Goal: Task Accomplishment & Management: Manage account settings

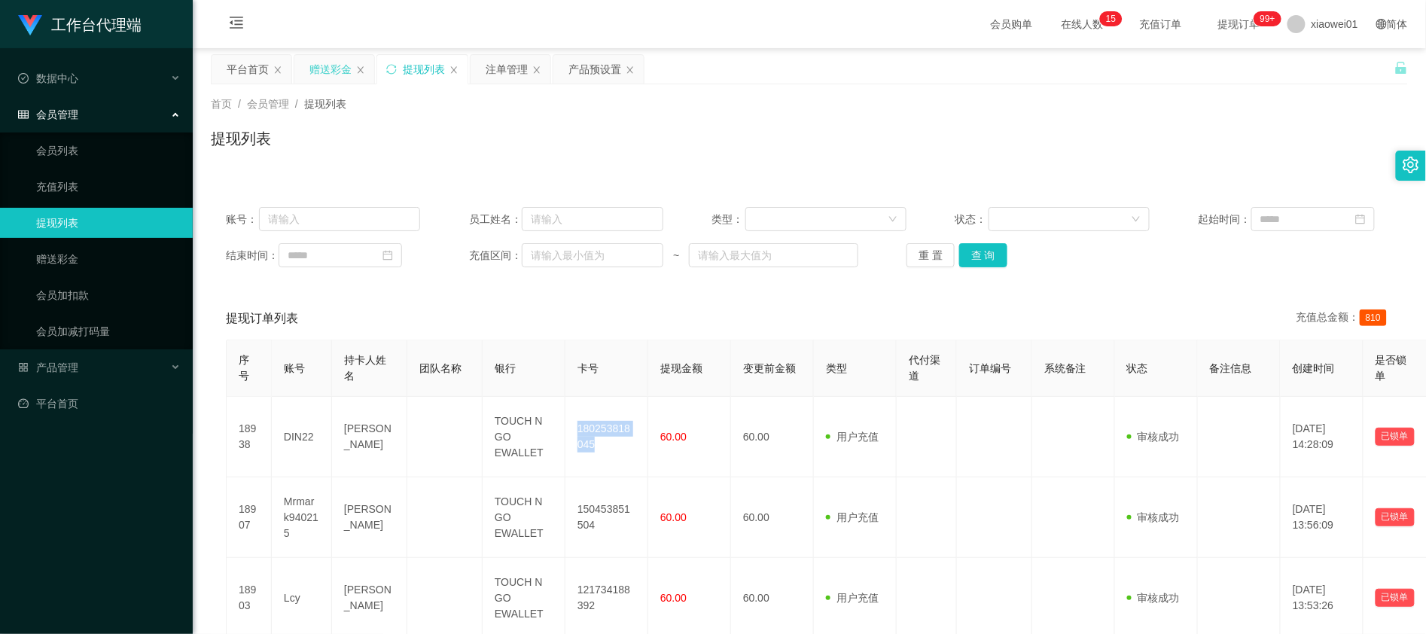
click at [342, 72] on div "赠送彩金" at bounding box center [330, 69] width 42 height 29
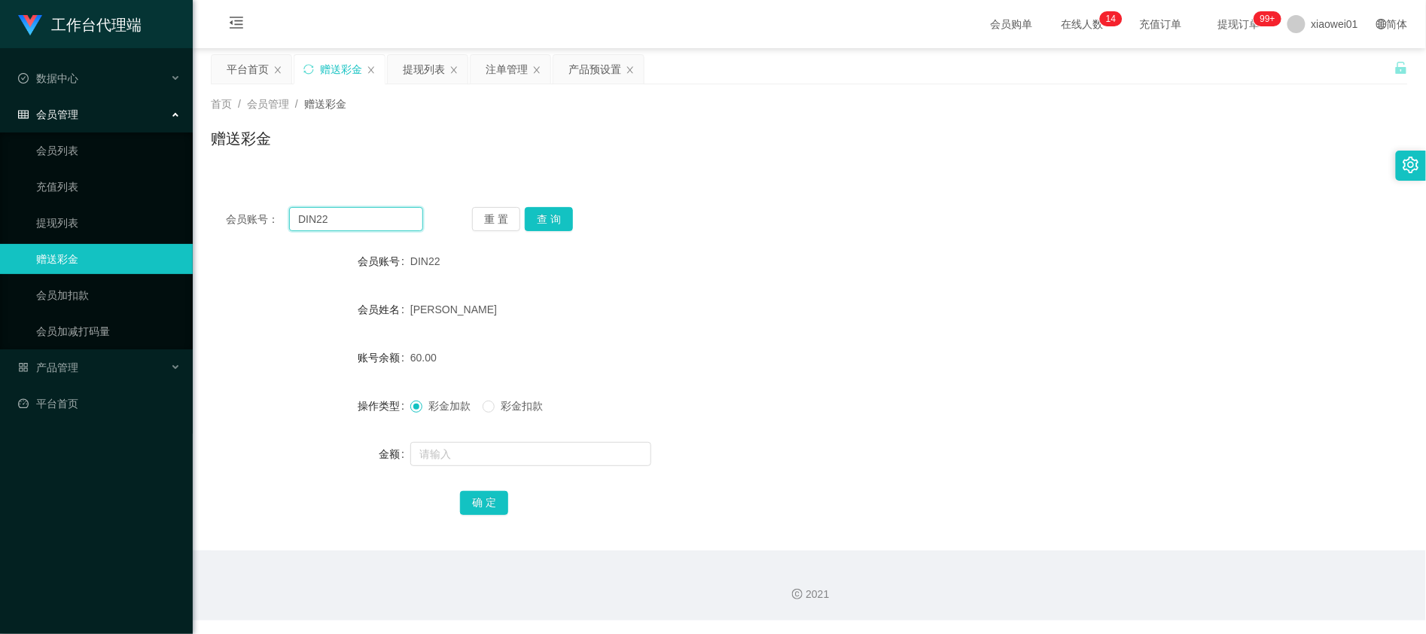
drag, startPoint x: 389, startPoint y: 215, endPoint x: 221, endPoint y: 200, distance: 168.5
click at [215, 200] on div "会员账号： DIN22 重 置 查 询 会员账号 DIN22 会员姓名 [PERSON_NAME] 账号余额 60.00 操作类型 彩金加款 彩金扣款 金额 …" at bounding box center [809, 371] width 1197 height 358
paste input "henrychan"
type input "henrychan"
click at [549, 217] on button "查 询" at bounding box center [549, 219] width 48 height 24
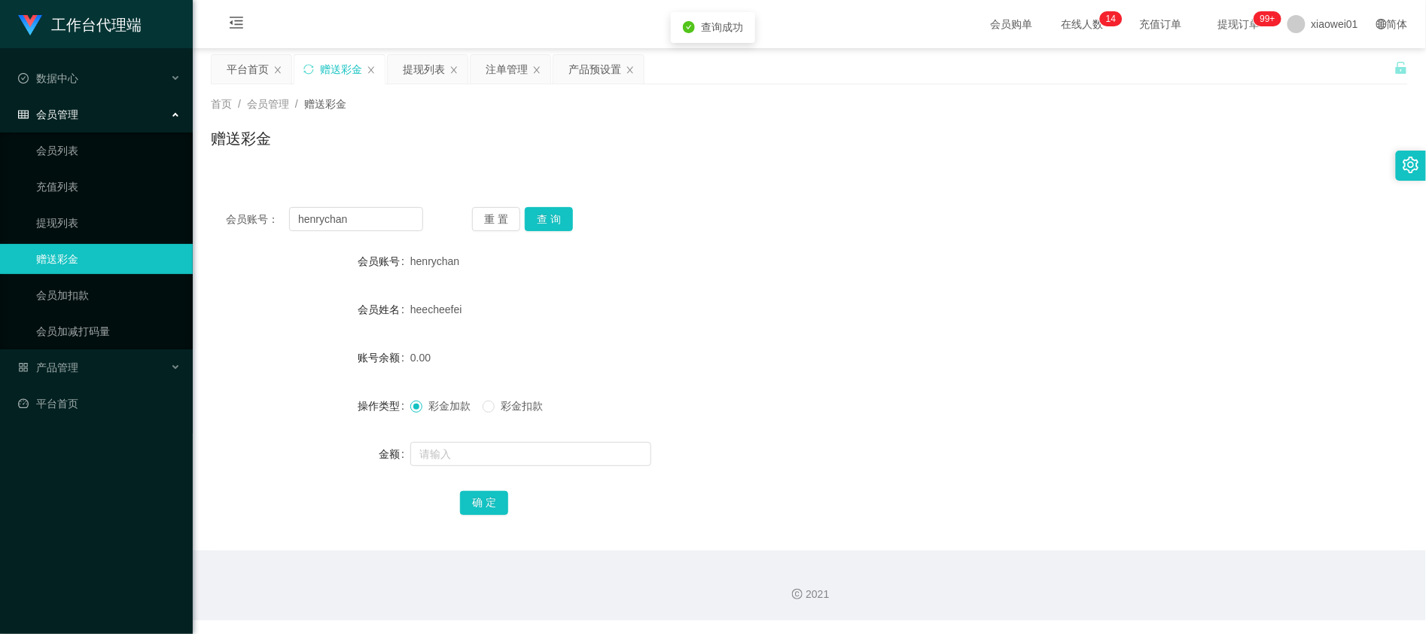
click at [473, 416] on div "彩金加款 彩金扣款" at bounding box center [759, 406] width 699 height 30
click at [459, 443] on input "text" at bounding box center [530, 454] width 241 height 24
type input "100"
click at [471, 504] on button "确 定" at bounding box center [484, 503] width 48 height 24
drag, startPoint x: 404, startPoint y: 217, endPoint x: 44, endPoint y: 202, distance: 360.2
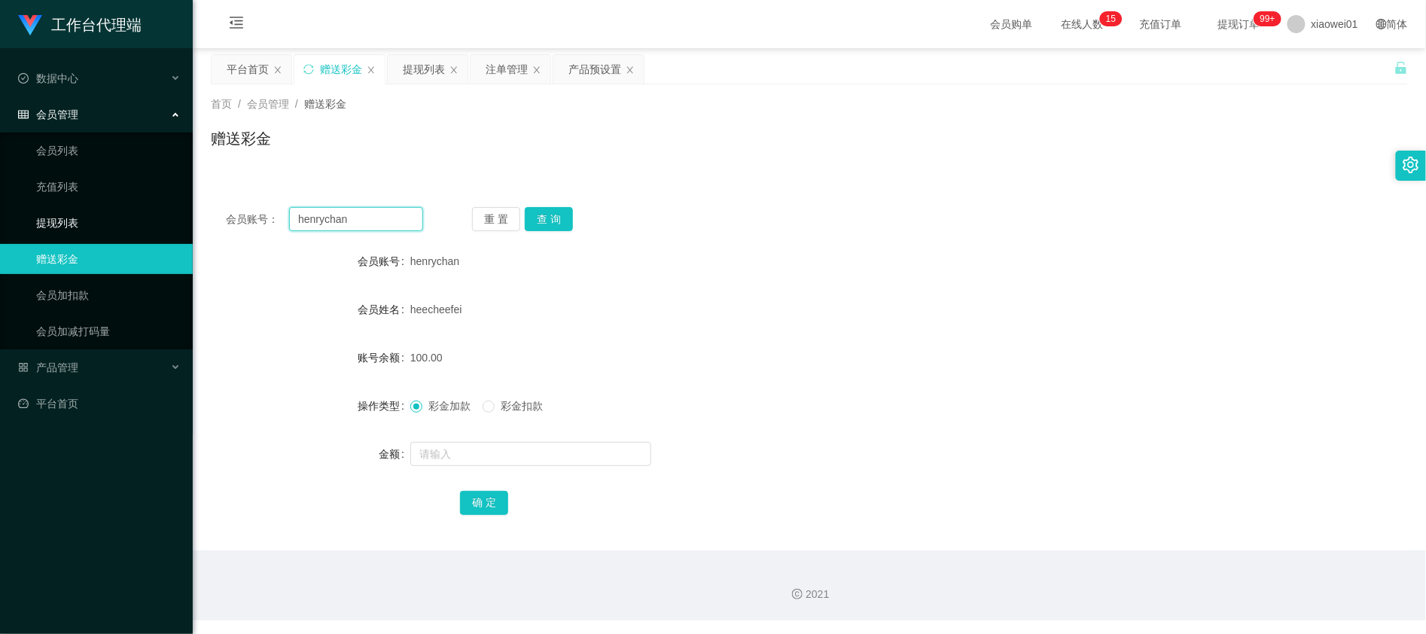
click at [0, 193] on section "工作台代理端 数据中心 会员管理 会员列表 充值列表 提现列表 赠送彩金 会员加扣款 会员加减打码量 产品管理 开奖记录 注单管理 产品列表 即时注单 产品预…" at bounding box center [713, 310] width 1426 height 620
paste input "kayeemilo0922"
type input "kayeemilo0922"
click at [471, 489] on div "确 定" at bounding box center [809, 502] width 699 height 30
click at [480, 501] on button "确 定" at bounding box center [484, 503] width 48 height 24
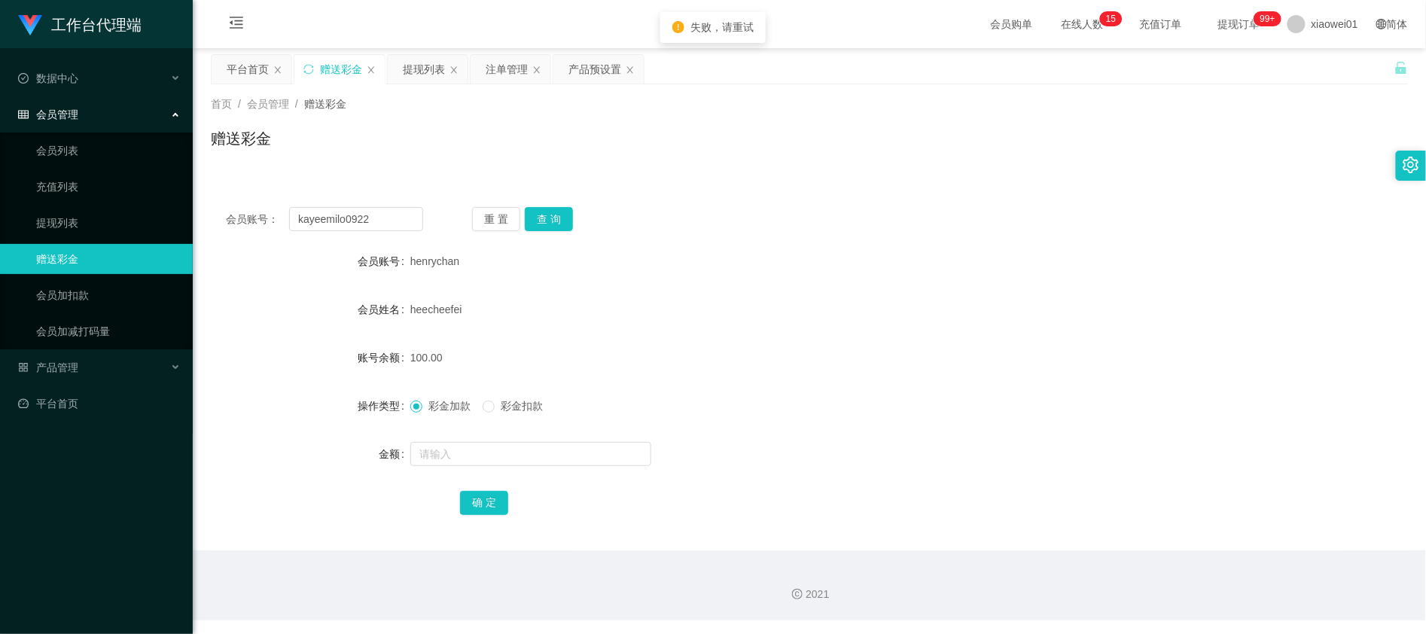
click at [575, 239] on div "会员账号： kayeemilo0922 重 置 查 询 会员账号 henrychan 会员姓名 heecheefei 账号余额 100.00 操作类型 彩金加…" at bounding box center [809, 371] width 1197 height 358
click at [569, 227] on button "查 询" at bounding box center [549, 219] width 48 height 24
click at [473, 462] on input "text" at bounding box center [530, 454] width 241 height 24
type input "100"
click at [470, 487] on div "确 定" at bounding box center [809, 502] width 699 height 30
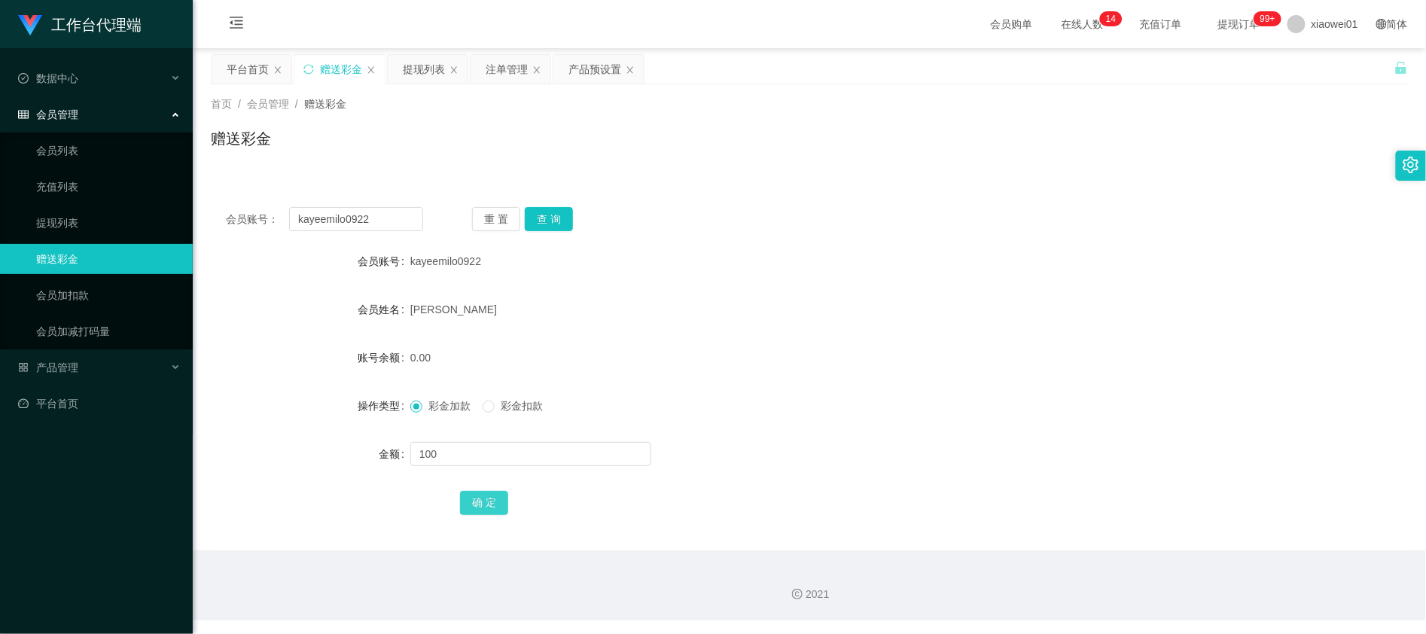
click at [477, 495] on button "确 定" at bounding box center [484, 503] width 48 height 24
click at [708, 293] on form "会员账号 kayeemilo0922 会员姓名 [PERSON_NAME] 账号余额 100.00 操作类型 彩金加款 彩金扣款 金额 确 定" at bounding box center [809, 381] width 1197 height 271
drag, startPoint x: 396, startPoint y: 218, endPoint x: 35, endPoint y: 176, distance: 363.8
click at [28, 178] on section "工作台代理端 数据中心 会员管理 会员列表 充值列表 提现列表 赠送彩金 会员加扣款 会员加减打码量 产品管理 开奖记录 注单管理 产品列表 即时注单 产品预…" at bounding box center [713, 310] width 1426 height 620
paste input "henrychan"
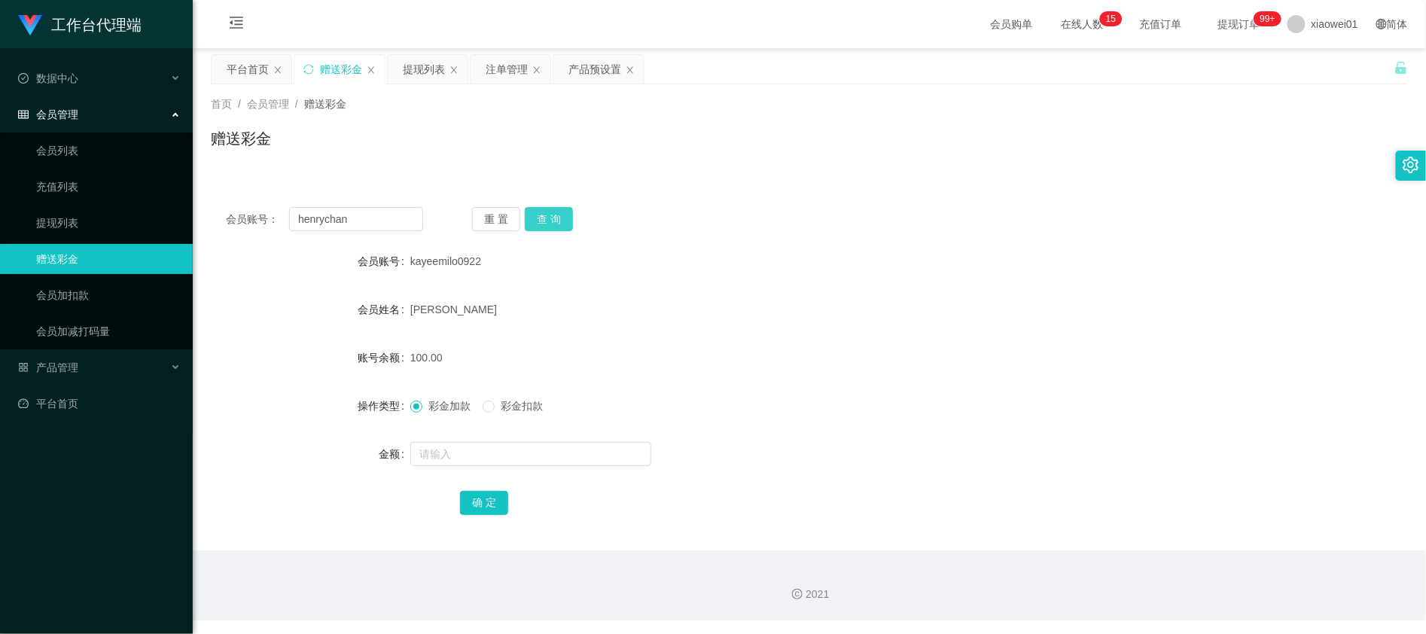
click at [551, 214] on button "查 询" at bounding box center [549, 219] width 48 height 24
click at [477, 456] on input "text" at bounding box center [530, 454] width 241 height 24
click at [562, 218] on button "查 询" at bounding box center [549, 219] width 48 height 24
click at [561, 218] on div "重 置 查 询" at bounding box center [570, 219] width 197 height 24
click at [815, 261] on div "henrychan" at bounding box center [759, 261] width 699 height 30
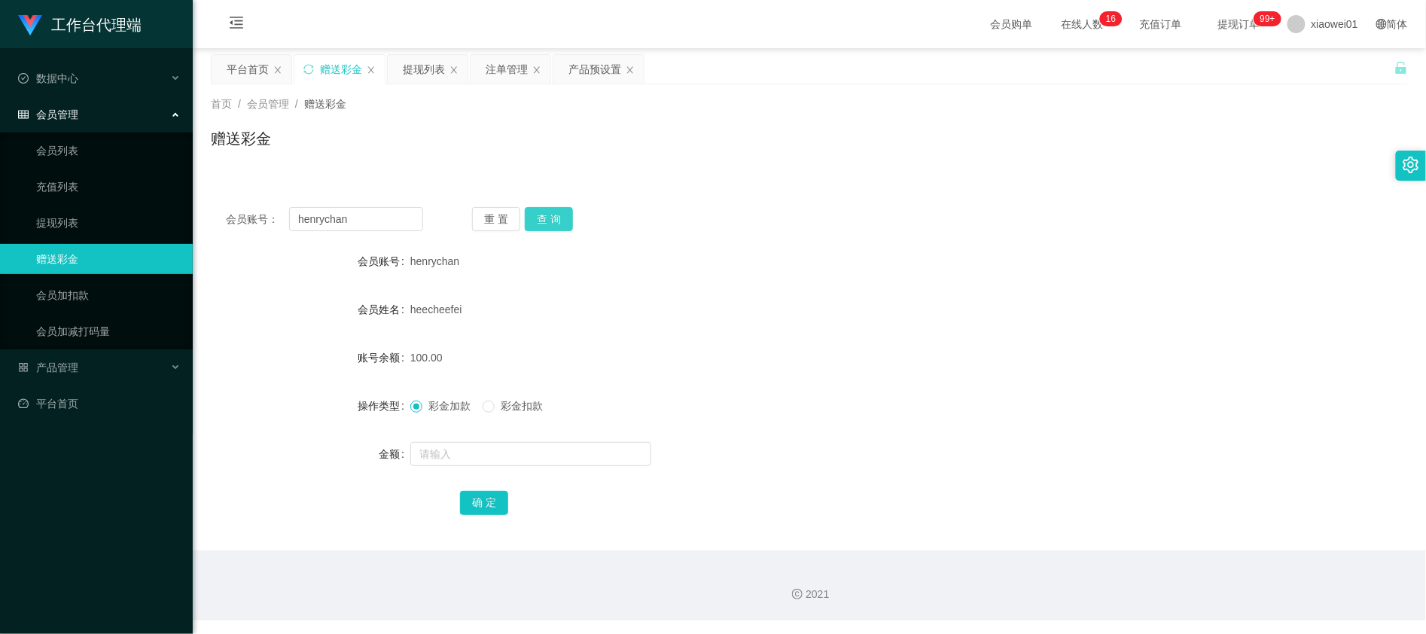
click at [549, 215] on button "查 询" at bounding box center [549, 219] width 48 height 24
drag, startPoint x: 358, startPoint y: 215, endPoint x: 70, endPoint y: 175, distance: 291.0
click at [65, 176] on section "工作台代理端 数据中心 会员管理 会员列表 充值列表 提现列表 赠送彩金 会员加扣款 会员加减打码量 产品管理 开奖记录 注单管理 产品列表 即时注单 产品预…" at bounding box center [713, 310] width 1426 height 620
paste input "0176392539"
type input "0176392539"
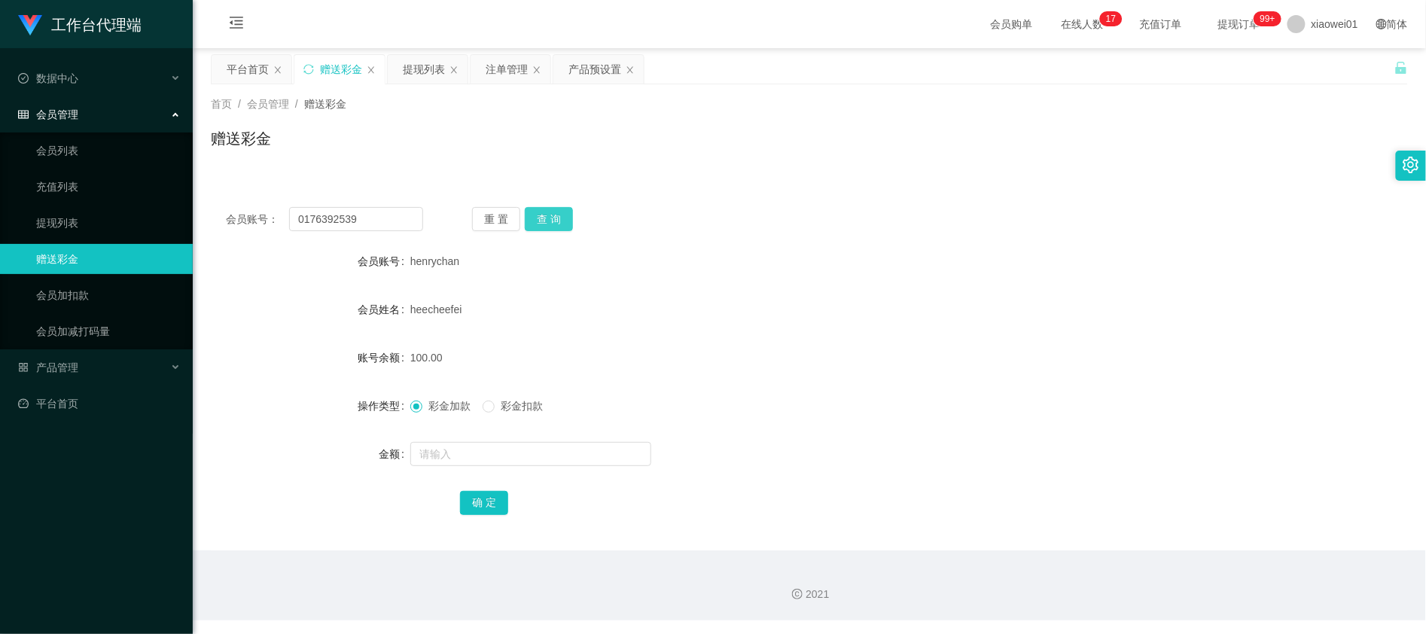
click at [544, 217] on button "查 询" at bounding box center [549, 219] width 48 height 24
click at [452, 456] on input "text" at bounding box center [530, 454] width 241 height 24
type input "100"
click at [498, 507] on button "确 定" at bounding box center [484, 503] width 48 height 24
drag, startPoint x: 407, startPoint y: 223, endPoint x: 461, endPoint y: 206, distance: 56.7
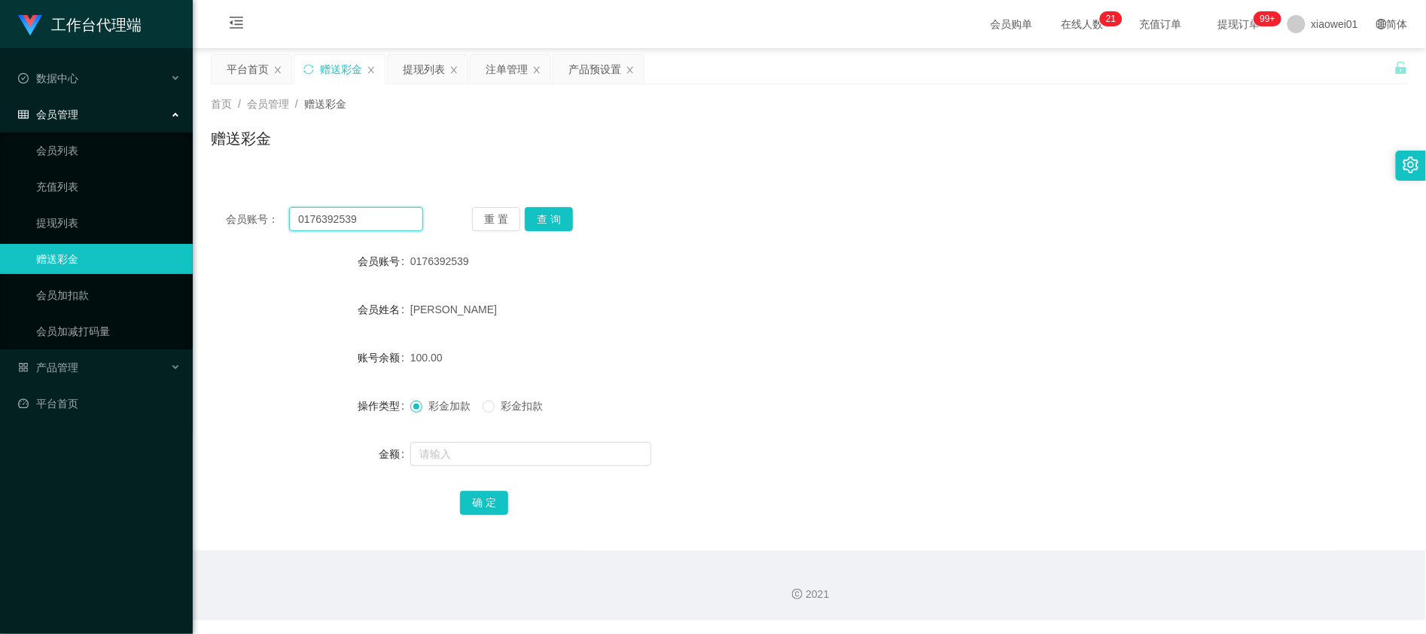
click at [0, 181] on html "工作台代理端 数据中心 会员管理 会员列表 充值列表 提现列表 赠送彩金 会员加扣款 会员加减打码量 产品管理 开奖记录 注单管理 产品列表 即时注单 产品预…" at bounding box center [713, 317] width 1426 height 634
paste input "jianboon168"
type input "jianboon168"
click at [553, 226] on button "查 询" at bounding box center [549, 219] width 48 height 24
click at [468, 444] on form "会员账号 jianboon168 会员姓名 LumJianBoon 账号余额 0.00 操作类型 彩金加款 彩金扣款 金额 确 定" at bounding box center [809, 381] width 1197 height 271
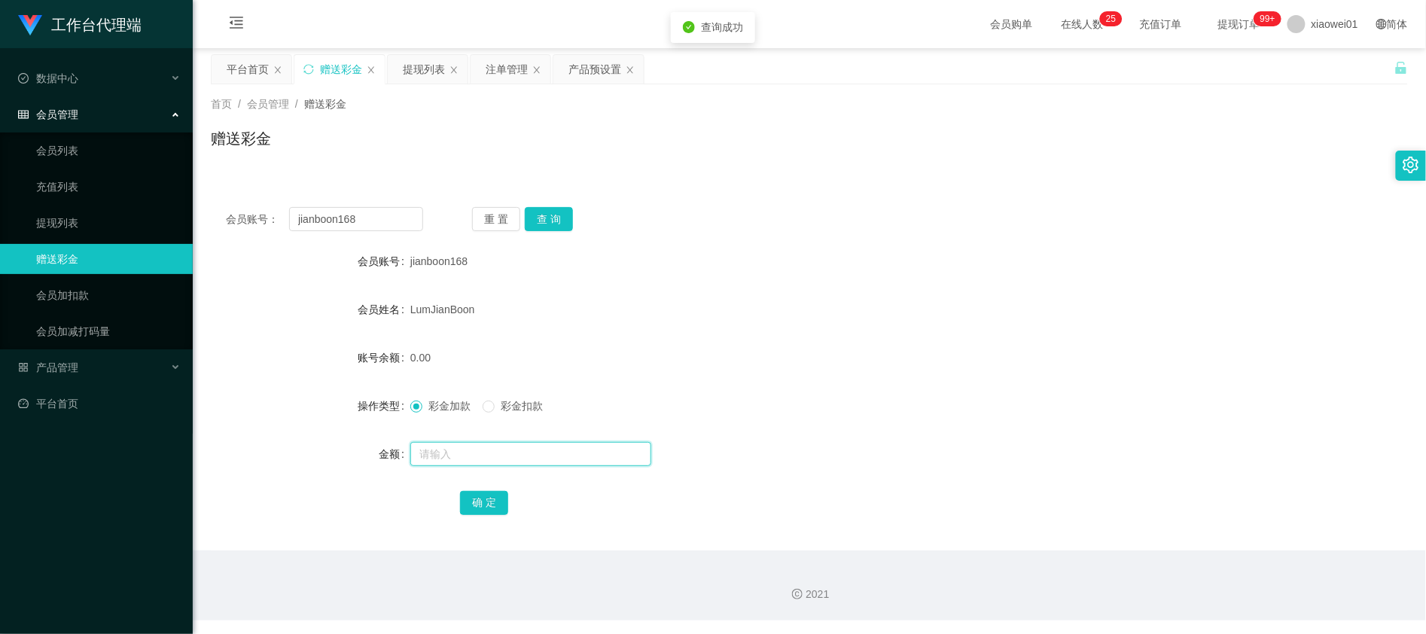
click at [468, 455] on input "text" at bounding box center [530, 454] width 241 height 24
type input "100"
click at [477, 498] on button "确 定" at bounding box center [484, 503] width 48 height 24
click at [425, 74] on div "提现列表" at bounding box center [424, 69] width 42 height 29
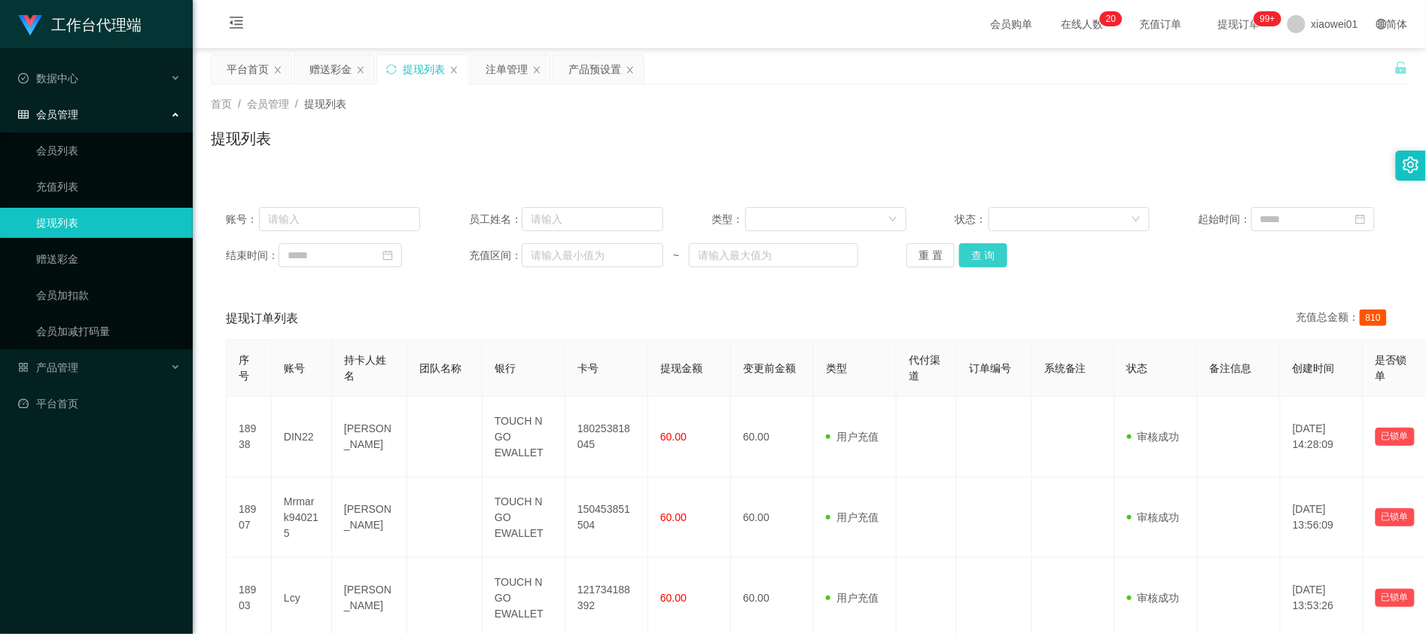
click at [998, 267] on button "查 询" at bounding box center [983, 255] width 48 height 24
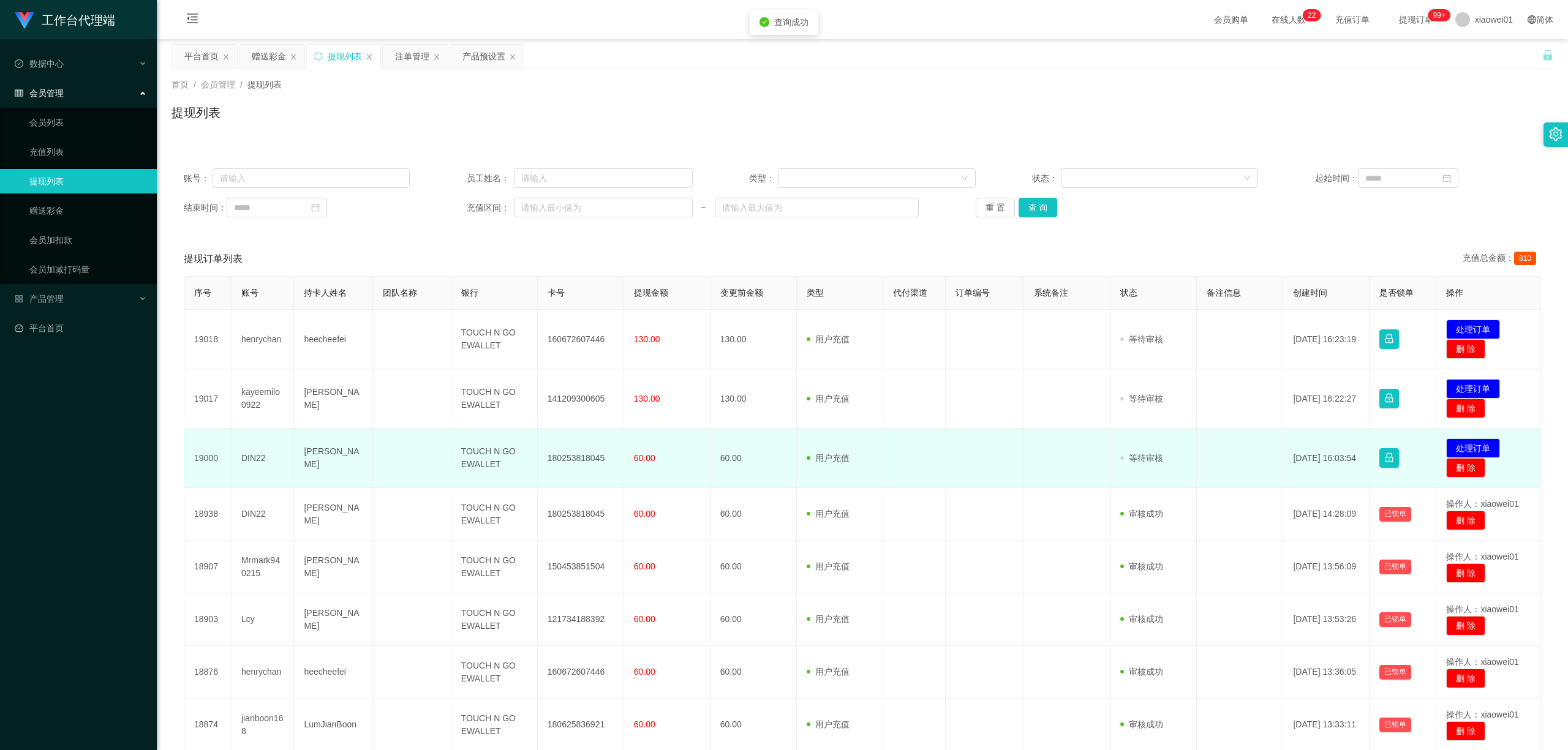
click at [569, 454] on td "180253818045" at bounding box center [581, 458] width 86 height 59
click at [570, 454] on td "180253818045" at bounding box center [581, 458] width 86 height 59
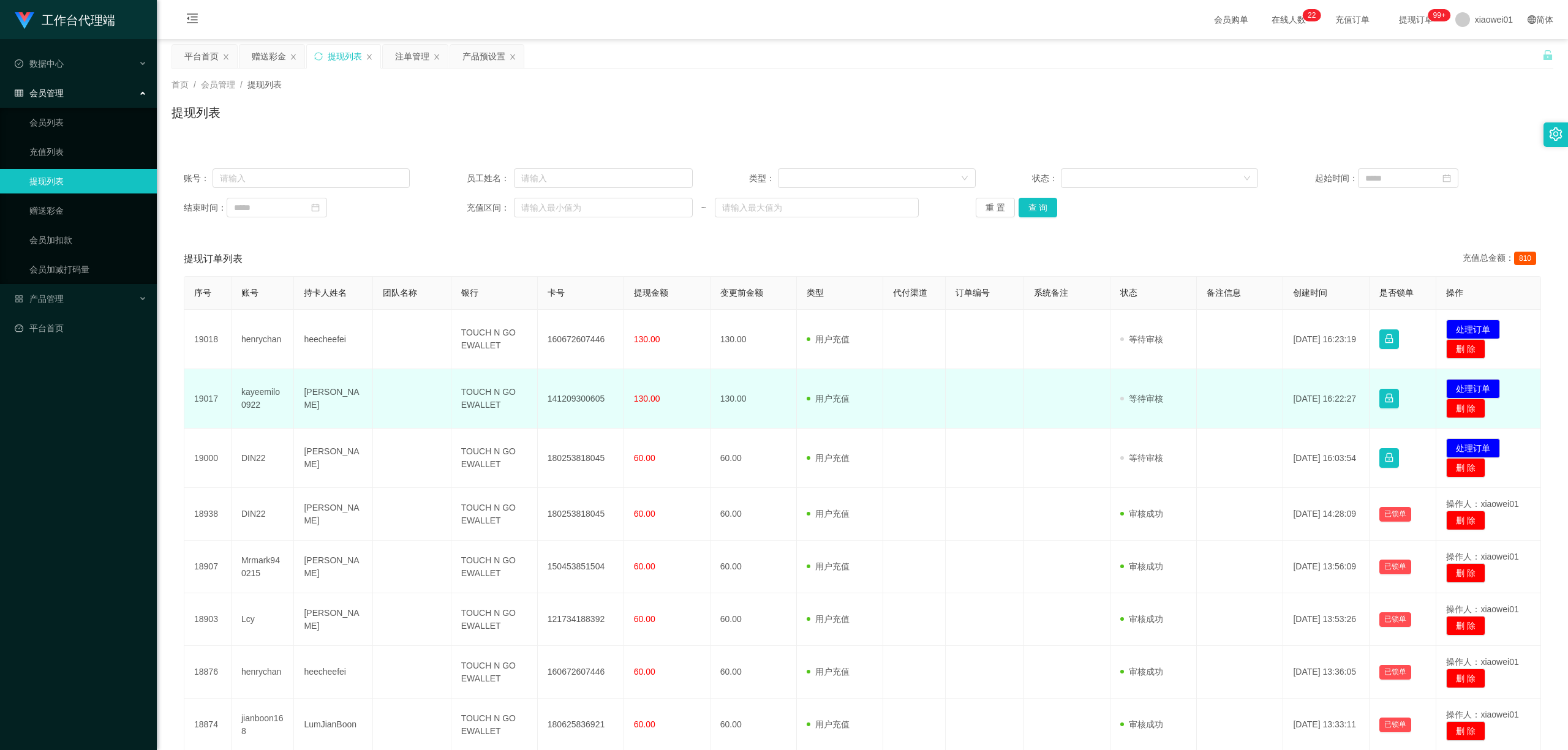
click at [576, 392] on td "141209300605" at bounding box center [581, 399] width 86 height 59
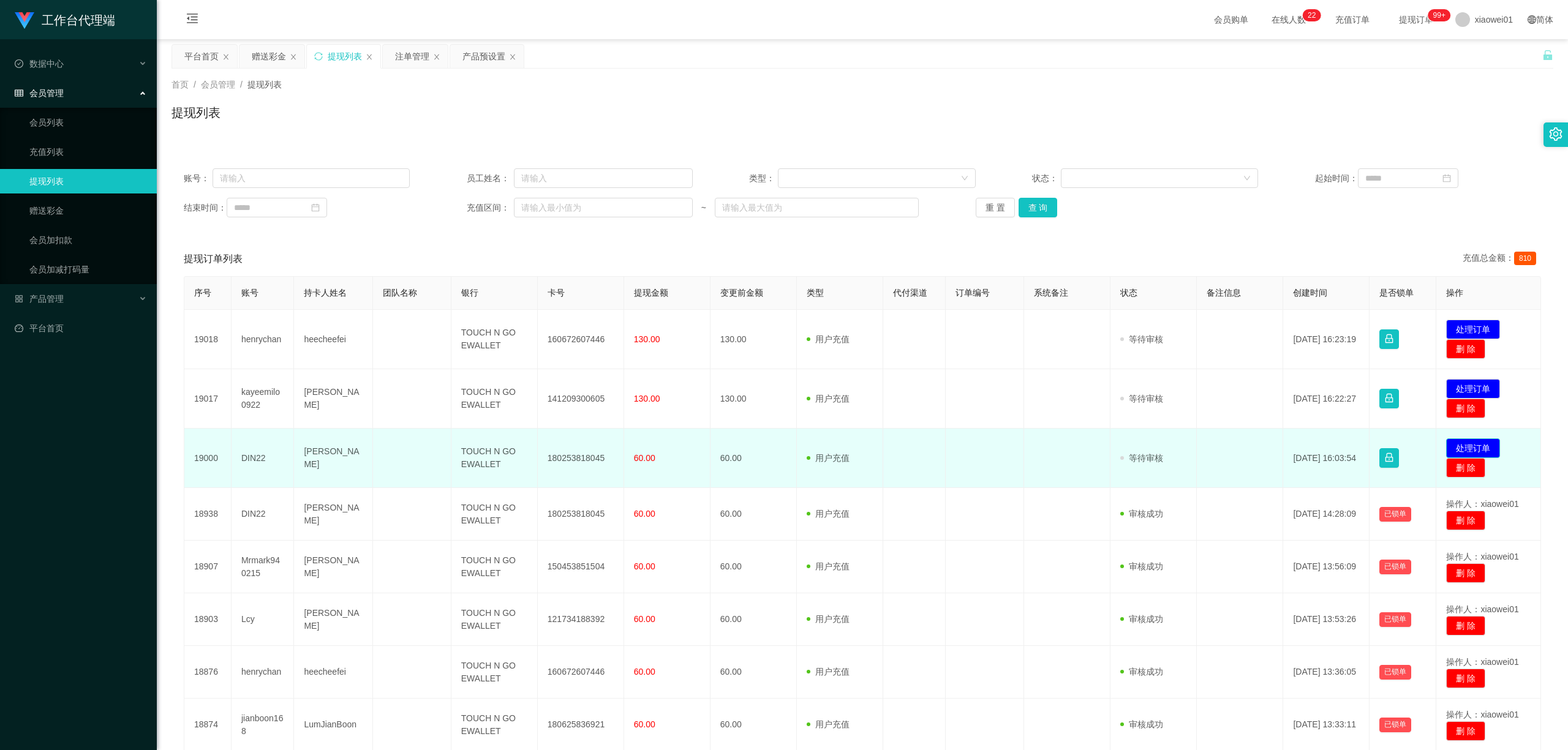
click at [1160, 446] on button "处理订单" at bounding box center [1474, 448] width 54 height 20
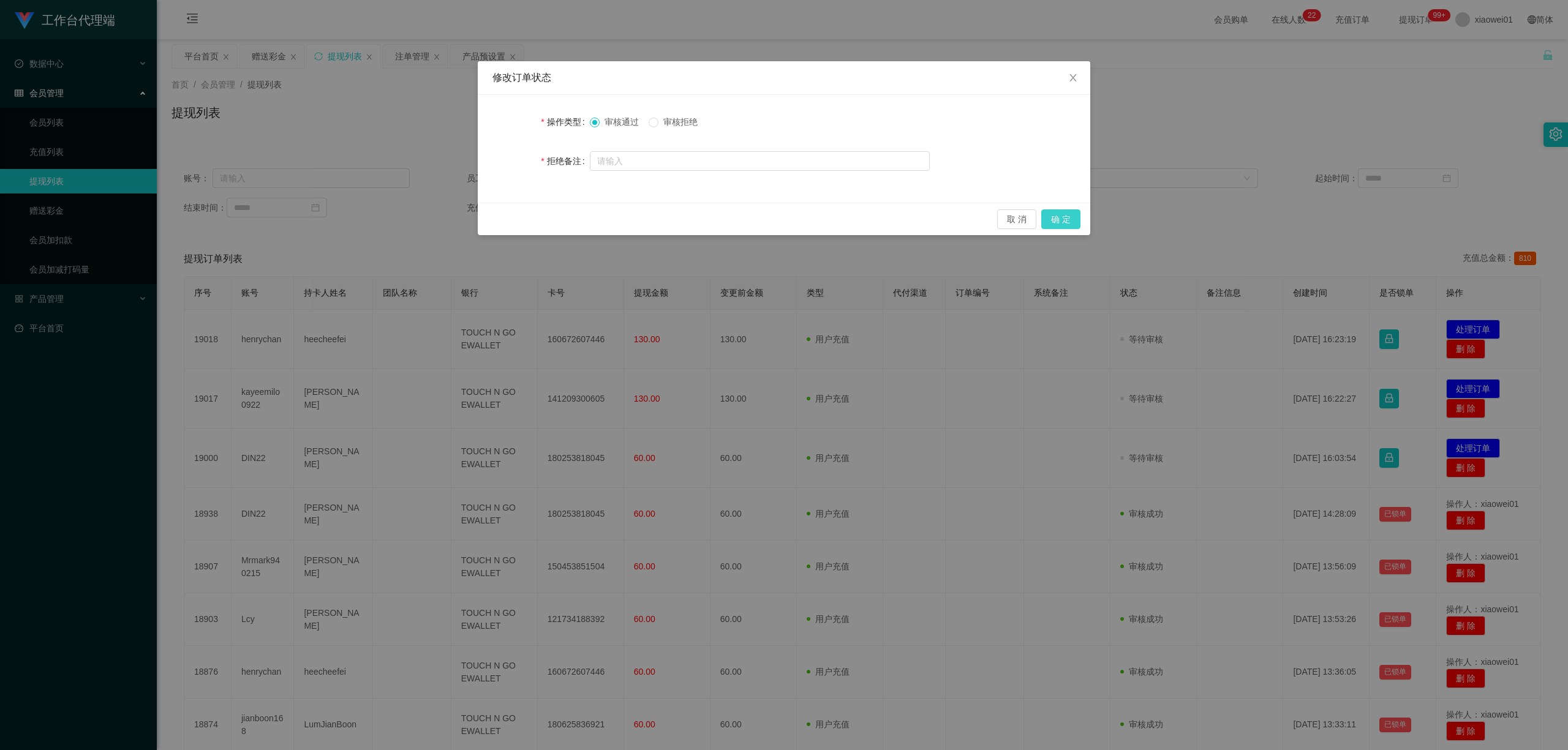
click at [1076, 215] on button "确 定" at bounding box center [1061, 219] width 39 height 20
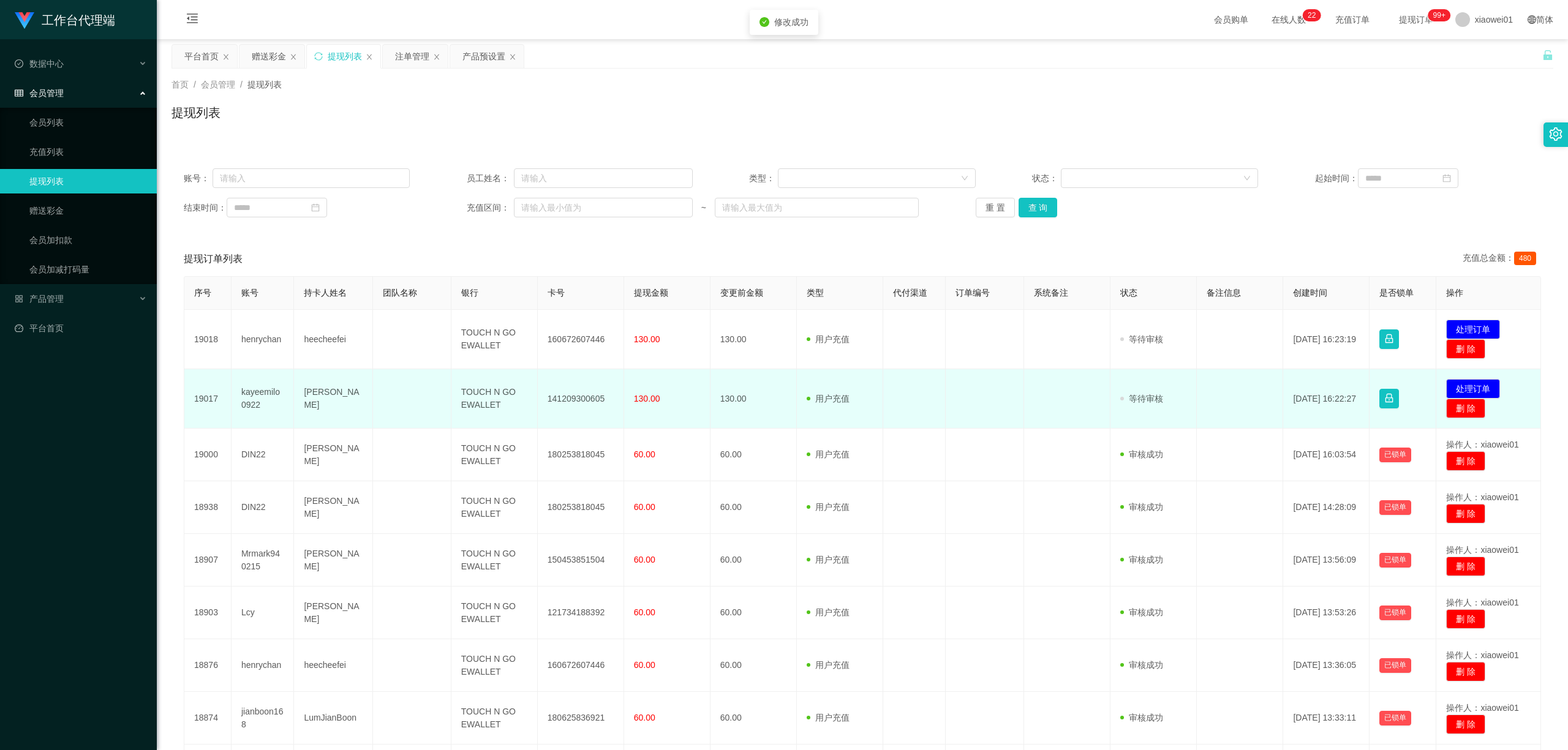
click at [566, 398] on td "141209300605" at bounding box center [581, 399] width 86 height 59
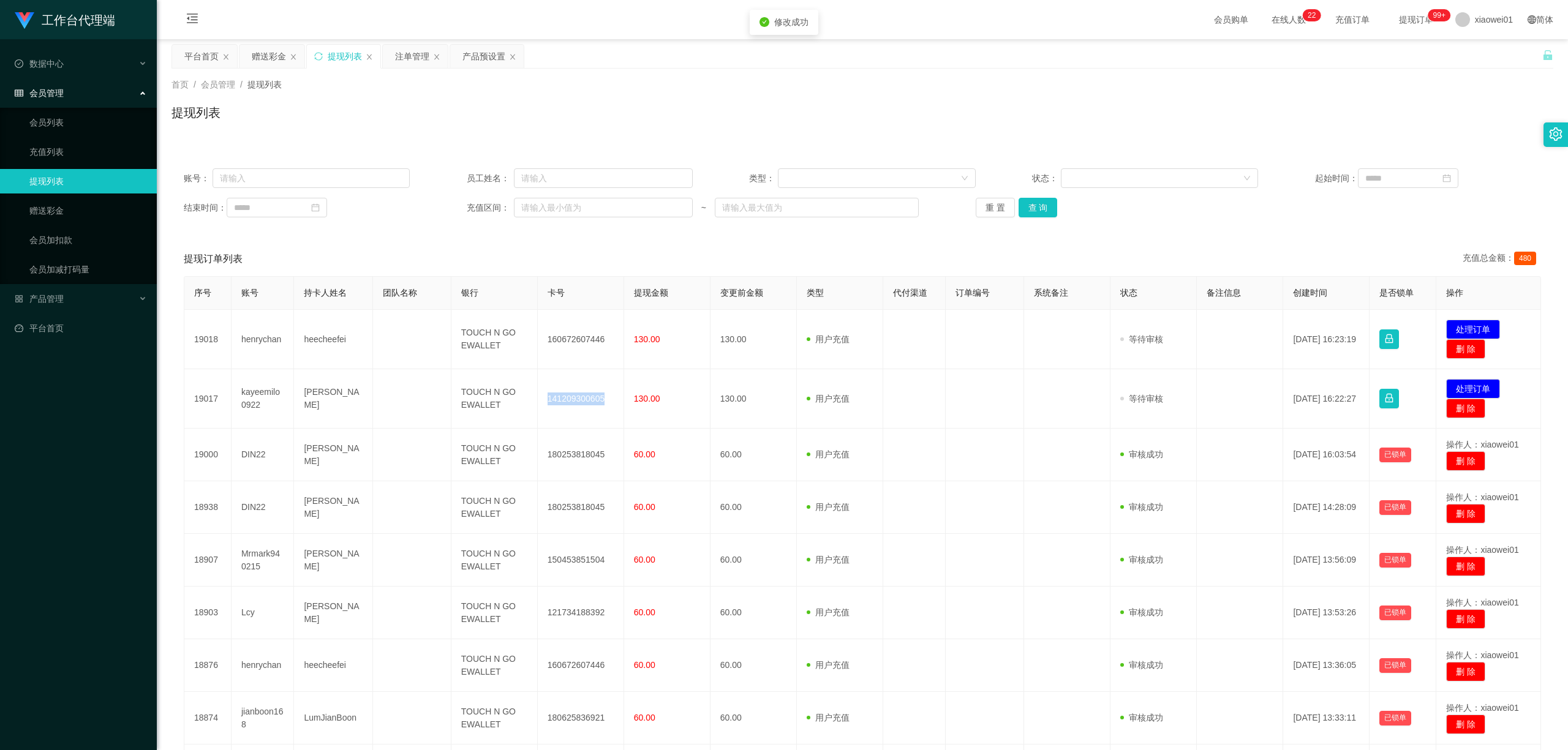
copy td "141209300605"
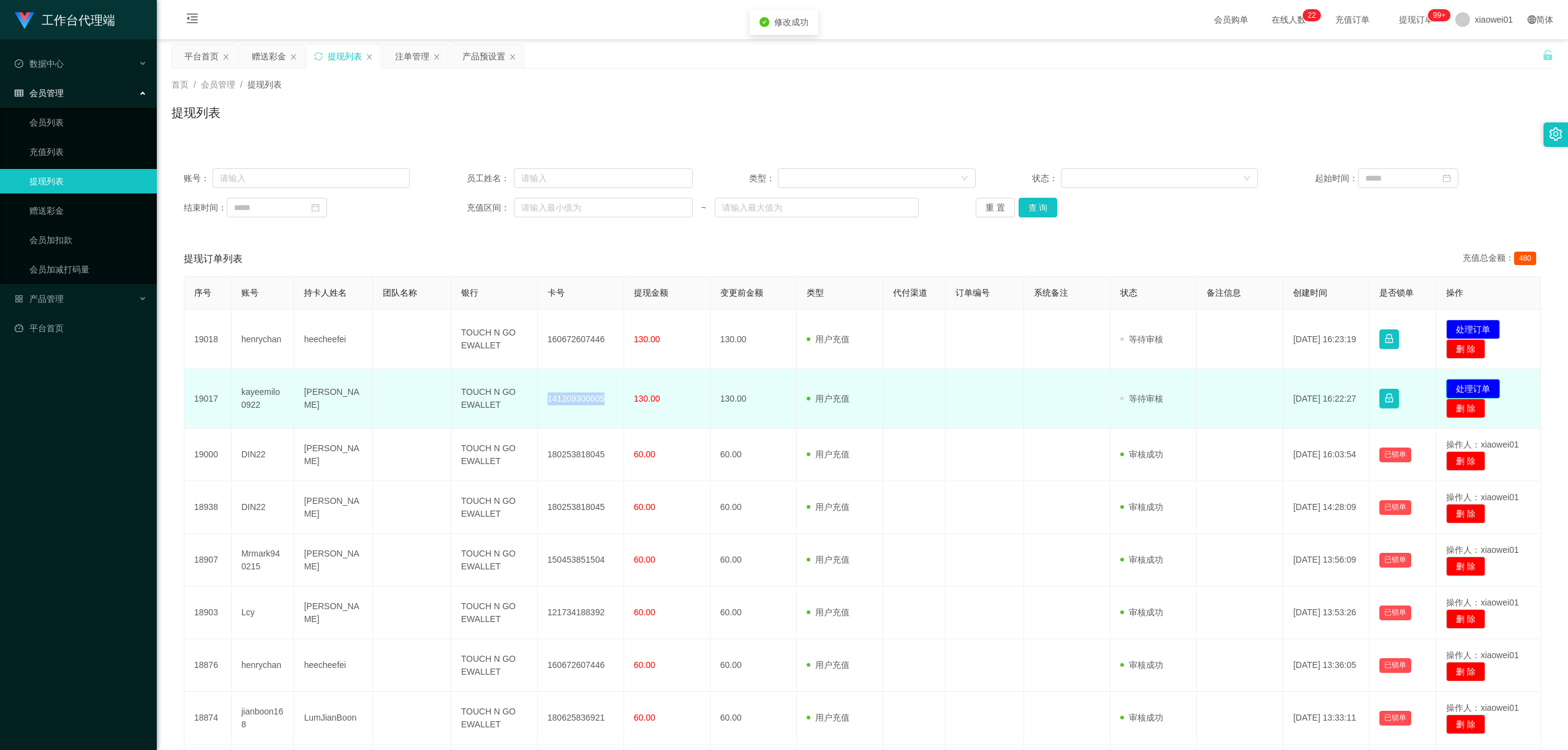
click at [1160, 386] on button "处理订单" at bounding box center [1474, 389] width 54 height 20
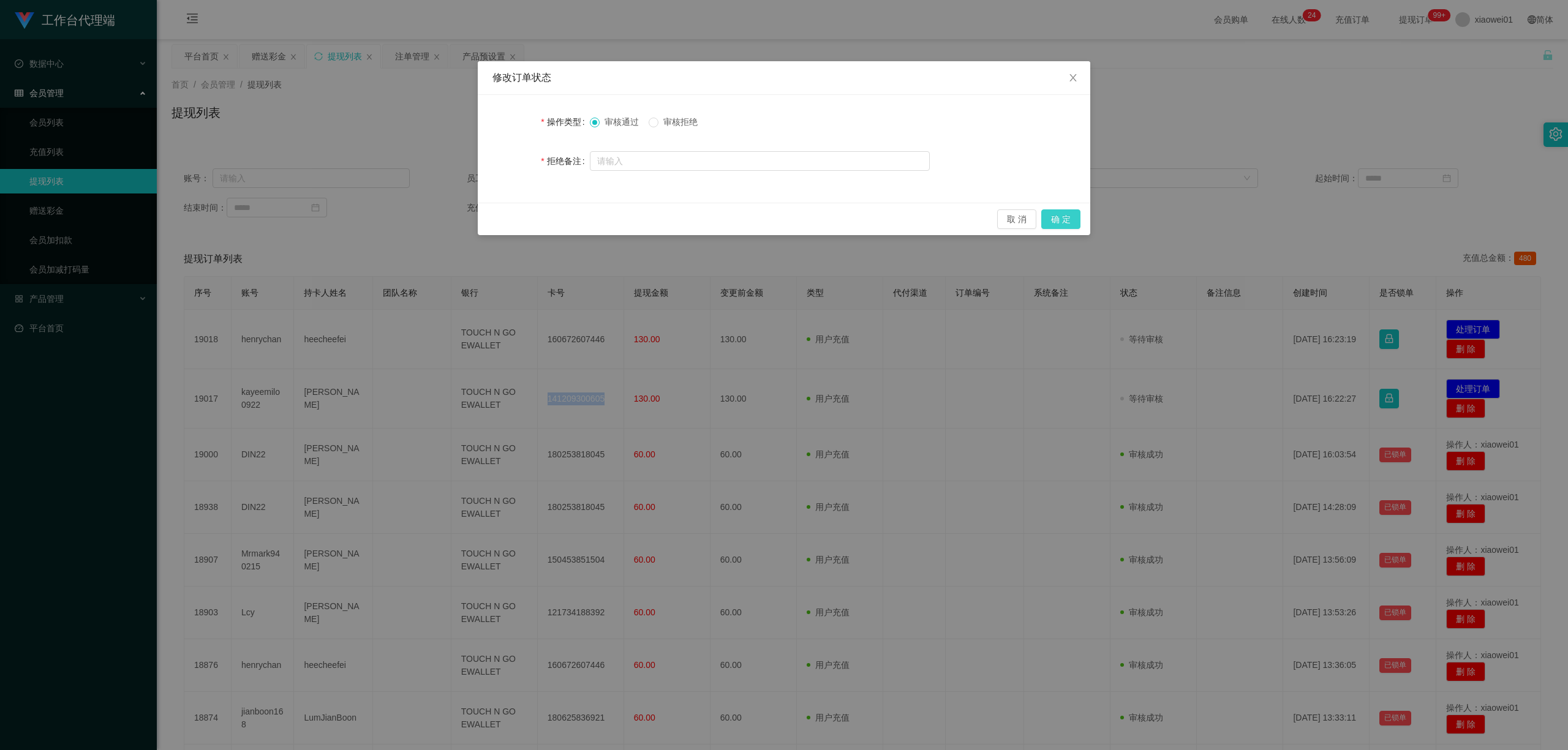
click at [1069, 220] on button "确 定" at bounding box center [1061, 219] width 39 height 20
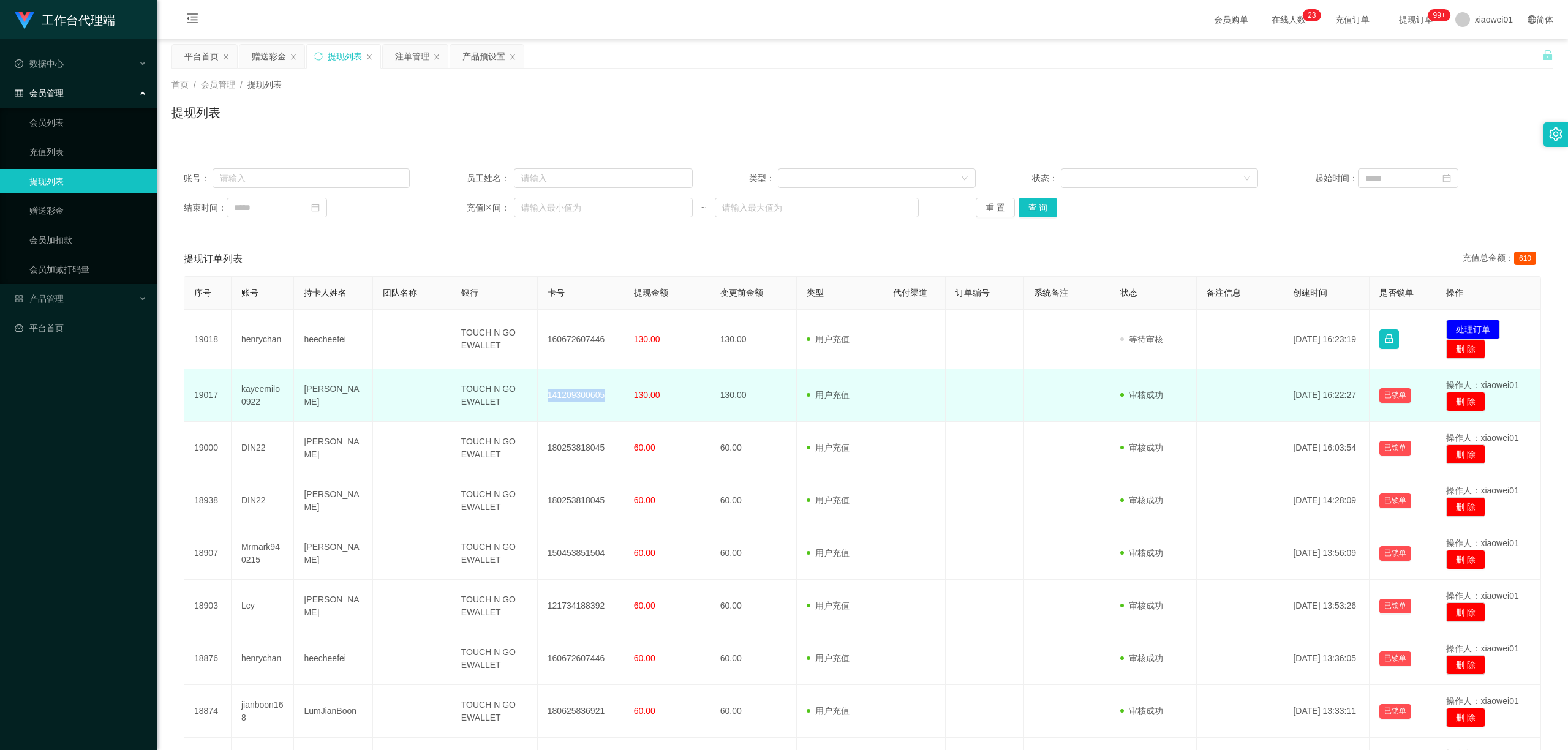
click at [582, 388] on td "141209300605" at bounding box center [581, 395] width 86 height 53
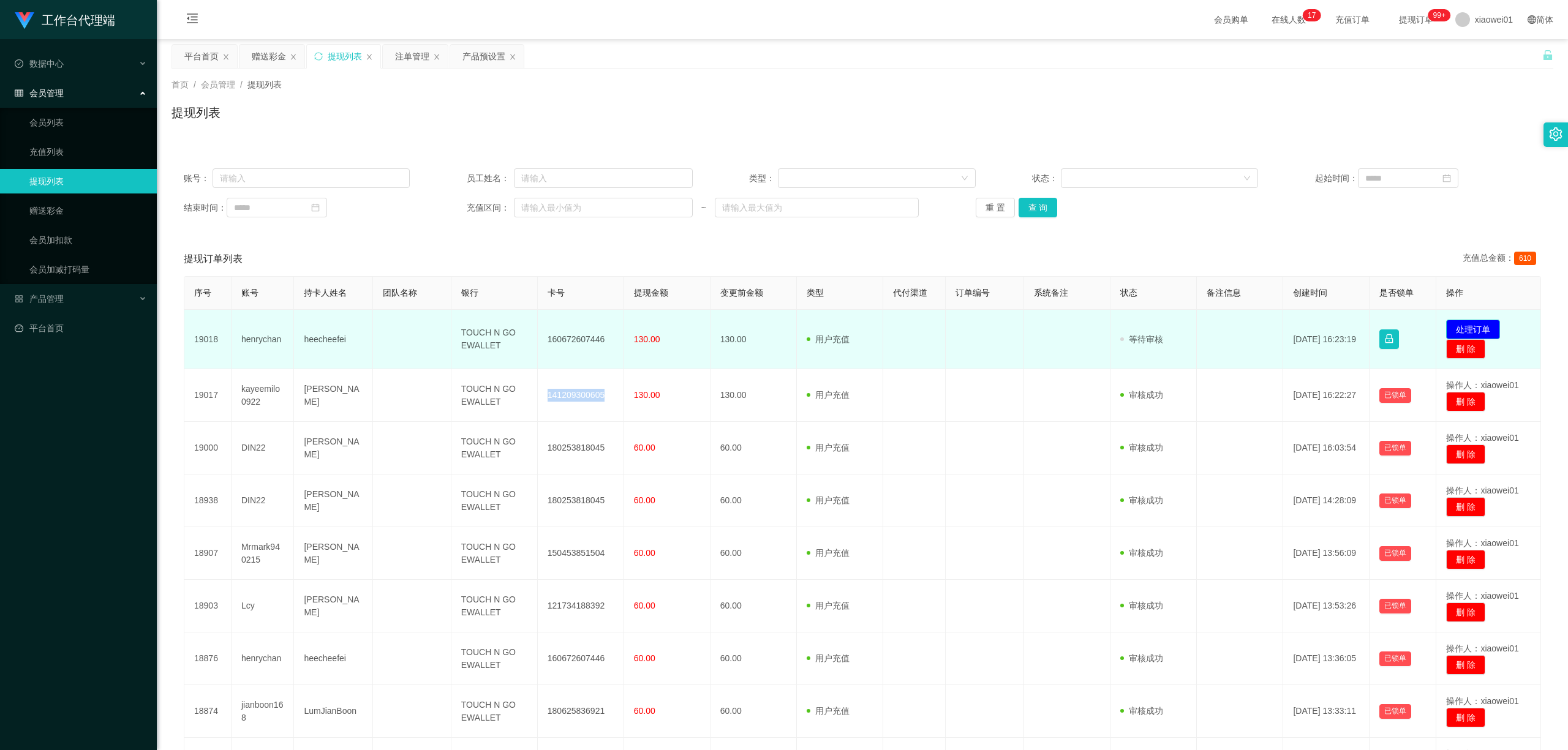
click at [1160, 324] on button "处理订单" at bounding box center [1474, 329] width 54 height 20
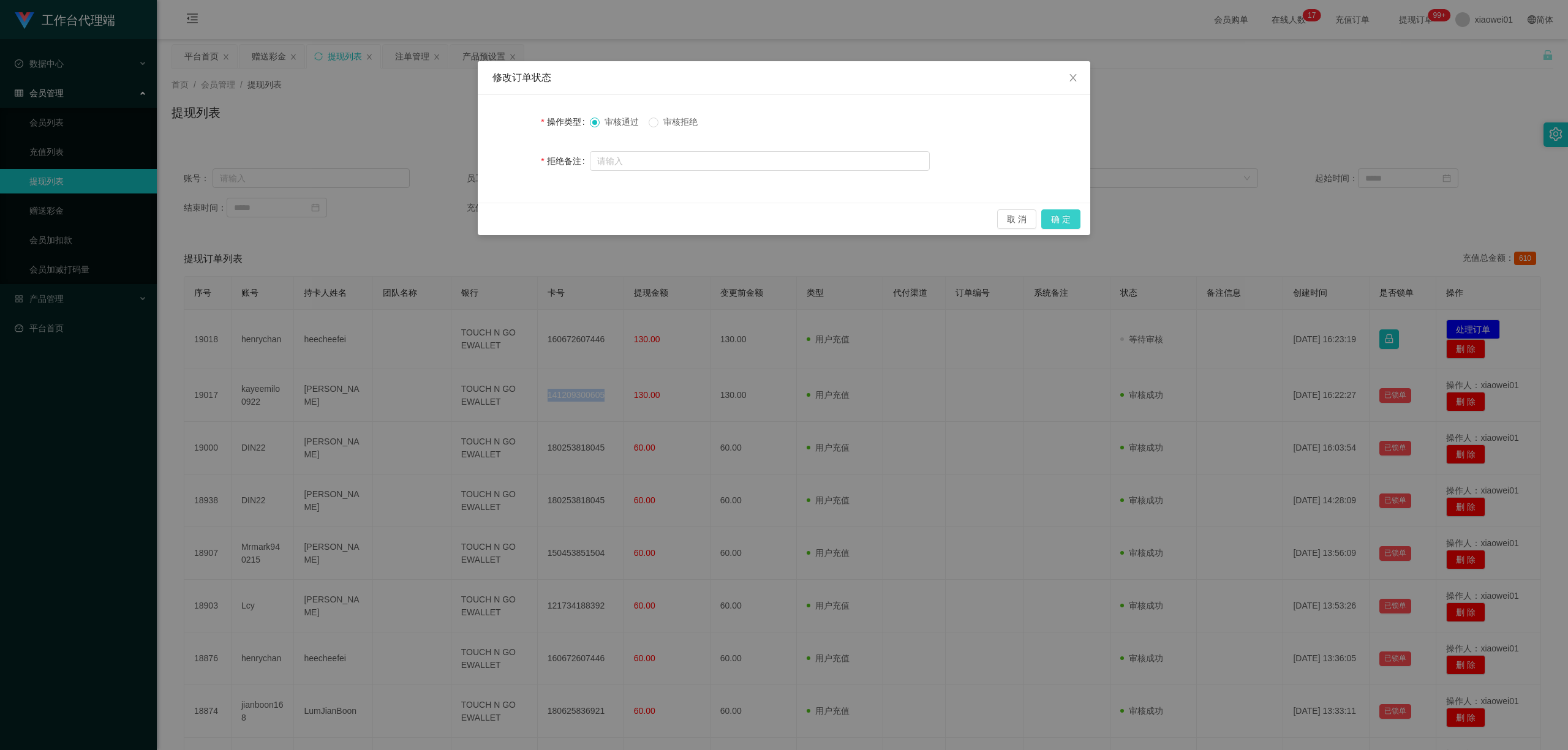
click at [1066, 217] on button "确 定" at bounding box center [1061, 219] width 39 height 20
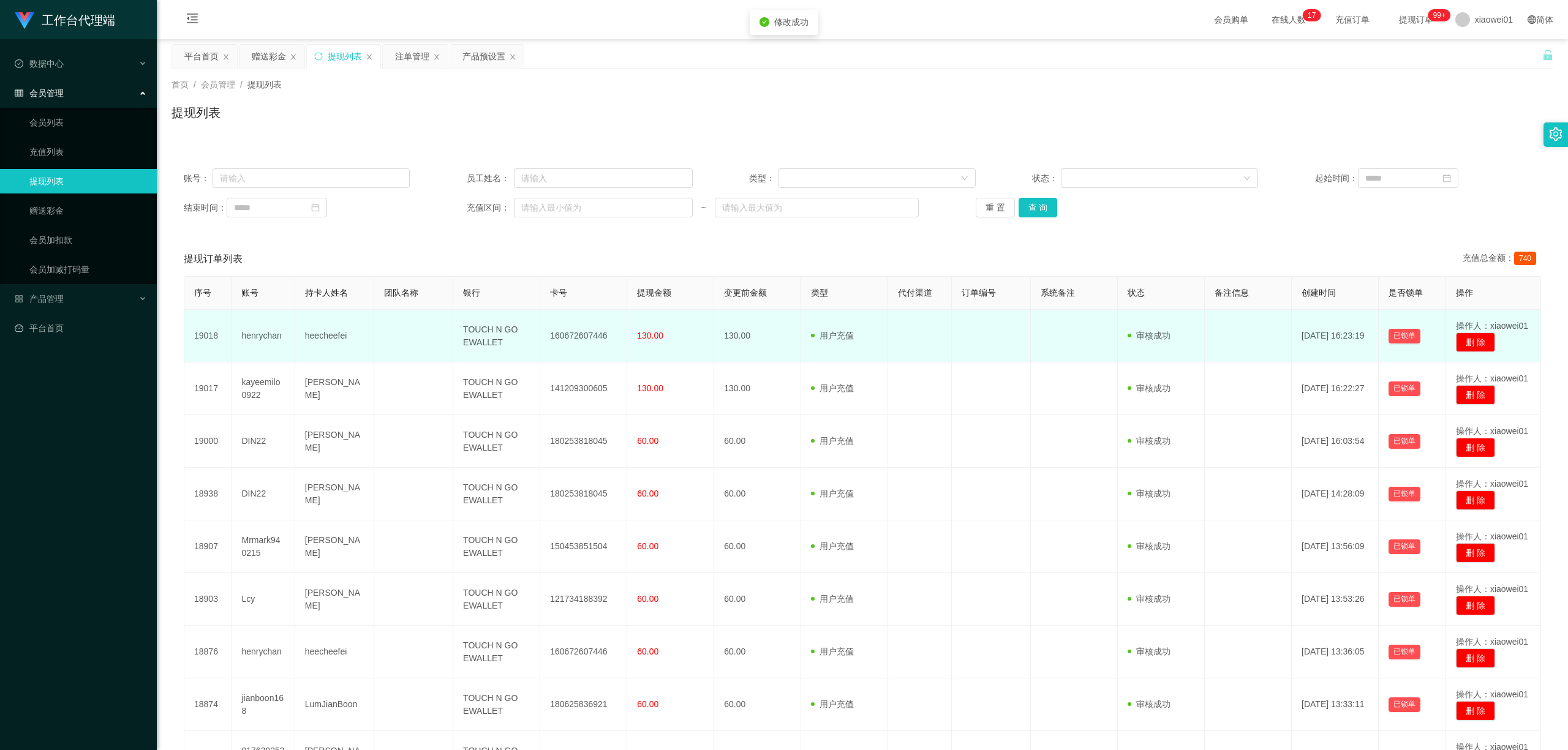
click at [584, 336] on td "160672607446" at bounding box center [583, 336] width 87 height 53
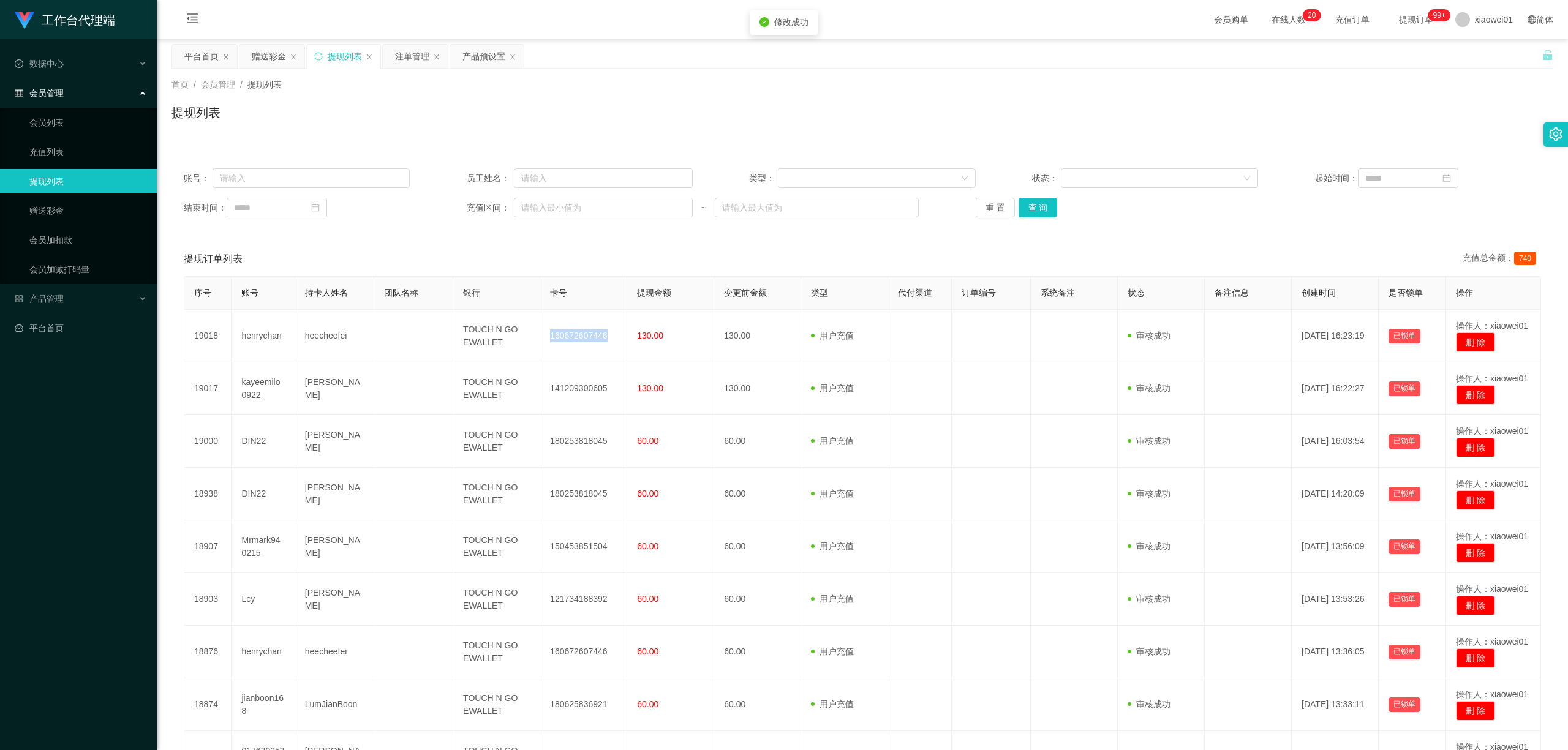
copy td "160672607446"
click at [415, 59] on div "注单管理" at bounding box center [413, 56] width 34 height 24
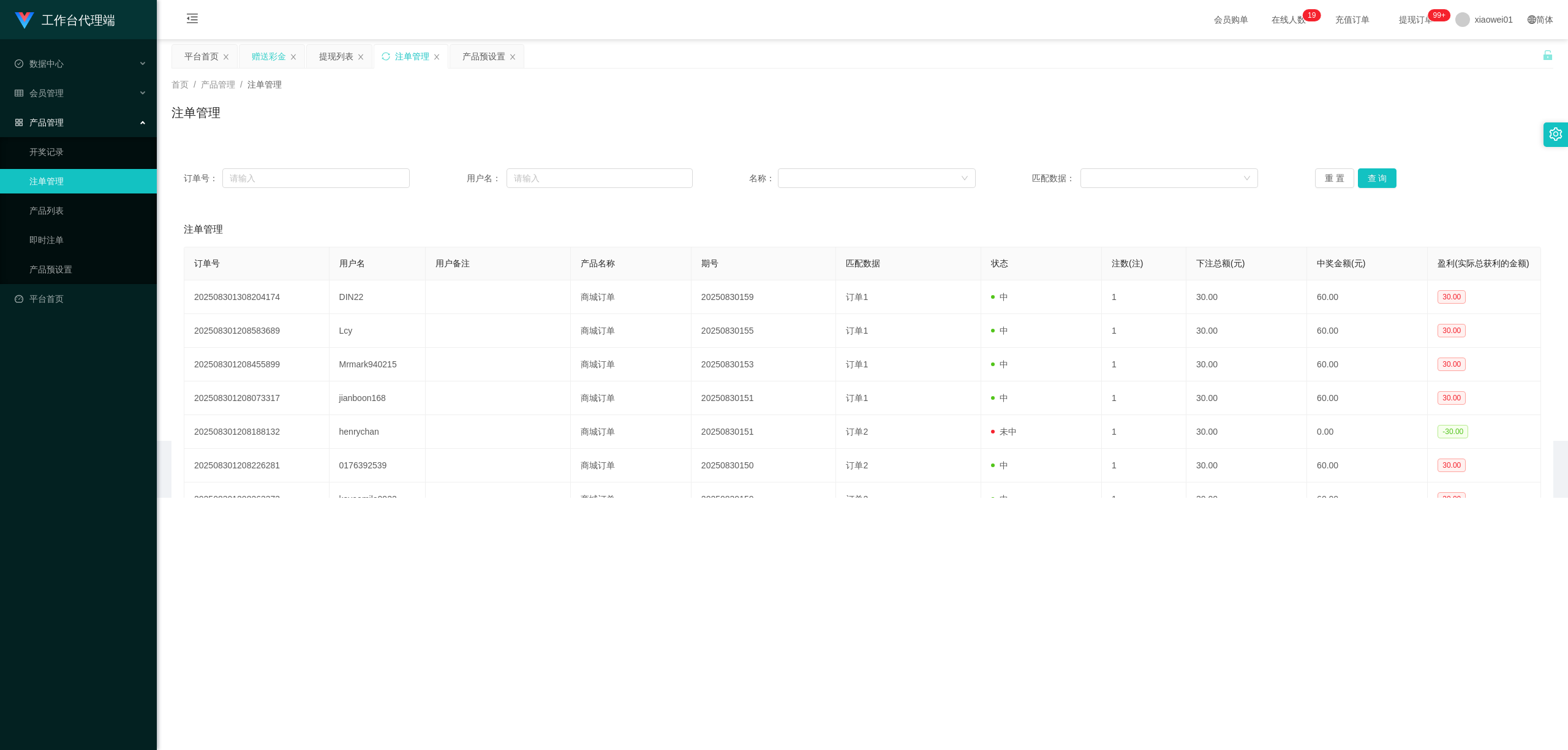
click at [260, 59] on div "赠送彩金" at bounding box center [269, 56] width 34 height 24
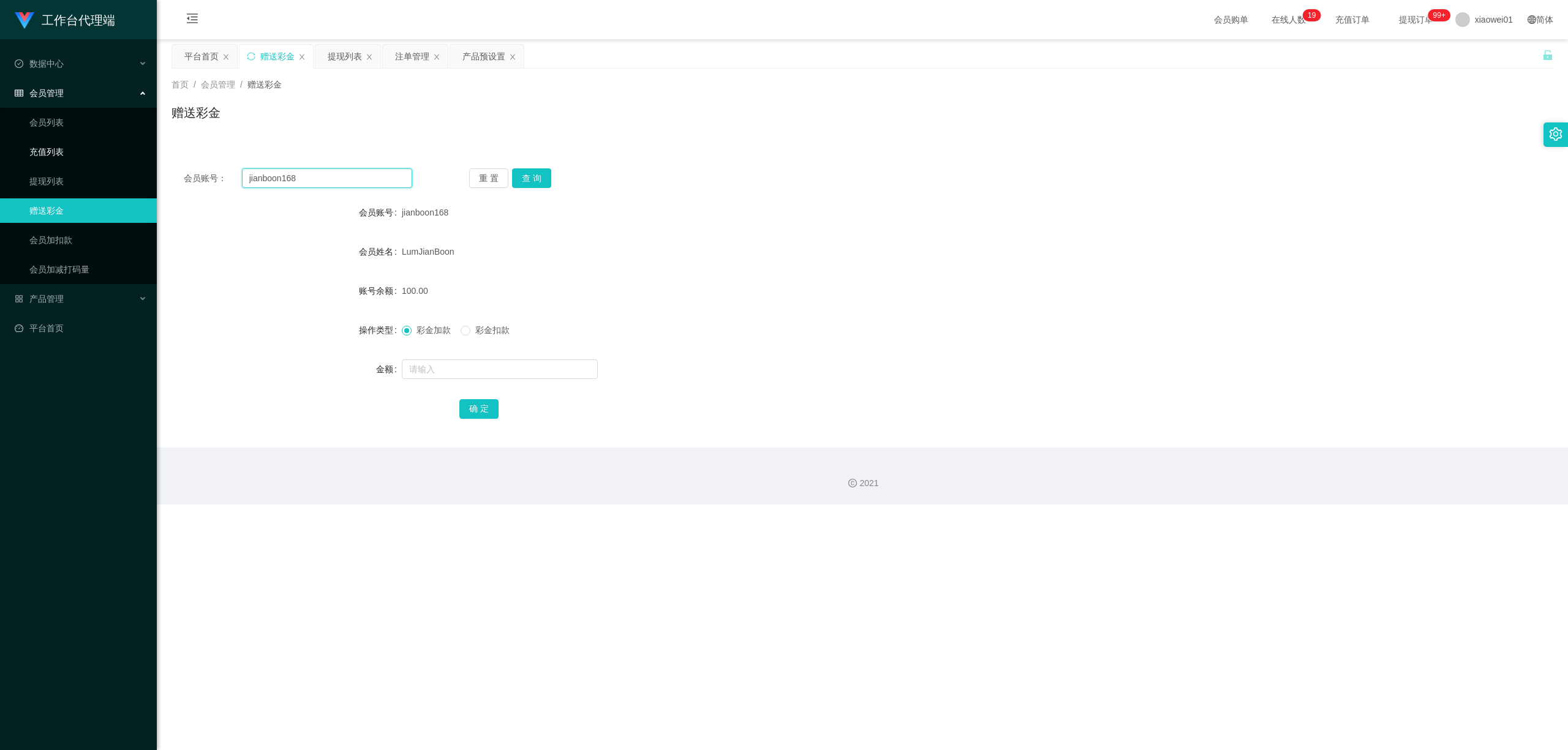
drag, startPoint x: 277, startPoint y: 174, endPoint x: 0, endPoint y: 155, distance: 277.7
click at [0, 155] on section "工作台代理端 数据中心 会员管理 会员列表 充值列表 提现列表 赠送彩金 会员加扣款 会员加减打码量 产品管理 开奖记录 注单管理 产品列表 即时注单 产品预…" at bounding box center [784, 252] width 1568 height 504
paste input "DIN22"
type input "DIN22"
click at [535, 172] on button "查 询" at bounding box center [531, 178] width 39 height 20
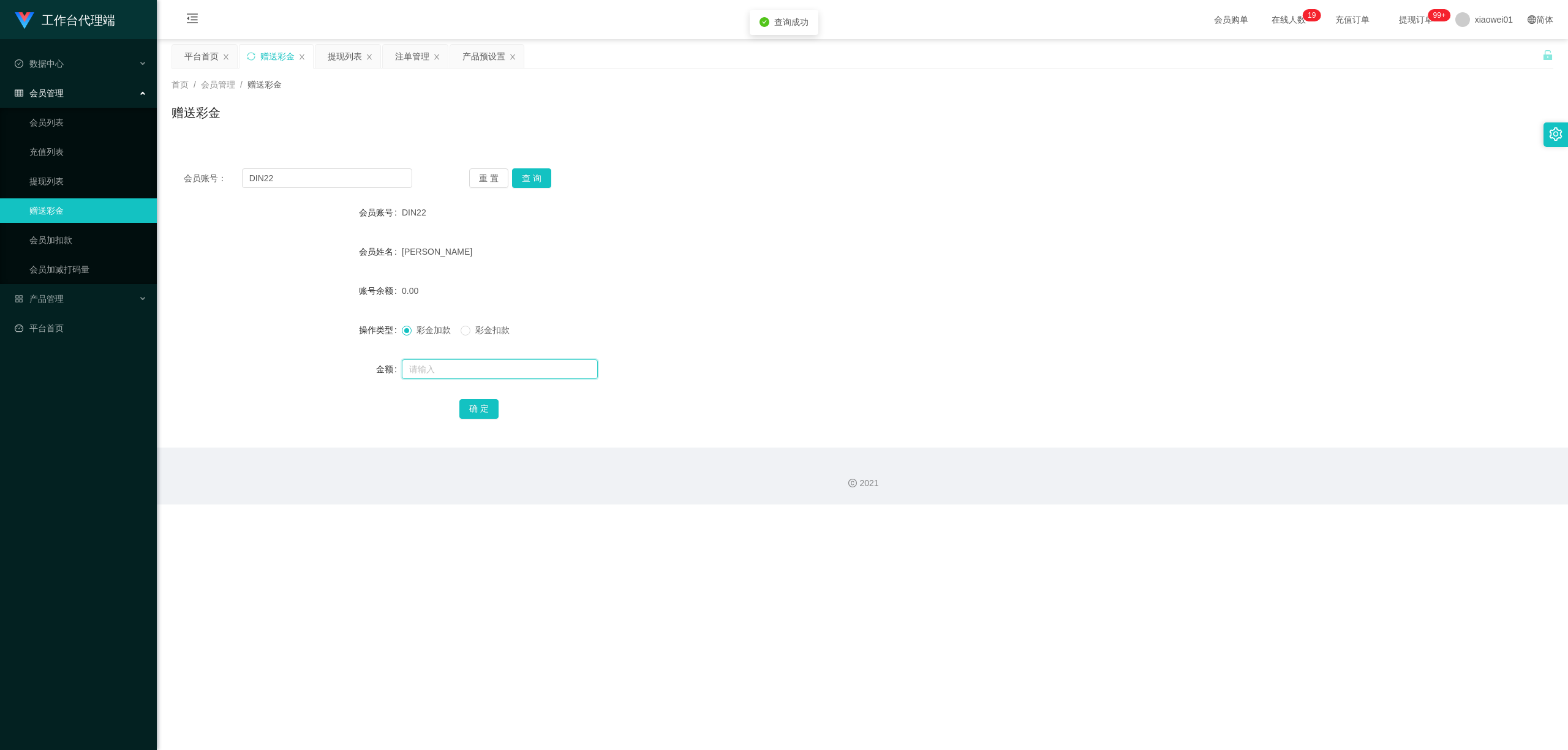
click at [527, 373] on input "text" at bounding box center [500, 369] width 196 height 20
type input "100"
click at [491, 415] on button "确 定" at bounding box center [479, 409] width 39 height 20
click at [337, 48] on div "提现列表" at bounding box center [345, 56] width 34 height 24
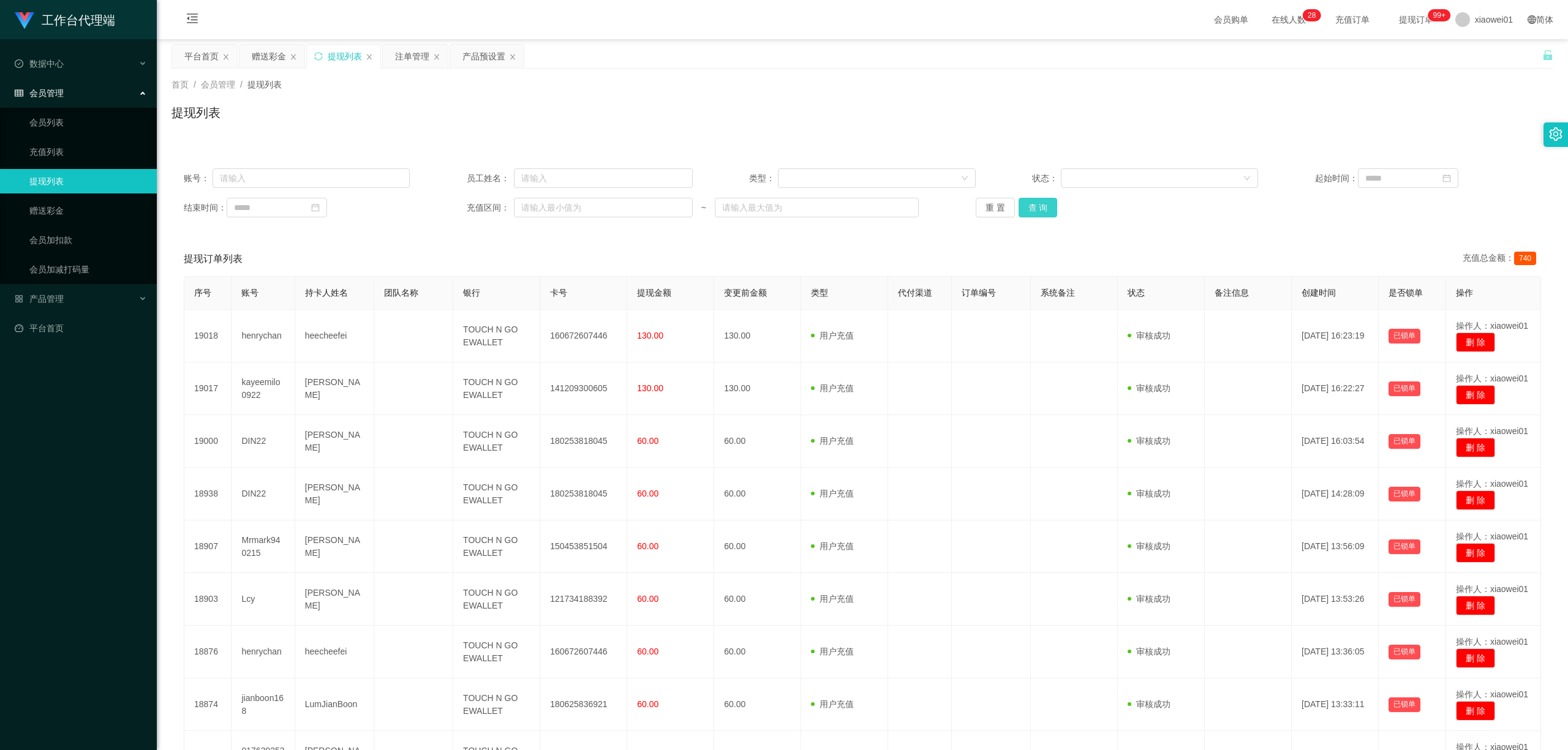
click at [1033, 204] on button "查 询" at bounding box center [1038, 207] width 39 height 20
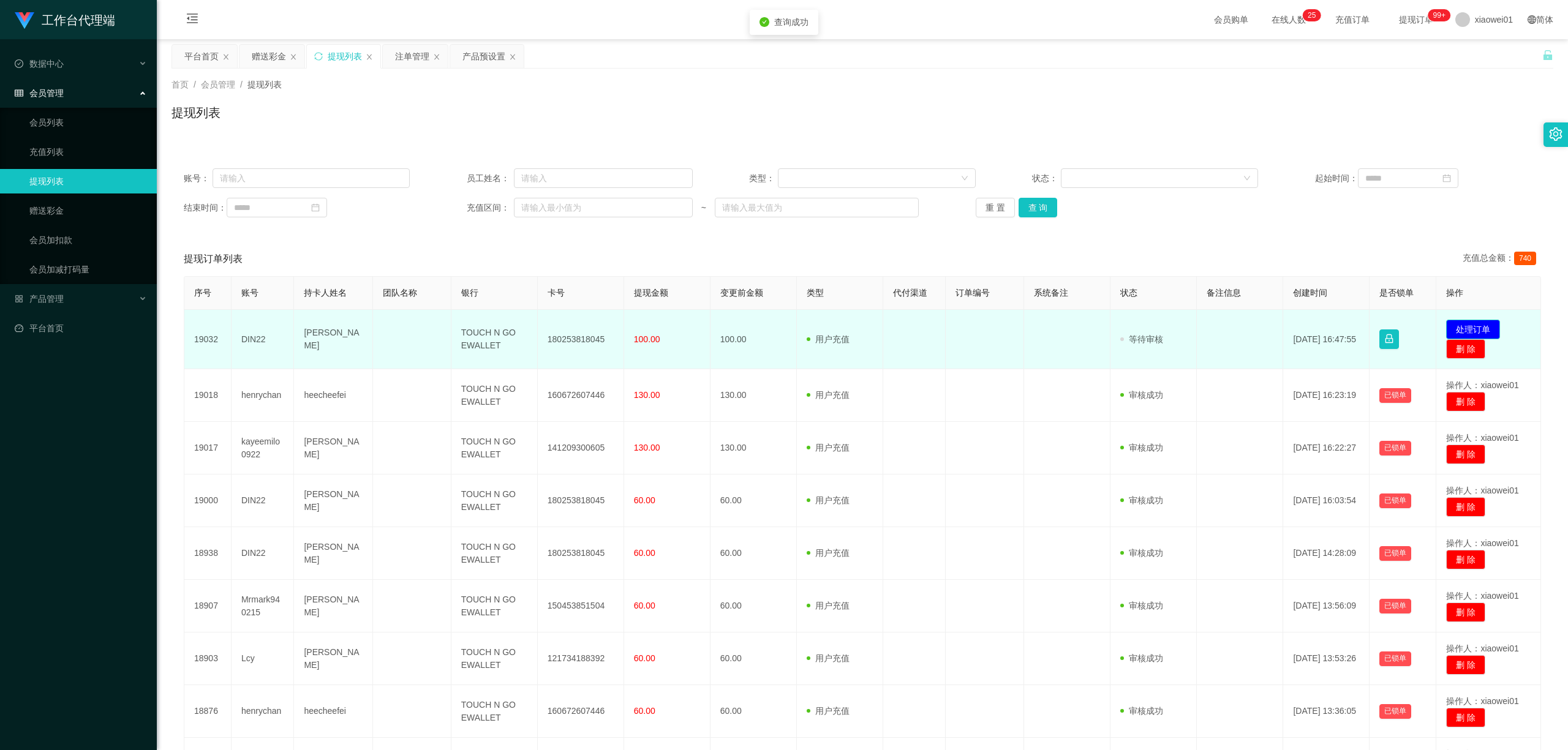
click at [1160, 321] on button "处理订单" at bounding box center [1474, 329] width 54 height 20
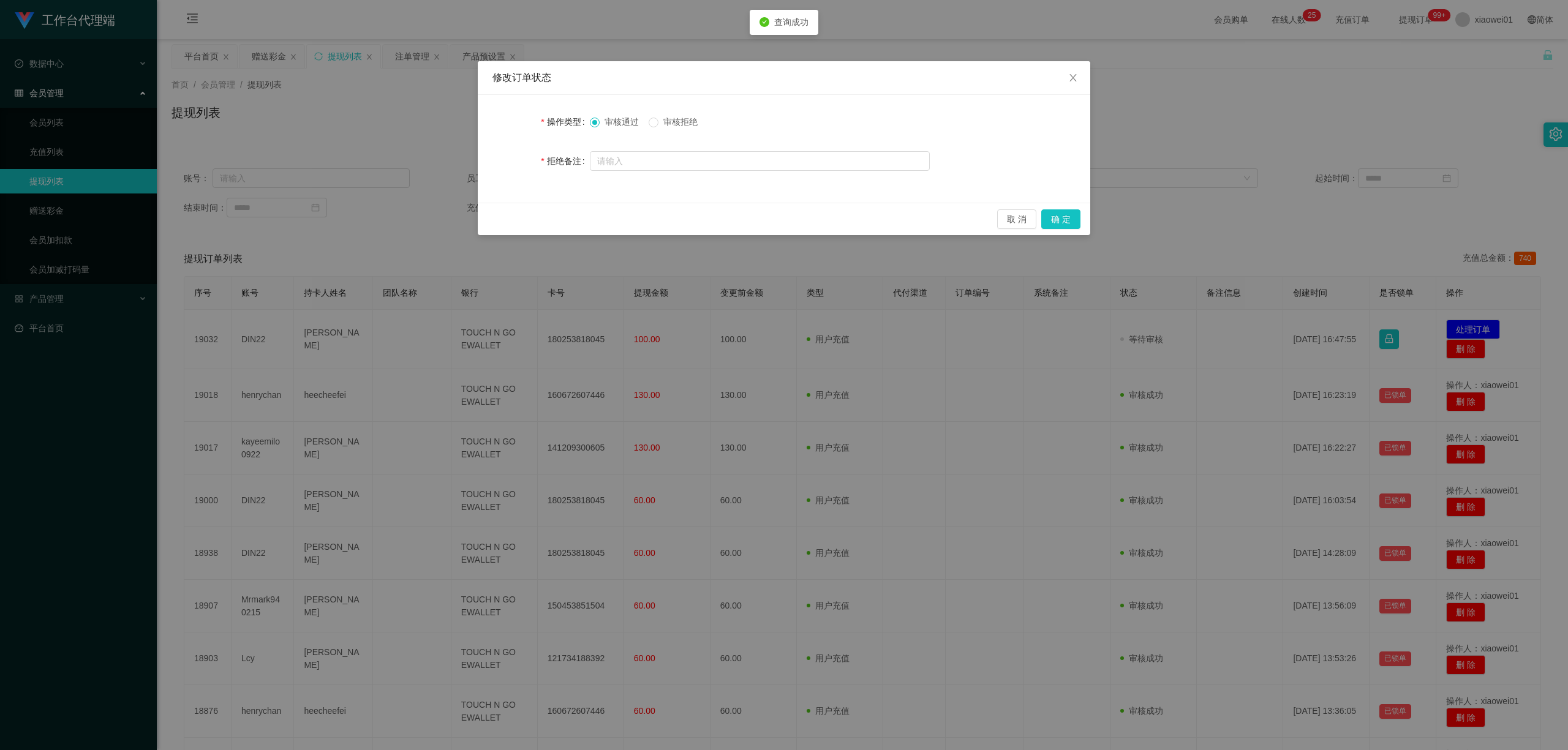
click at [681, 125] on span "审核拒绝" at bounding box center [680, 122] width 44 height 10
click at [1066, 208] on div "取 消 确 定" at bounding box center [784, 219] width 613 height 33
click at [1072, 216] on button "确 定" at bounding box center [1061, 219] width 39 height 20
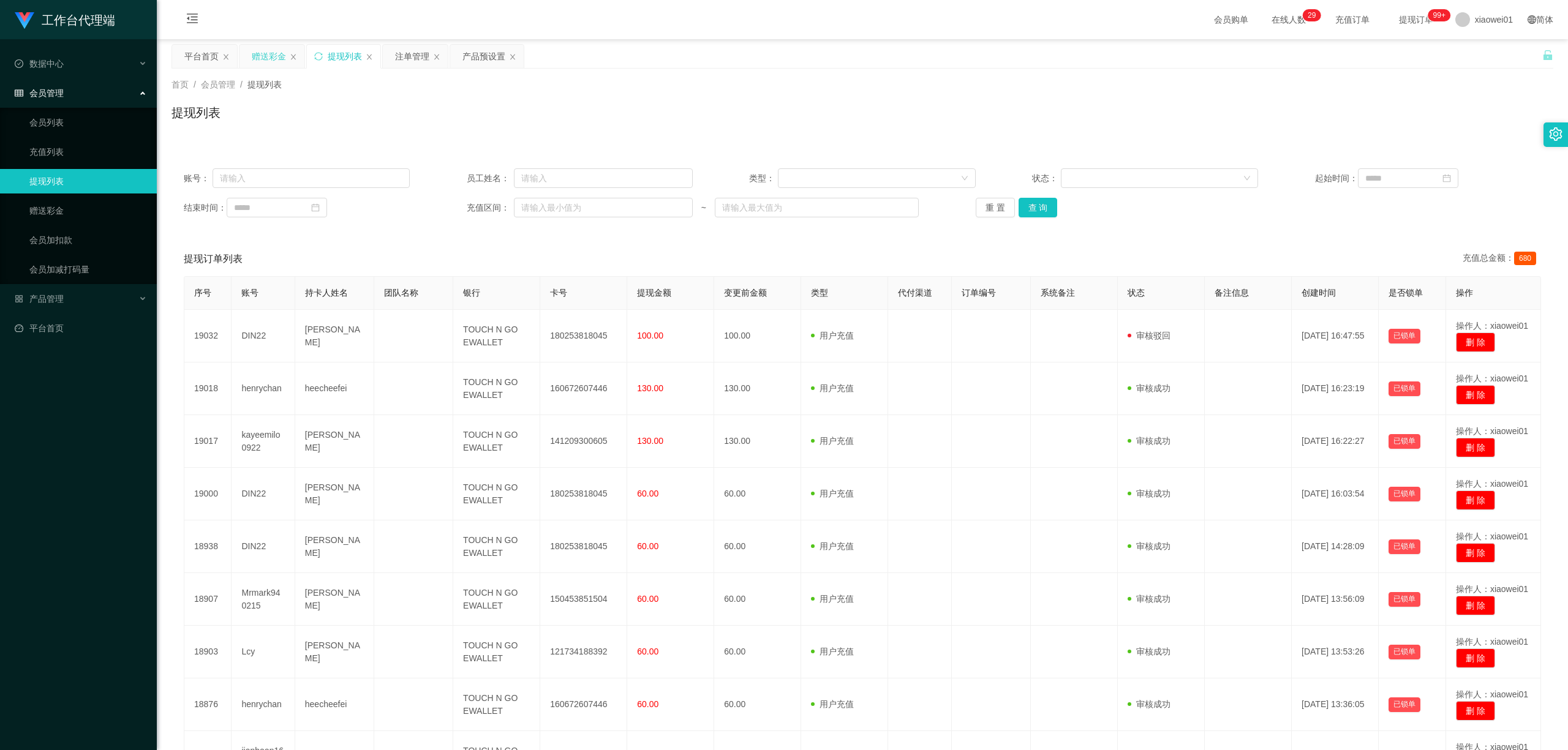
click at [270, 55] on div "赠送彩金" at bounding box center [269, 56] width 34 height 24
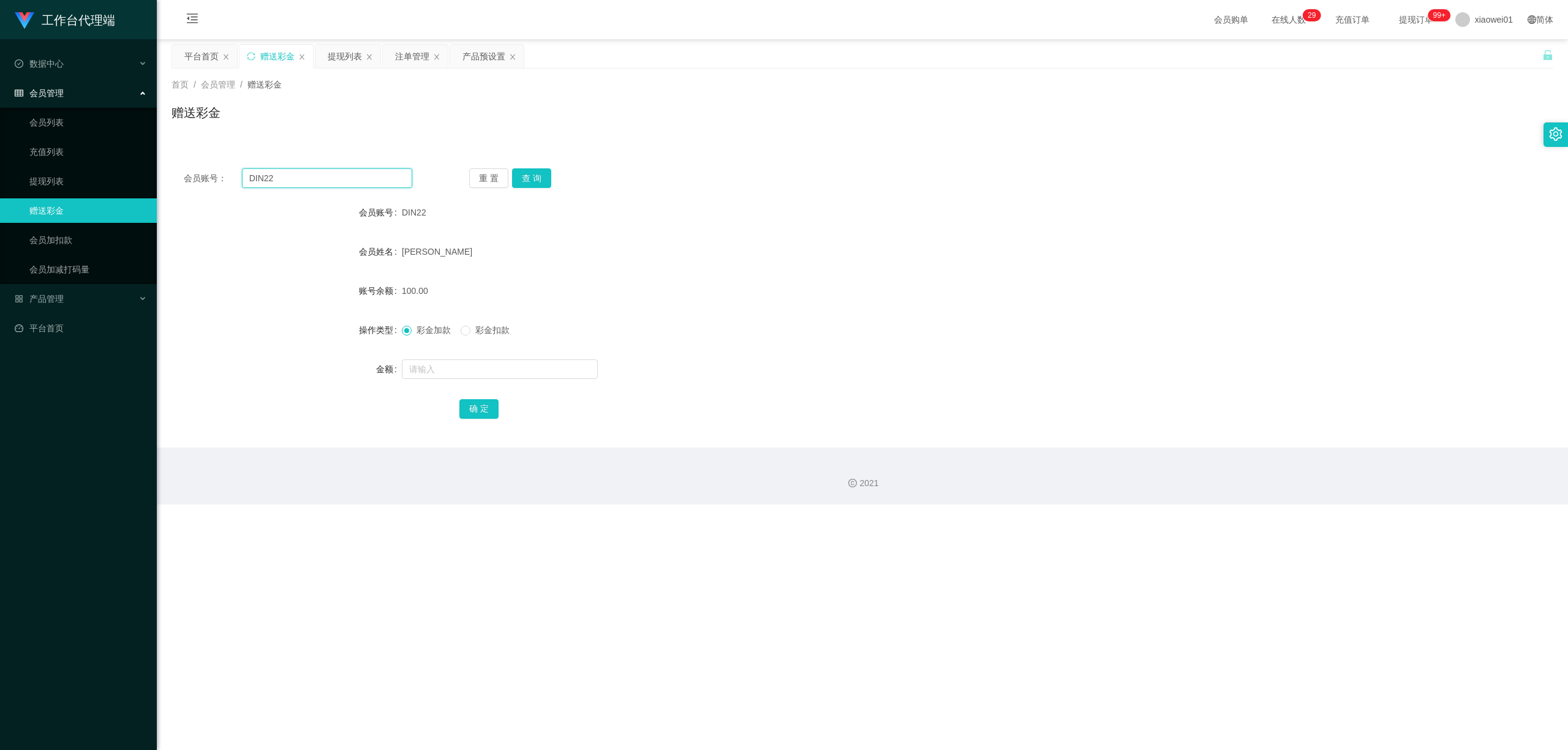
drag, startPoint x: 334, startPoint y: 177, endPoint x: 72, endPoint y: 163, distance: 262.4
click at [80, 164] on section "工作台代理端 数据中心 会员管理 会员列表 充值列表 提现列表 赠送彩金 会员加扣款 会员加减打码量 产品管理 开奖记录 注单管理 产品列表 即时注单 产品预…" at bounding box center [784, 252] width 1568 height 504
paste input "Mrmark940215"
type input "Mrmark940215"
click at [523, 177] on button "查 询" at bounding box center [531, 178] width 39 height 20
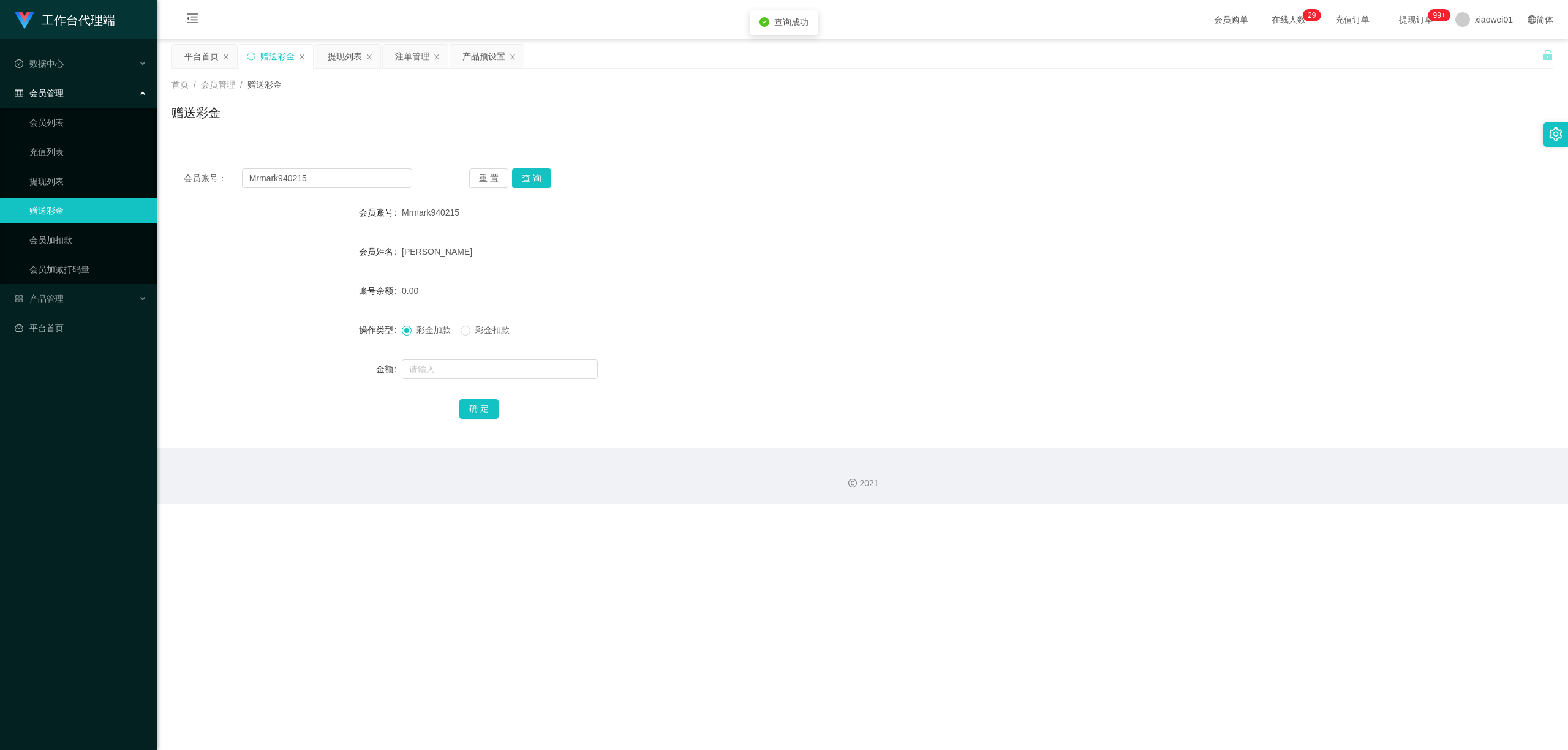
click at [487, 358] on div at bounding box center [805, 369] width 806 height 24
click at [487, 371] on input "text" at bounding box center [500, 369] width 196 height 20
type input "300"
click at [483, 420] on div "确 定" at bounding box center [863, 408] width 806 height 24
click at [485, 410] on button "确 定" at bounding box center [479, 409] width 39 height 20
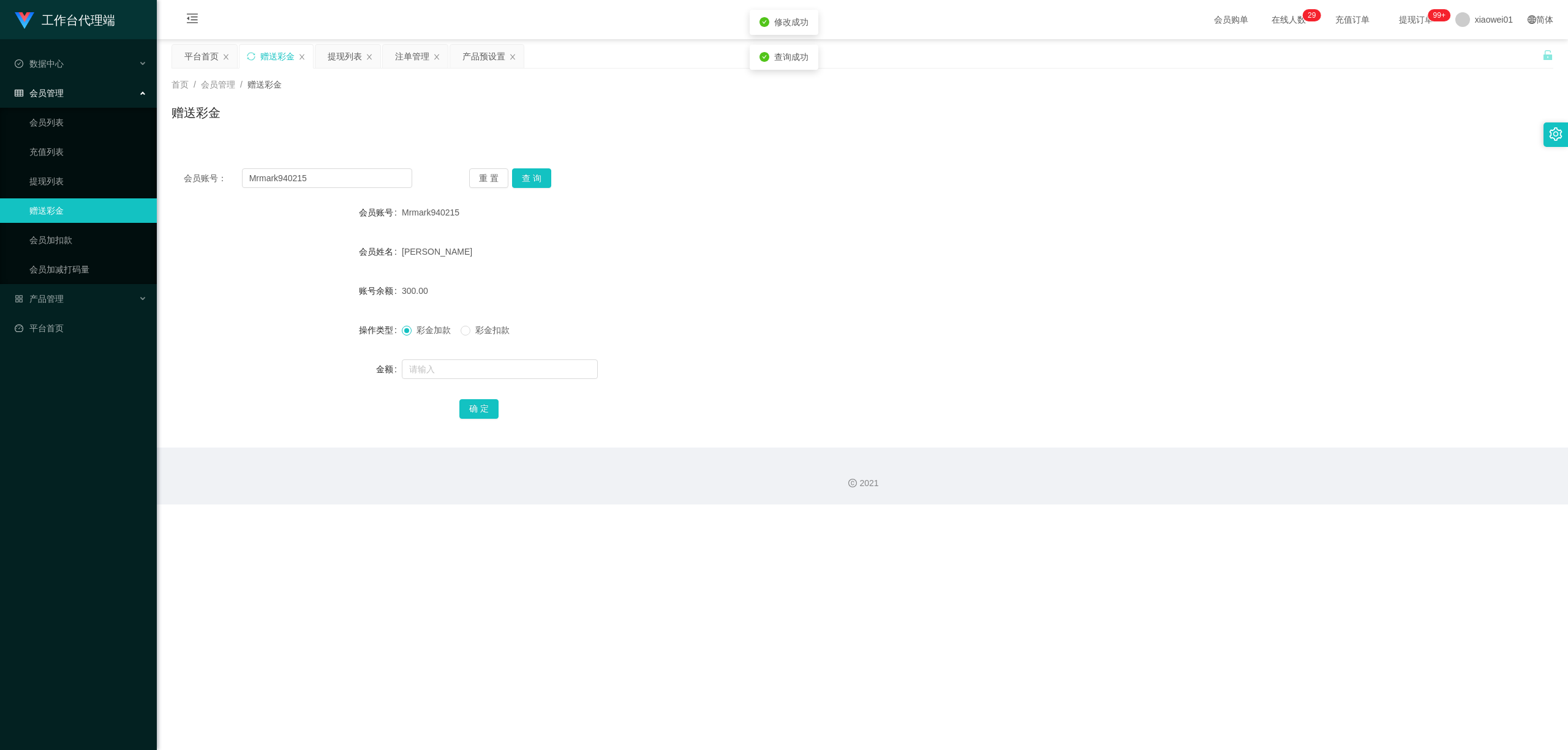
click at [888, 282] on div "300.00" at bounding box center [805, 291] width 806 height 24
drag, startPoint x: 82, startPoint y: 172, endPoint x: 292, endPoint y: 152, distance: 211.0
click at [0, 163] on section "工作台代理端 数据中心 会员管理 会员列表 充值列表 提现列表 赠送彩金 会员加扣款 会员加减打码量 产品管理 开奖记录 注单管理 产品列表 即时注单 产品预…" at bounding box center [784, 252] width 1568 height 504
paste input "181926508752"
type input "181926508752"
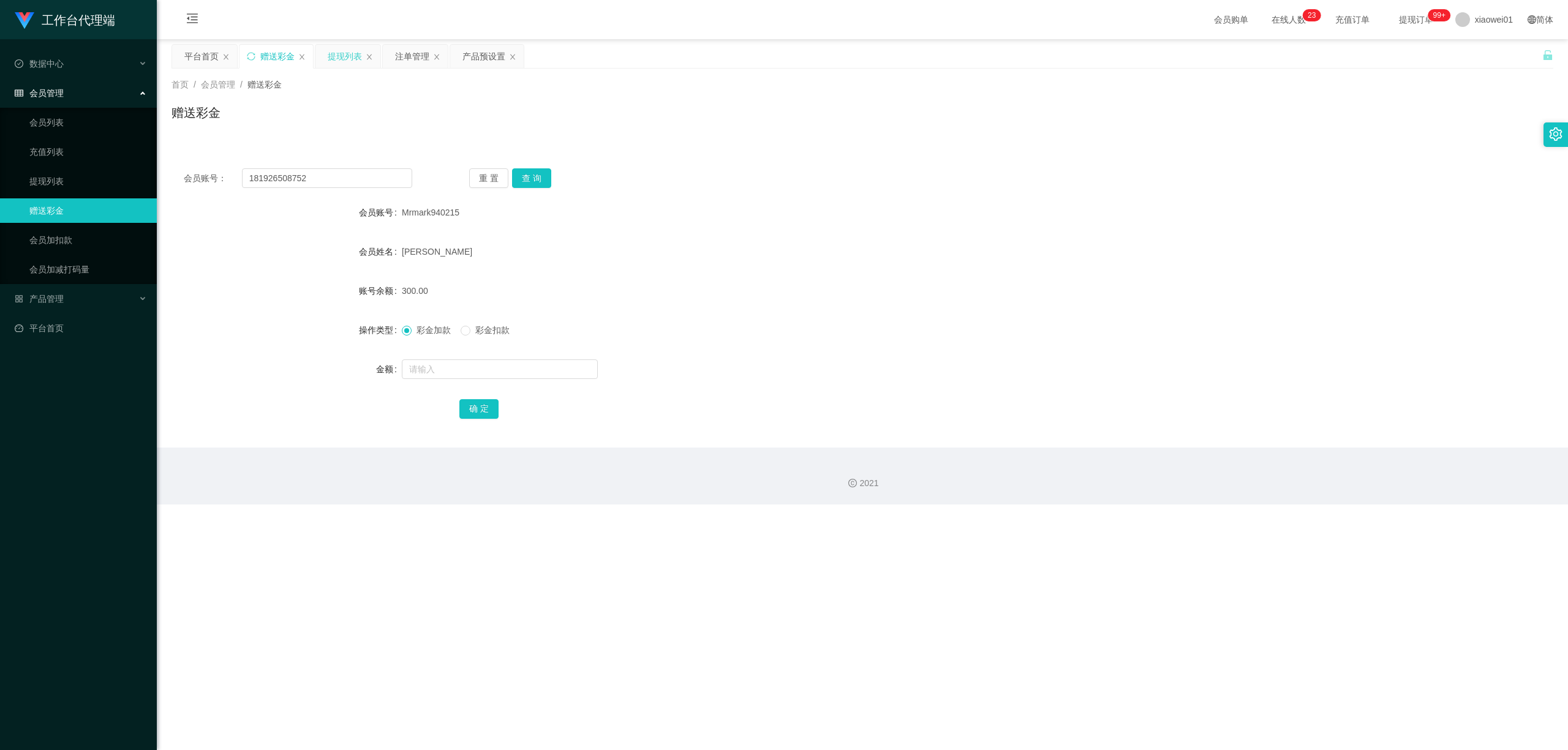
click at [326, 63] on div "提现列表" at bounding box center [348, 56] width 65 height 24
click at [343, 60] on div "提现列表" at bounding box center [345, 56] width 34 height 24
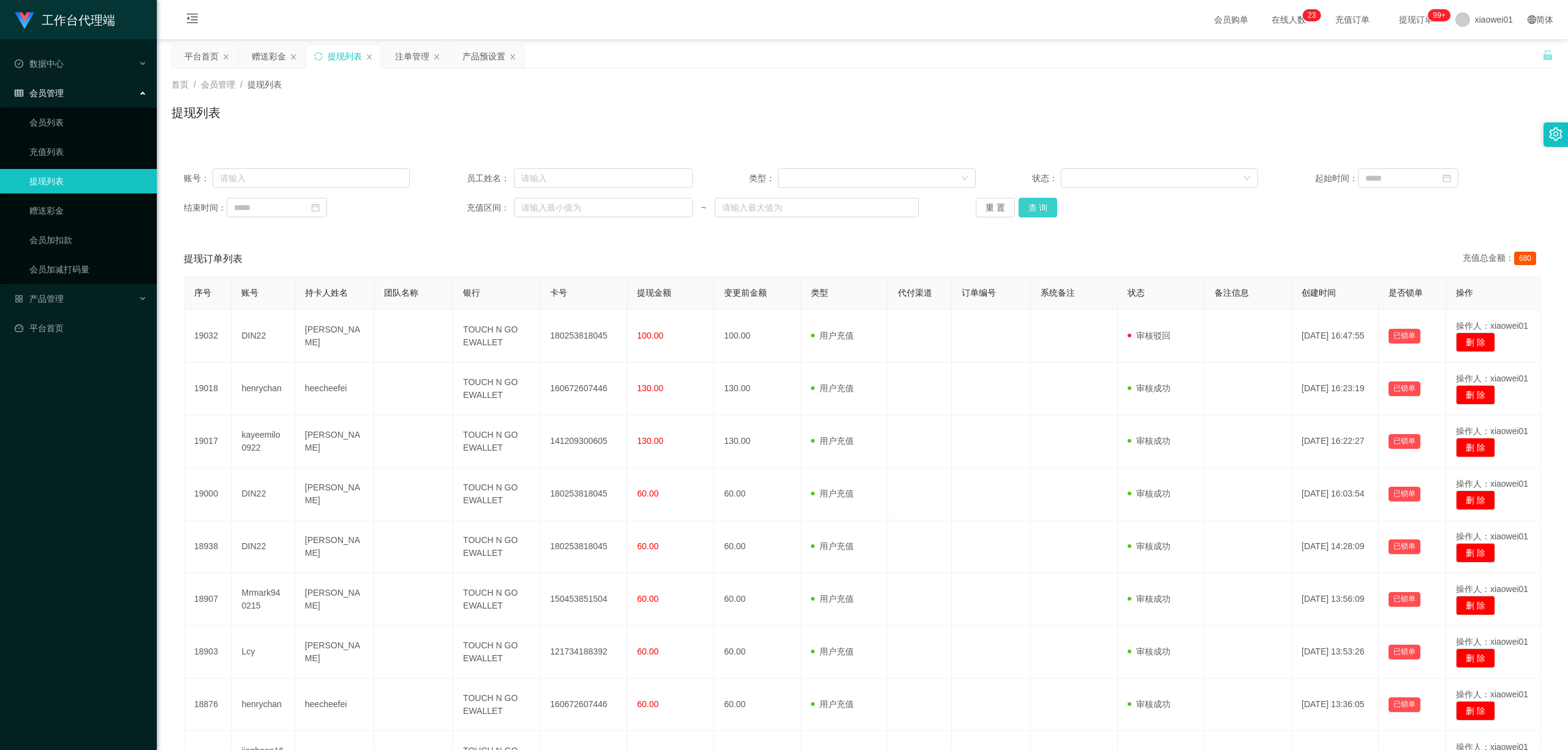
click at [1034, 204] on button "查 询" at bounding box center [1038, 207] width 39 height 20
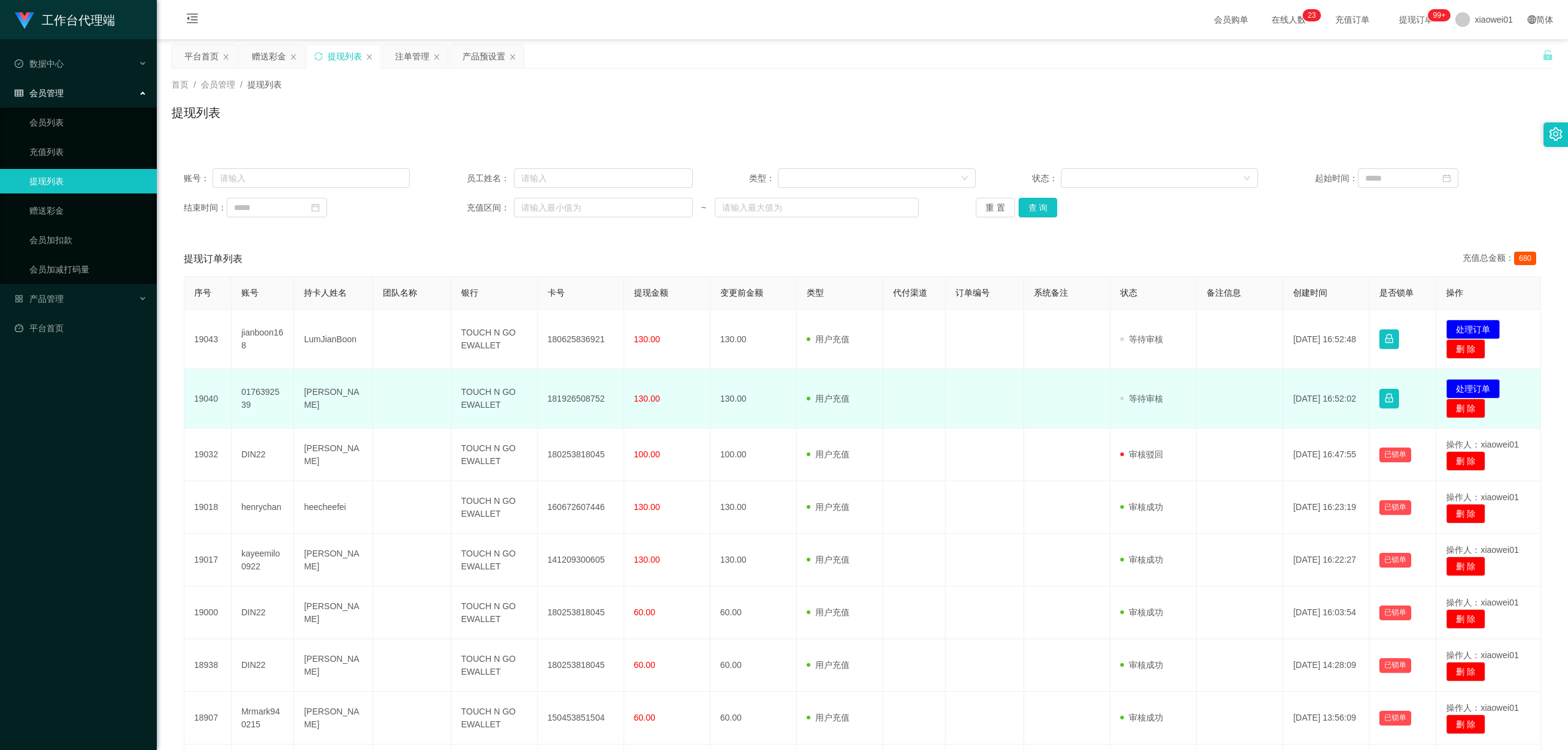
click at [594, 387] on td "181926508752" at bounding box center [581, 399] width 86 height 59
click at [557, 398] on td "181926508752" at bounding box center [581, 399] width 86 height 59
copy td "181926508752"
click at [1160, 388] on button "处理订单" at bounding box center [1474, 389] width 54 height 20
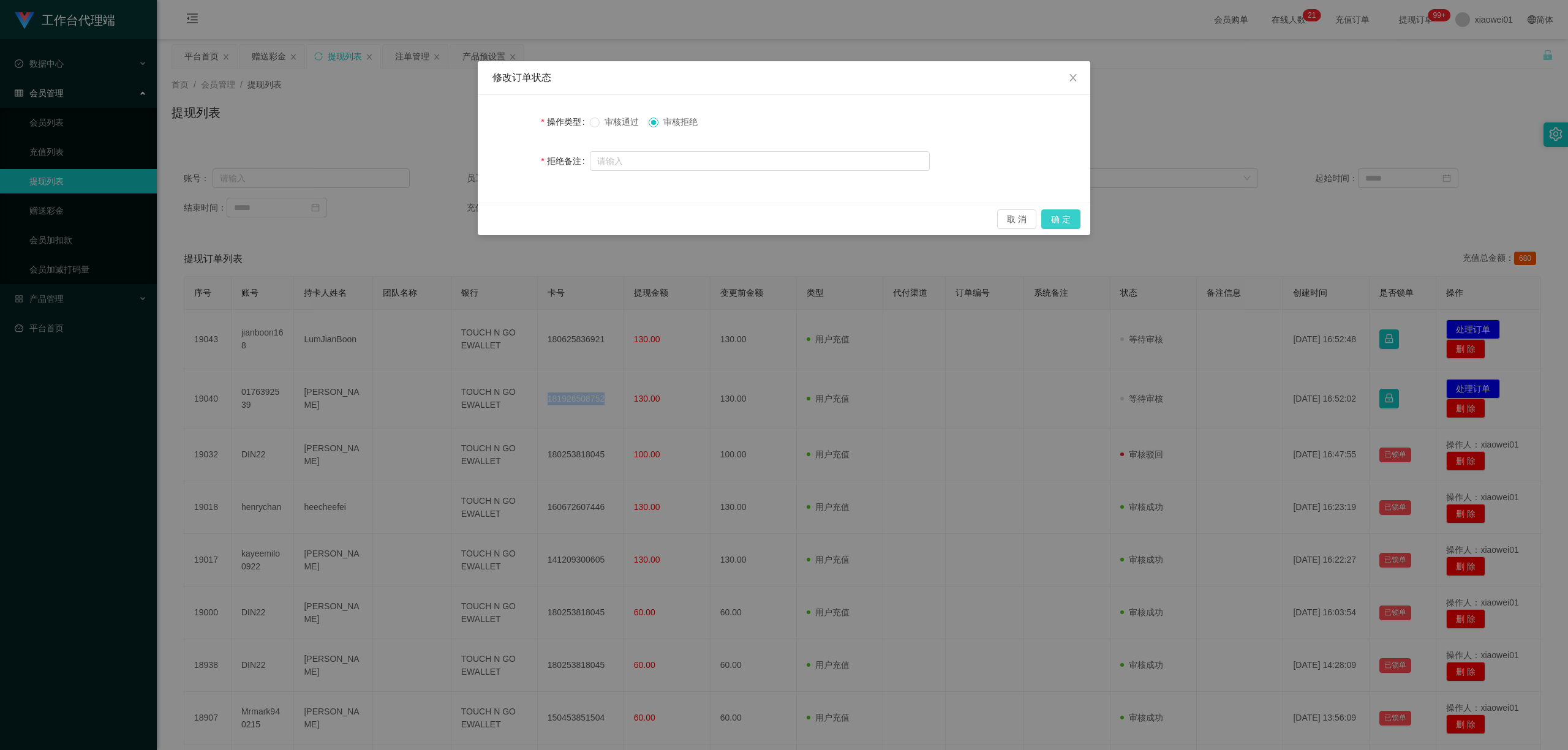
click at [1070, 222] on button "确 定" at bounding box center [1061, 219] width 39 height 20
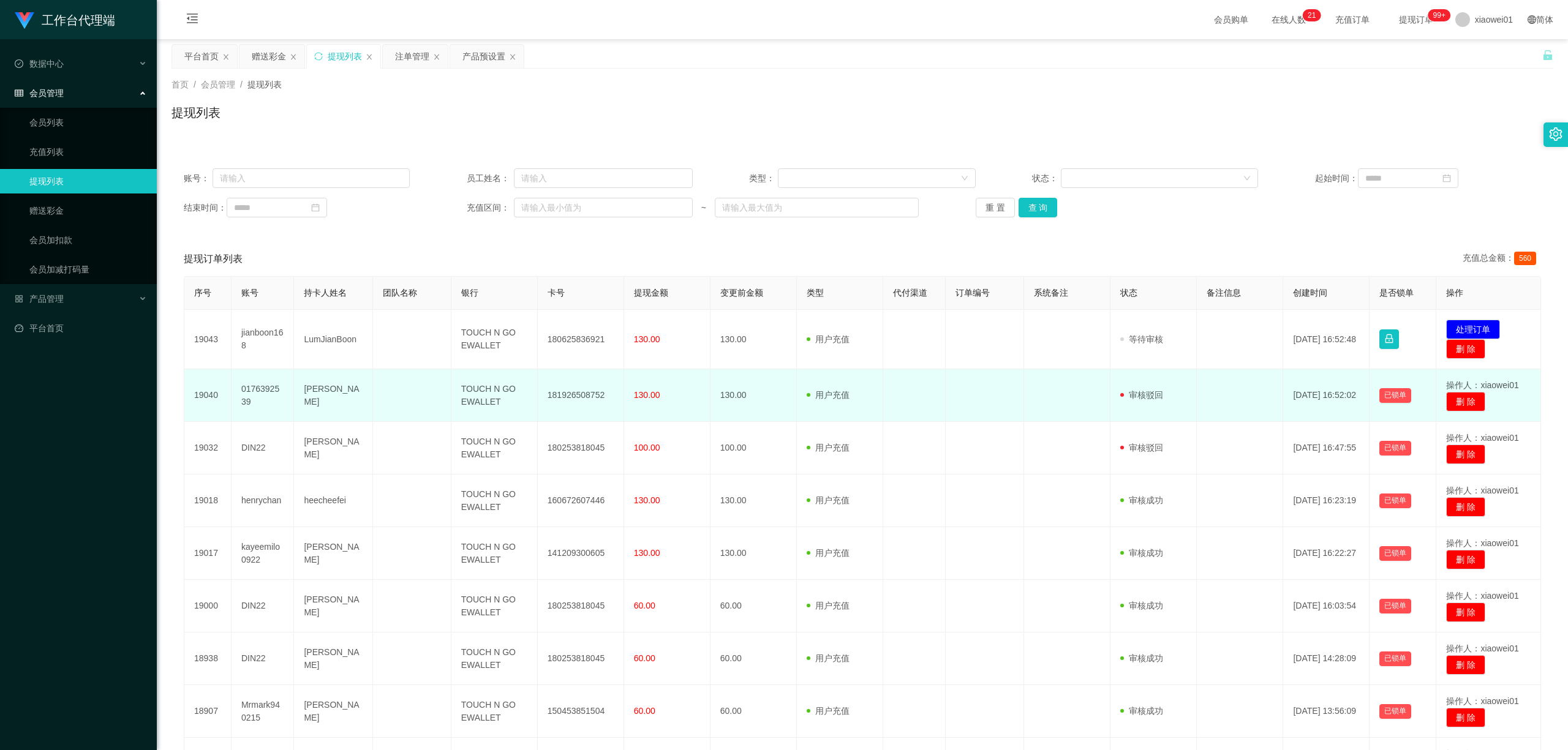
click at [327, 390] on td "[PERSON_NAME]" at bounding box center [333, 395] width 78 height 53
click at [247, 390] on td "0176392539" at bounding box center [264, 395] width 63 height 53
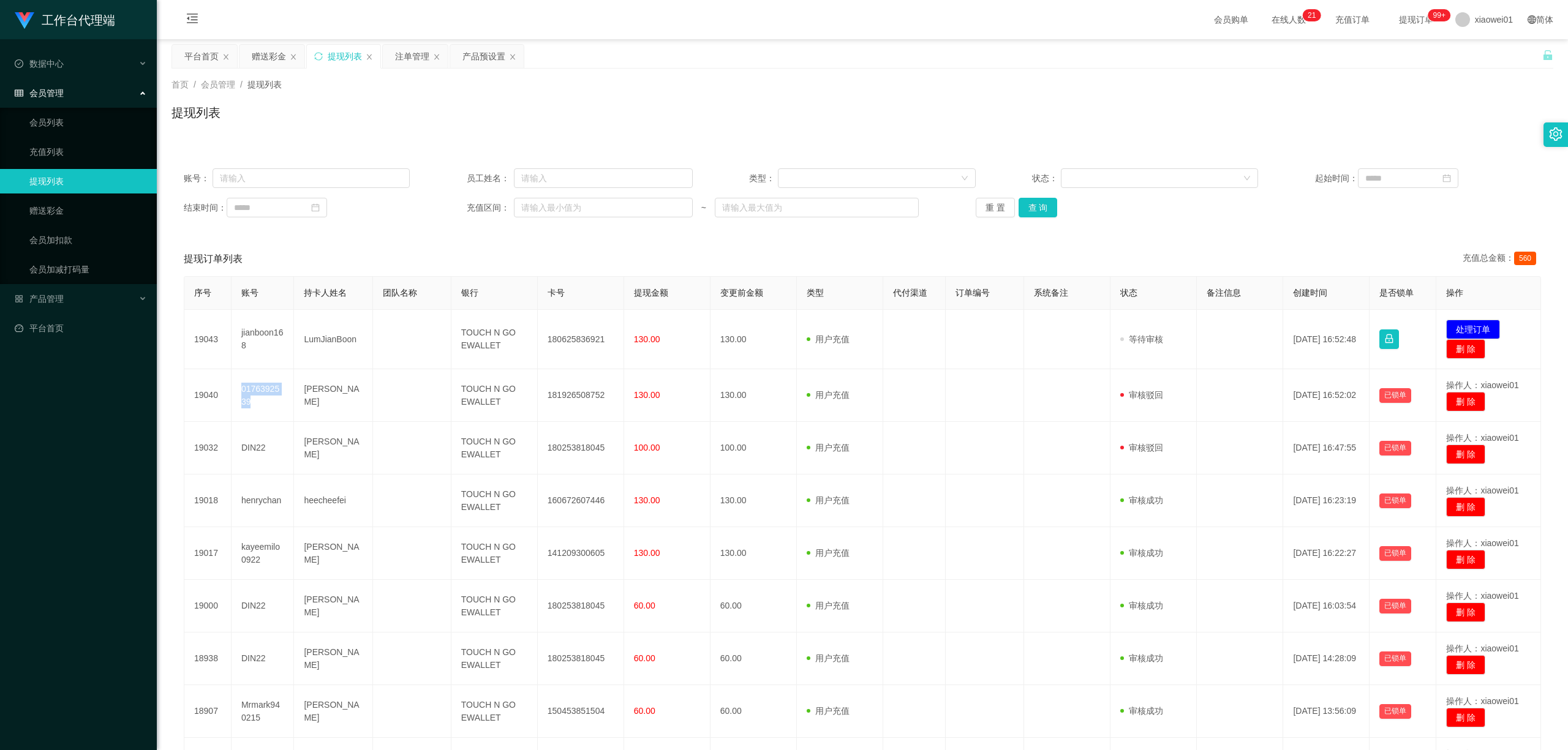
copy td "0176392539"
click at [474, 50] on div "产品预设置" at bounding box center [483, 56] width 43 height 24
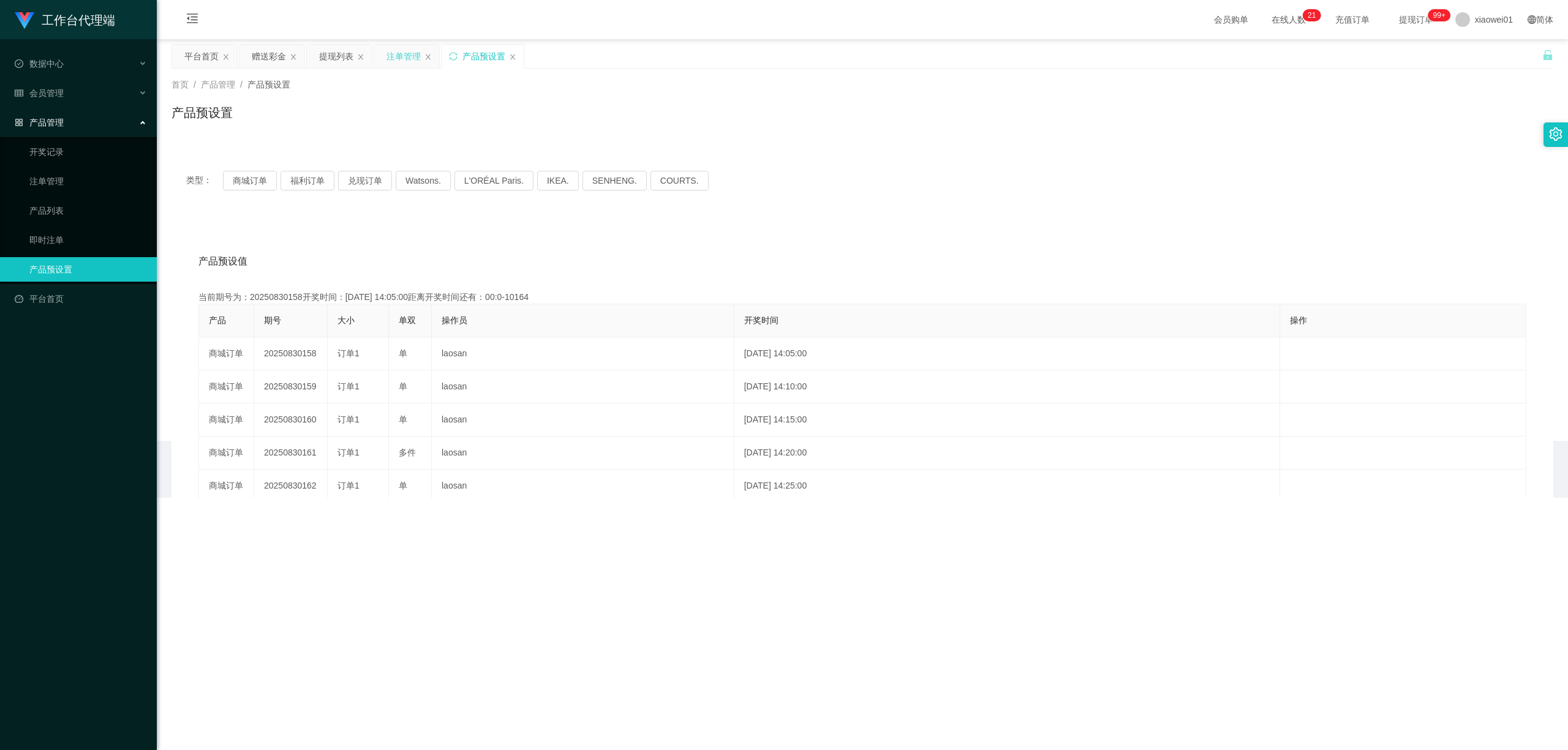
click at [408, 52] on div "注单管理" at bounding box center [404, 56] width 34 height 24
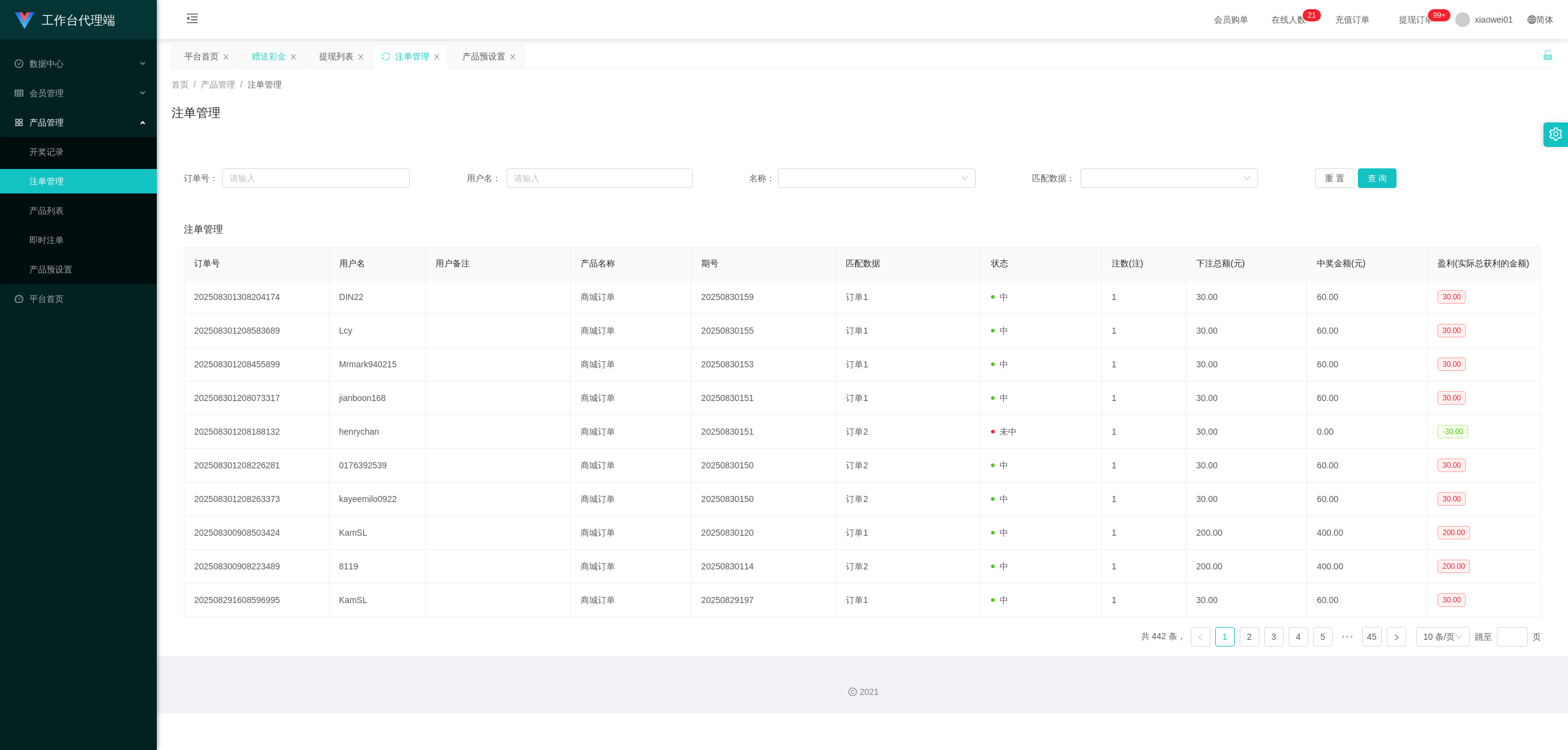
click at [262, 53] on div "赠送彩金" at bounding box center [269, 56] width 34 height 24
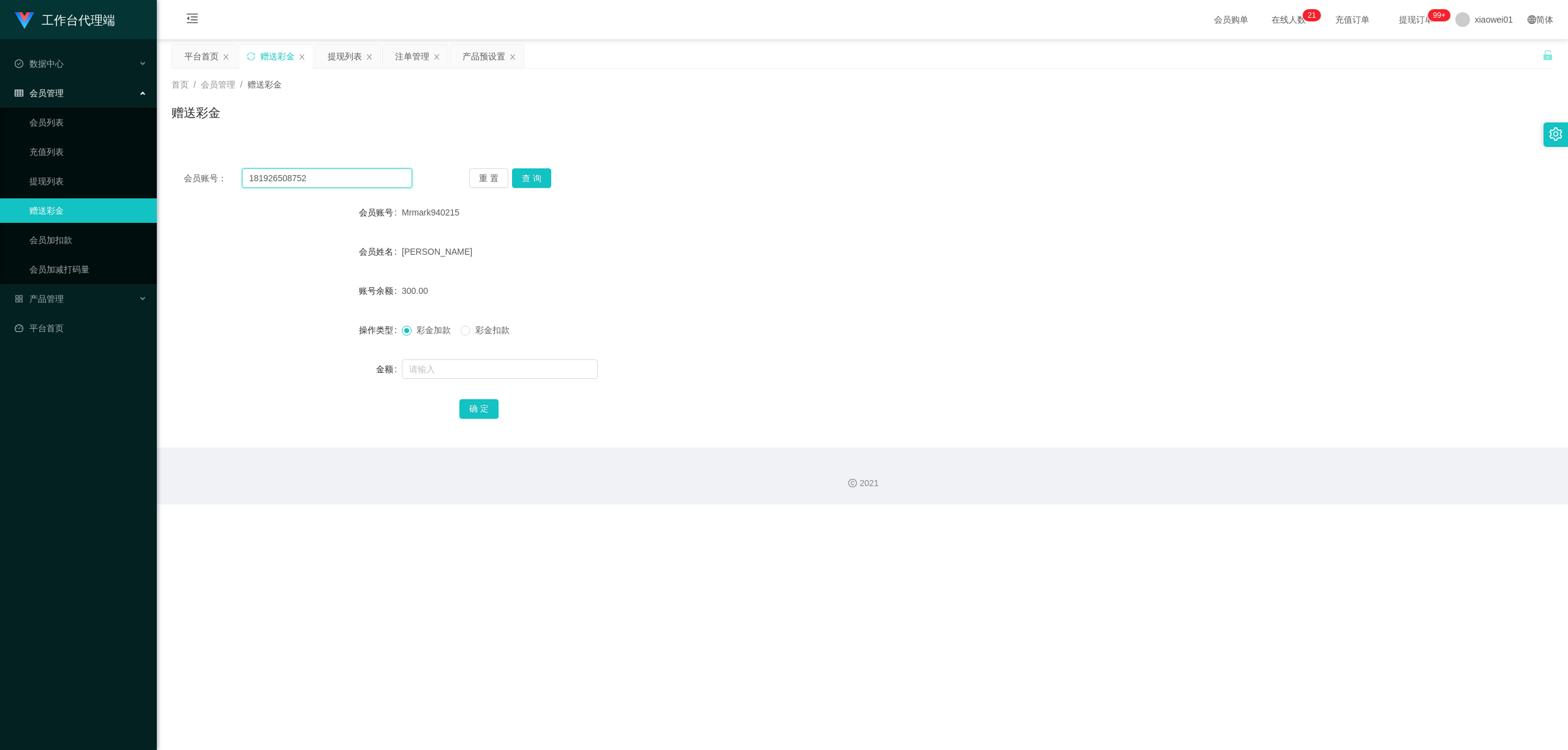
drag, startPoint x: 342, startPoint y: 180, endPoint x: 229, endPoint y: 170, distance: 113.4
click at [230, 170] on div "会员账号： 181926508752" at bounding box center [298, 178] width 229 height 20
paste input "0176392539"
type input "0176392539"
click at [539, 170] on button "查 询" at bounding box center [531, 178] width 39 height 20
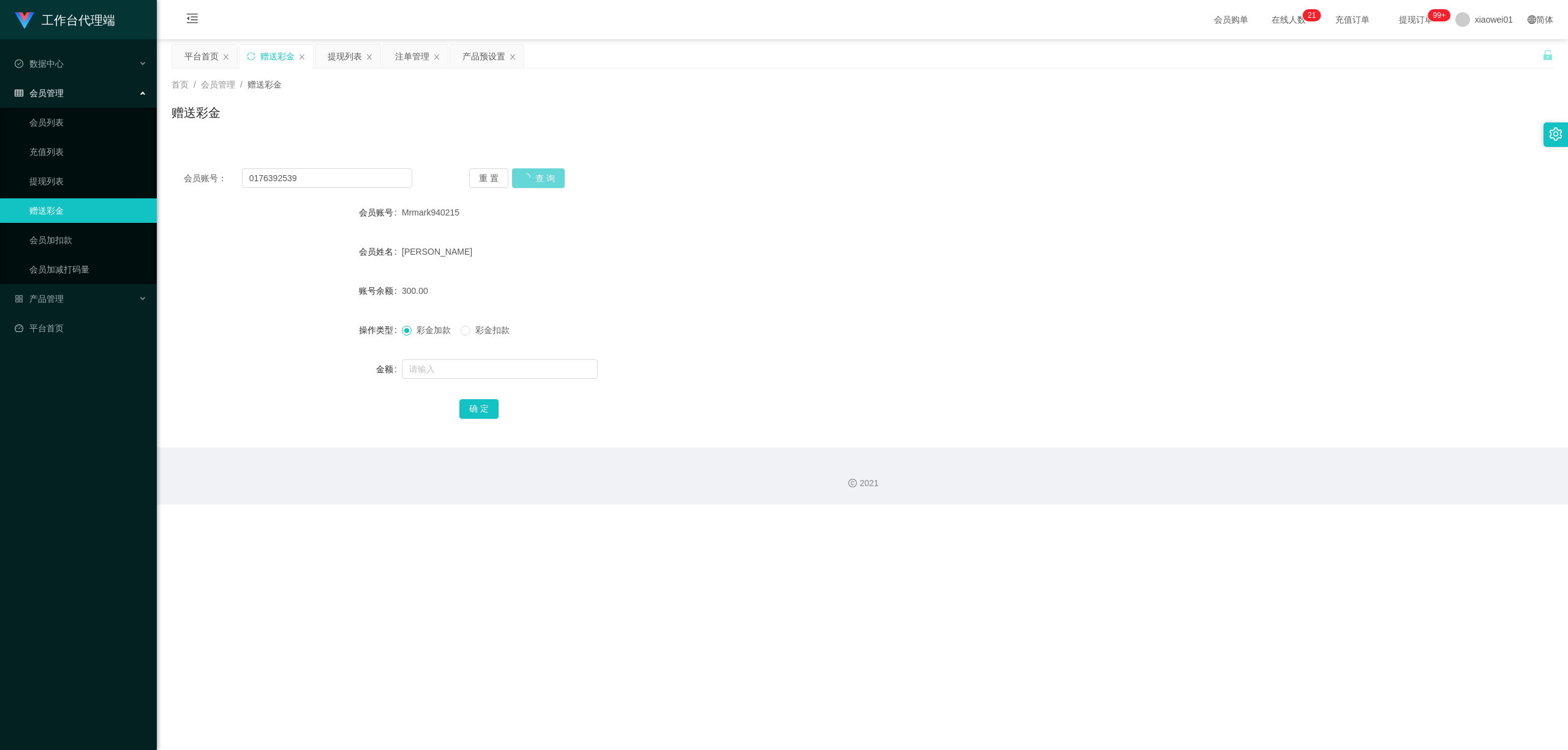
click at [545, 177] on div "重 置 查 询" at bounding box center [583, 178] width 229 height 20
click at [365, 187] on input "0176392539" at bounding box center [326, 178] width 170 height 20
click at [470, 180] on button "重 置" at bounding box center [489, 178] width 39 height 20
click at [342, 182] on input "text" at bounding box center [326, 178] width 170 height 20
paste input "0176392539"
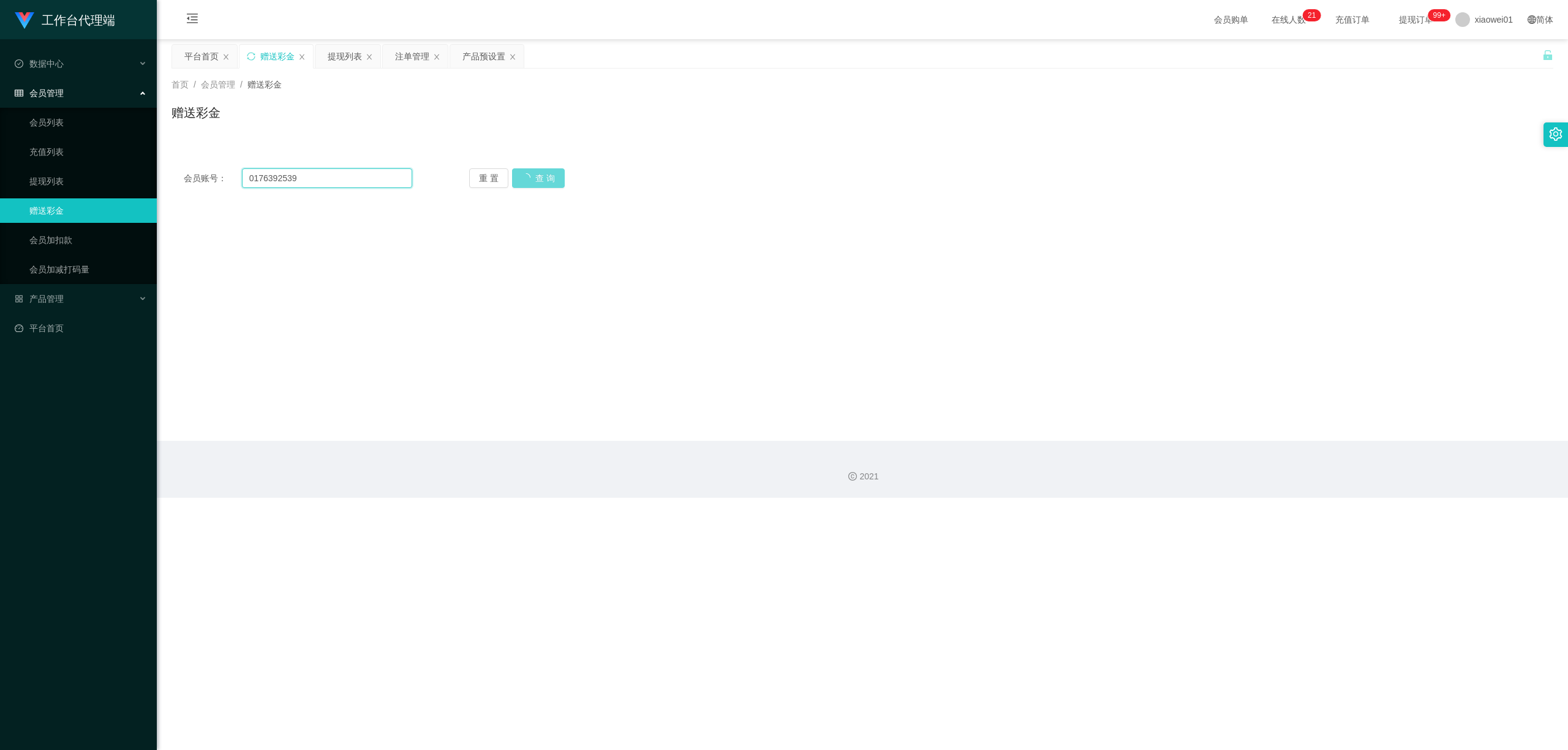
type input "0176392539"
click at [545, 177] on div "重 置 查 询" at bounding box center [583, 178] width 229 height 20
click at [343, 175] on input "0176392539" at bounding box center [326, 178] width 170 height 20
click at [539, 180] on div "重 置 查 询" at bounding box center [583, 178] width 229 height 20
click at [338, 49] on div "提现列表" at bounding box center [345, 56] width 34 height 24
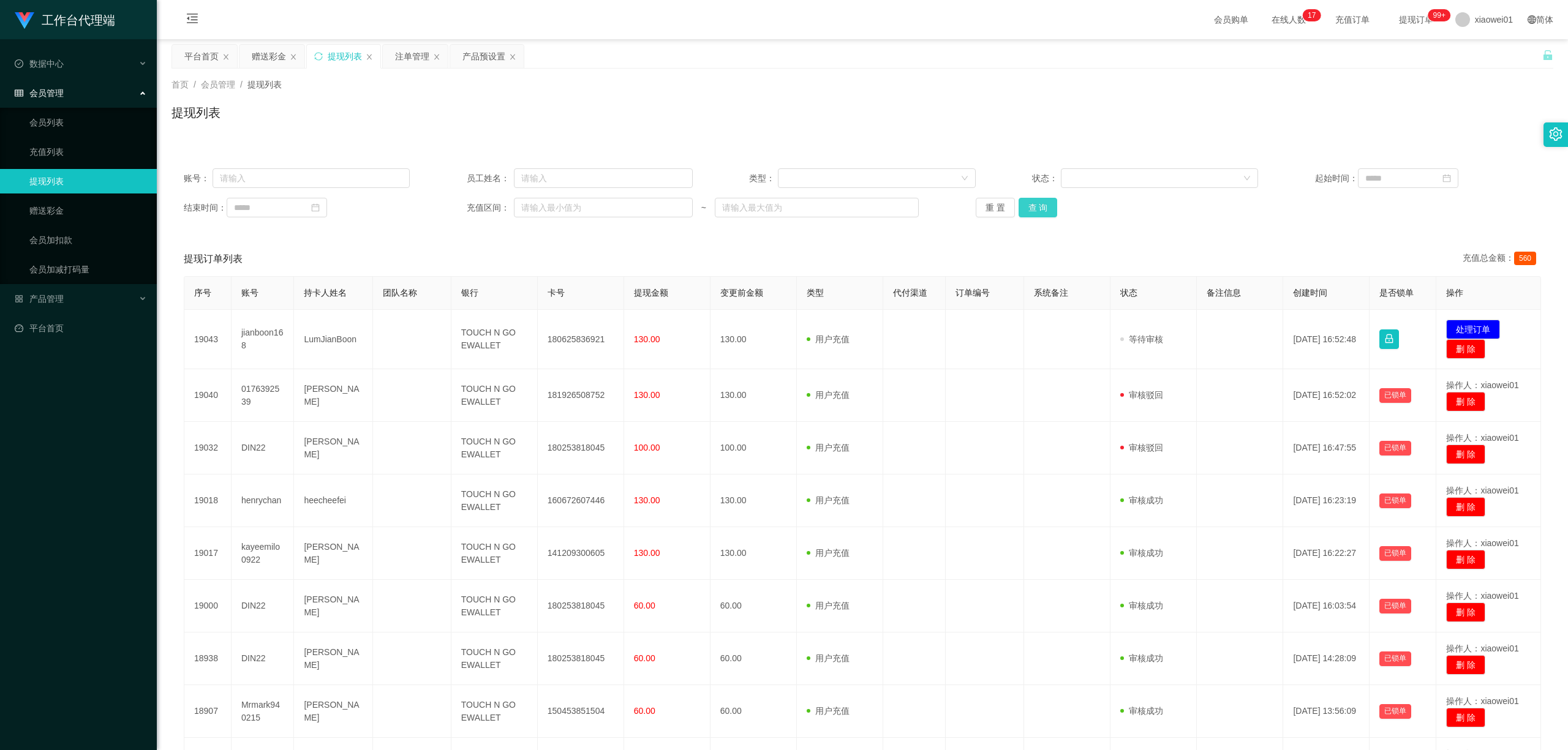
click at [1050, 204] on button "查 询" at bounding box center [1038, 207] width 39 height 20
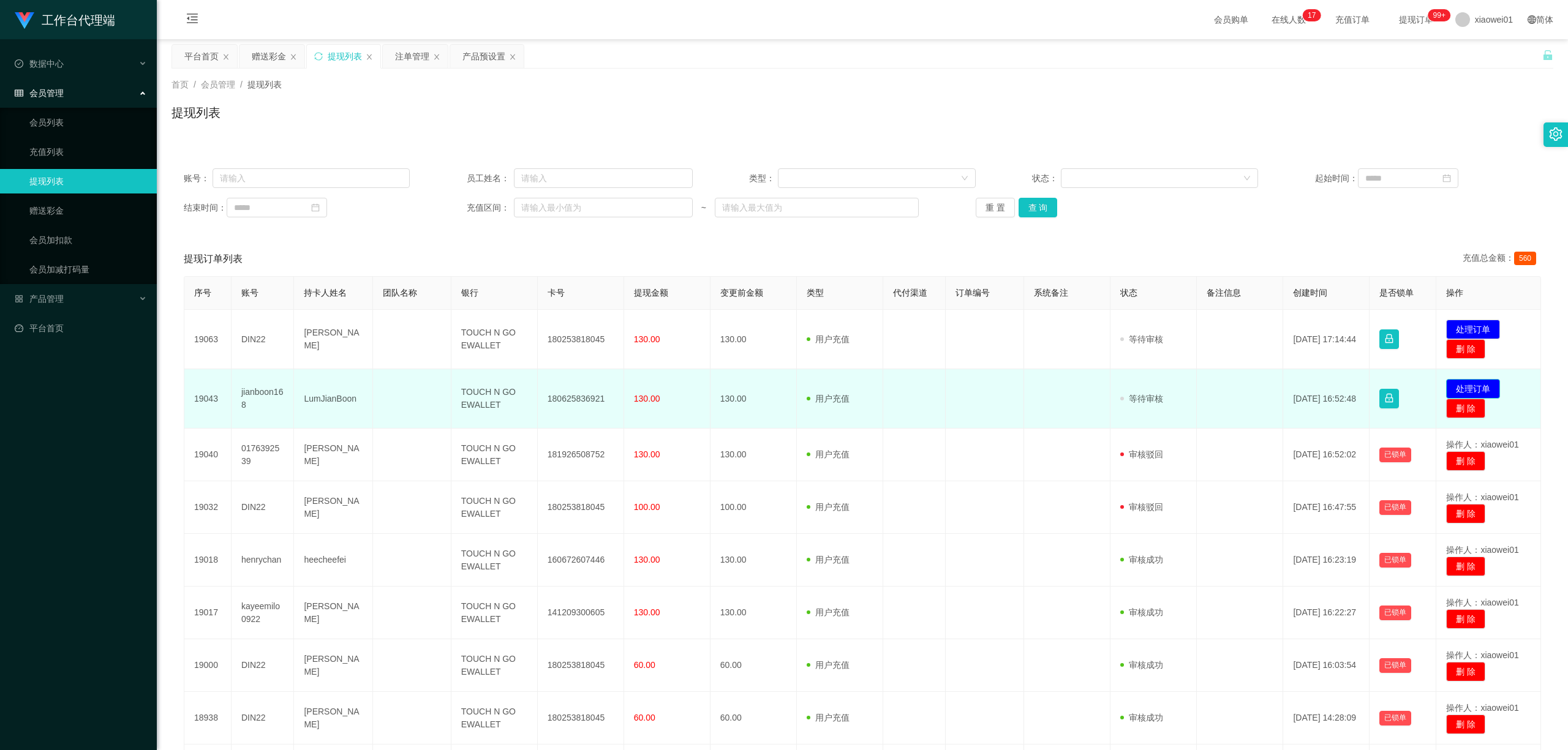
click at [1160, 381] on button "处理订单" at bounding box center [1474, 389] width 54 height 20
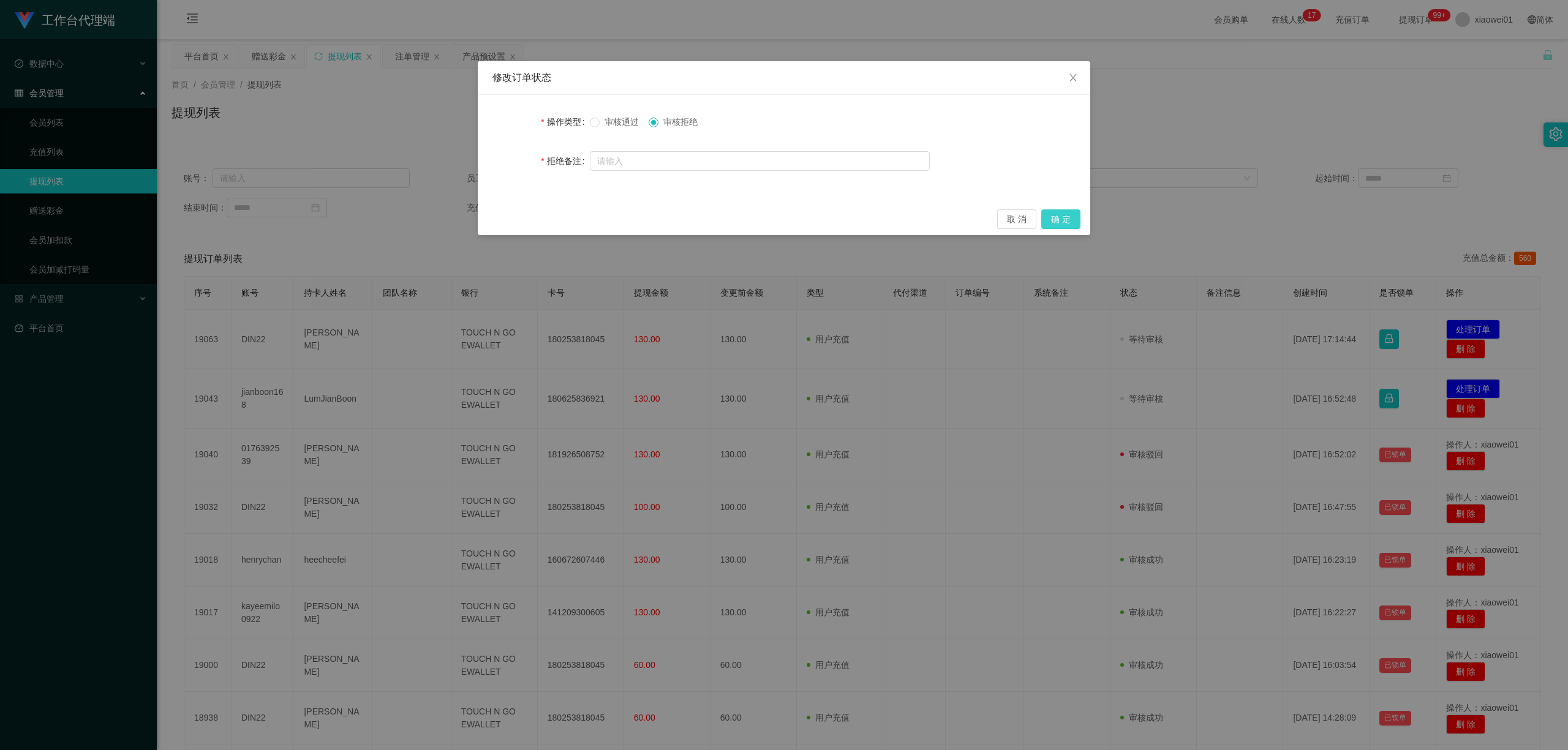
click at [1072, 219] on button "确 定" at bounding box center [1061, 219] width 39 height 20
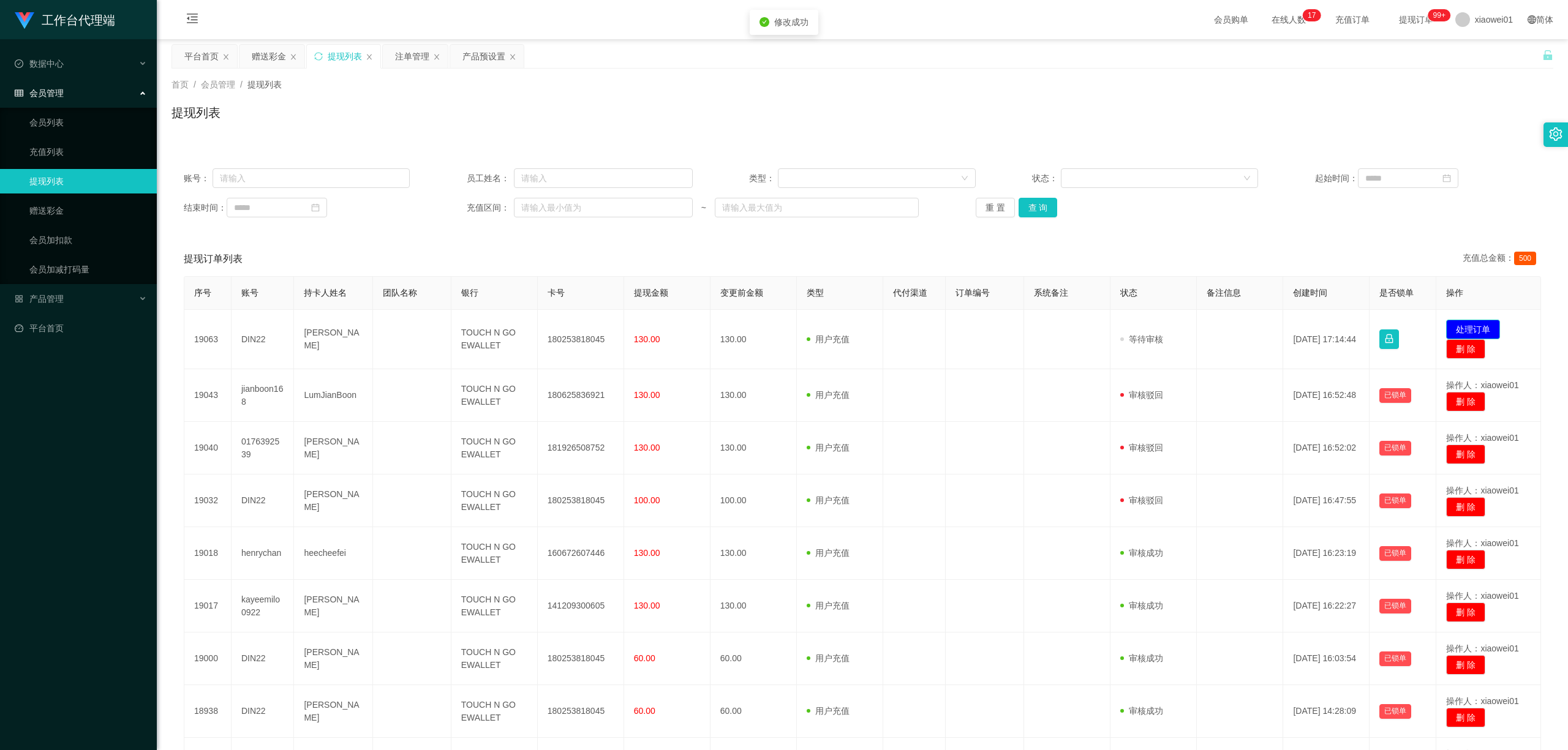
click at [1160, 326] on button "处理订单" at bounding box center [1474, 329] width 54 height 20
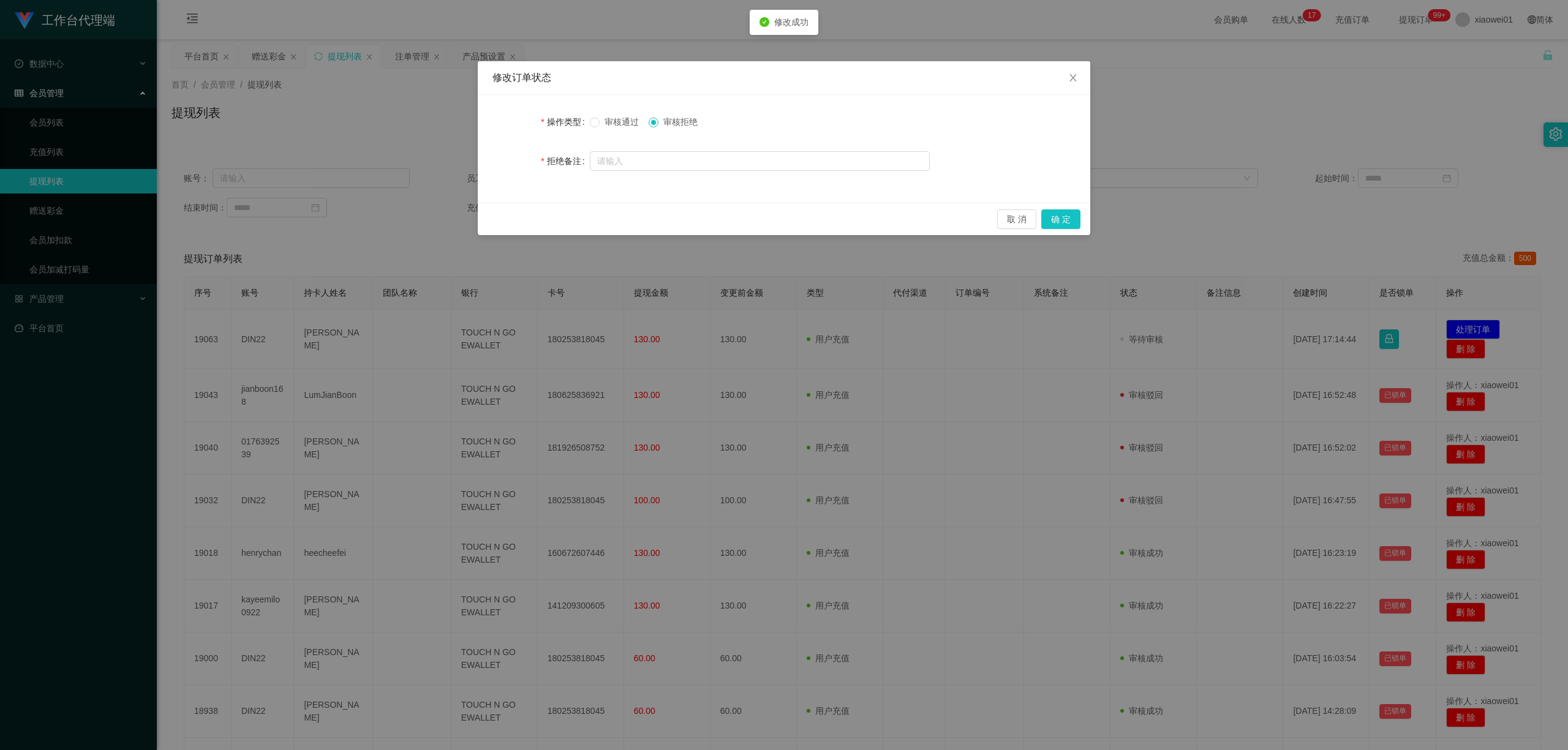
click at [628, 131] on div "审核通过 审核拒绝" at bounding box center [760, 122] width 340 height 24
click at [634, 125] on span "审核通过" at bounding box center [622, 122] width 44 height 10
click at [1065, 213] on button "确 定" at bounding box center [1061, 219] width 39 height 20
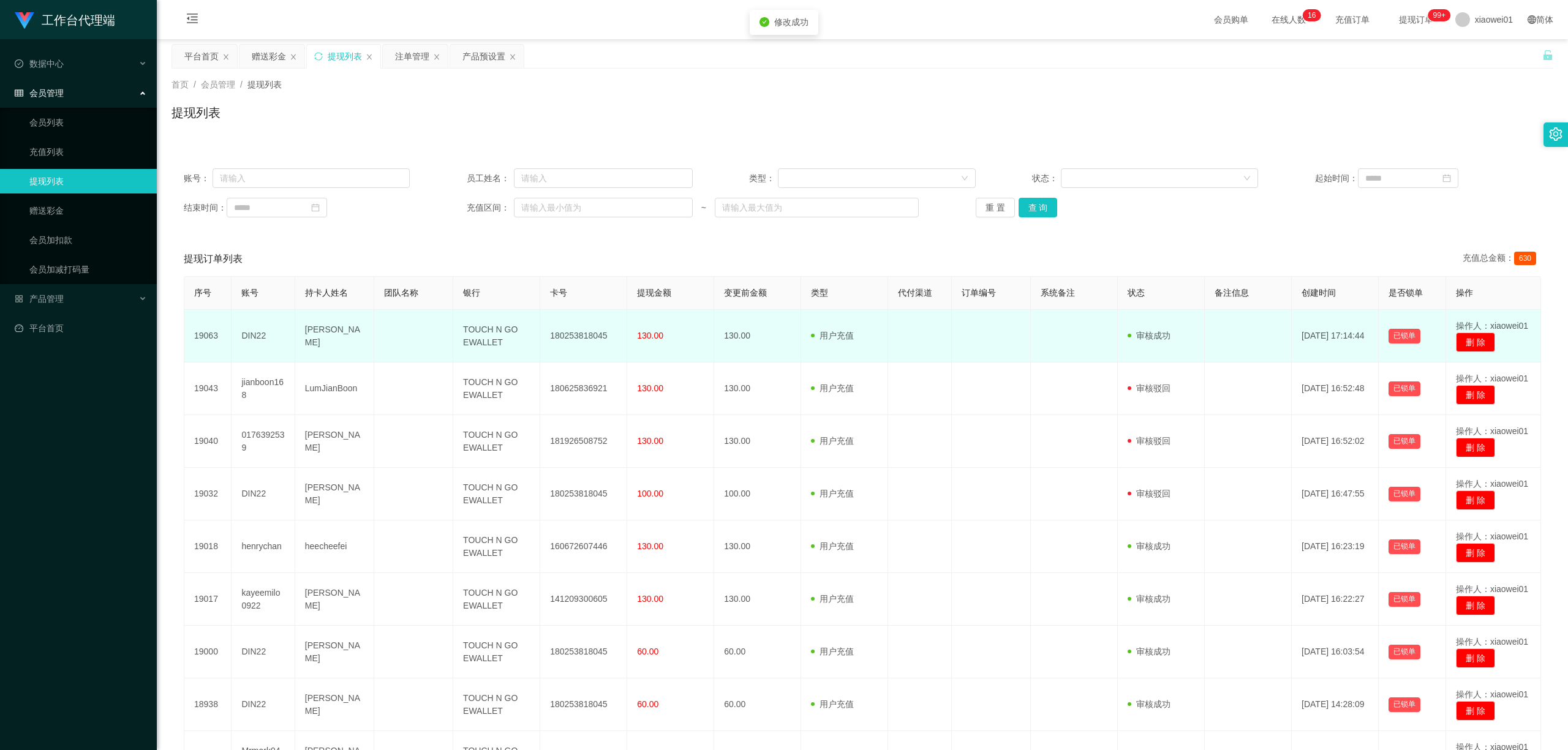
click at [579, 334] on td "180253818045" at bounding box center [583, 336] width 87 height 53
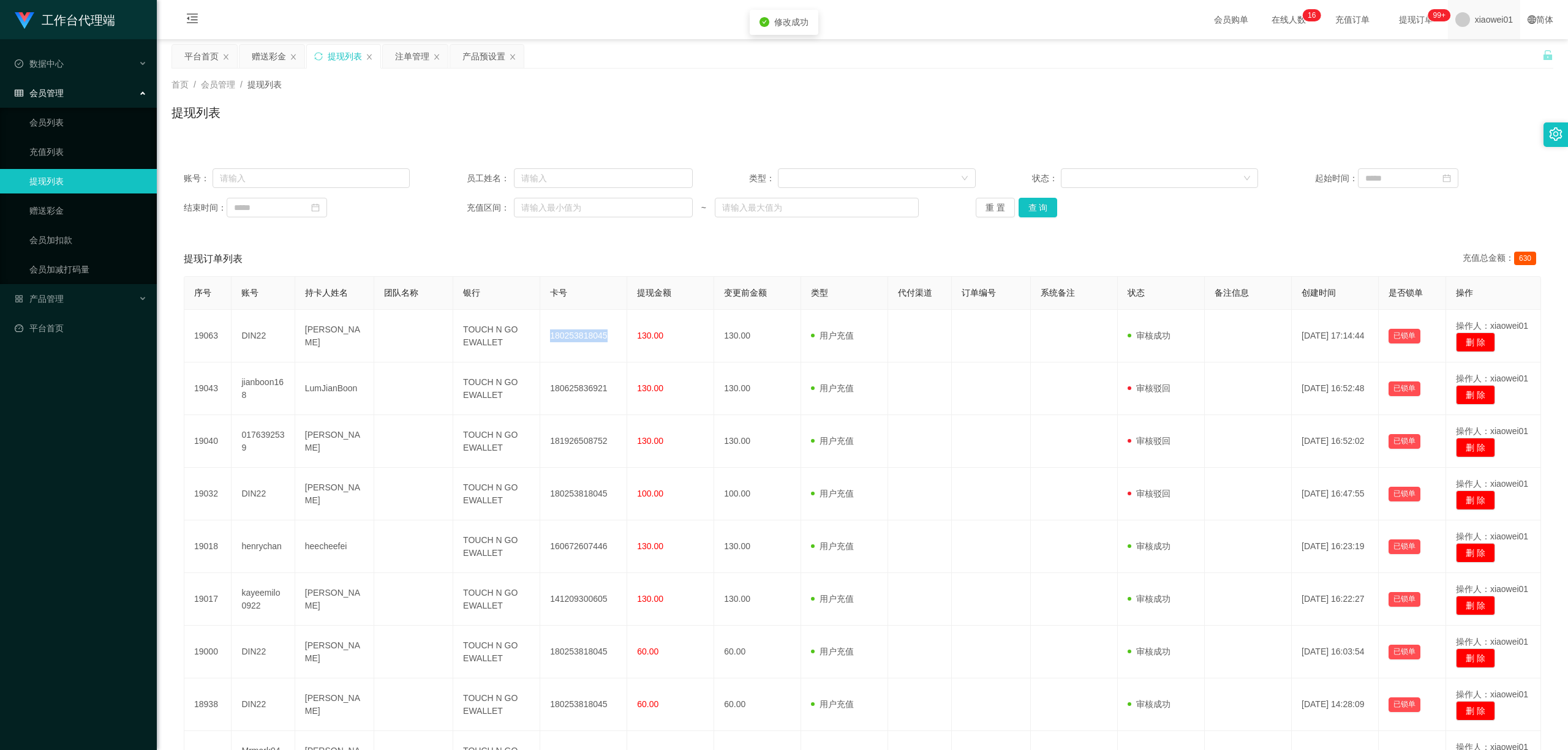
copy td "180253818045"
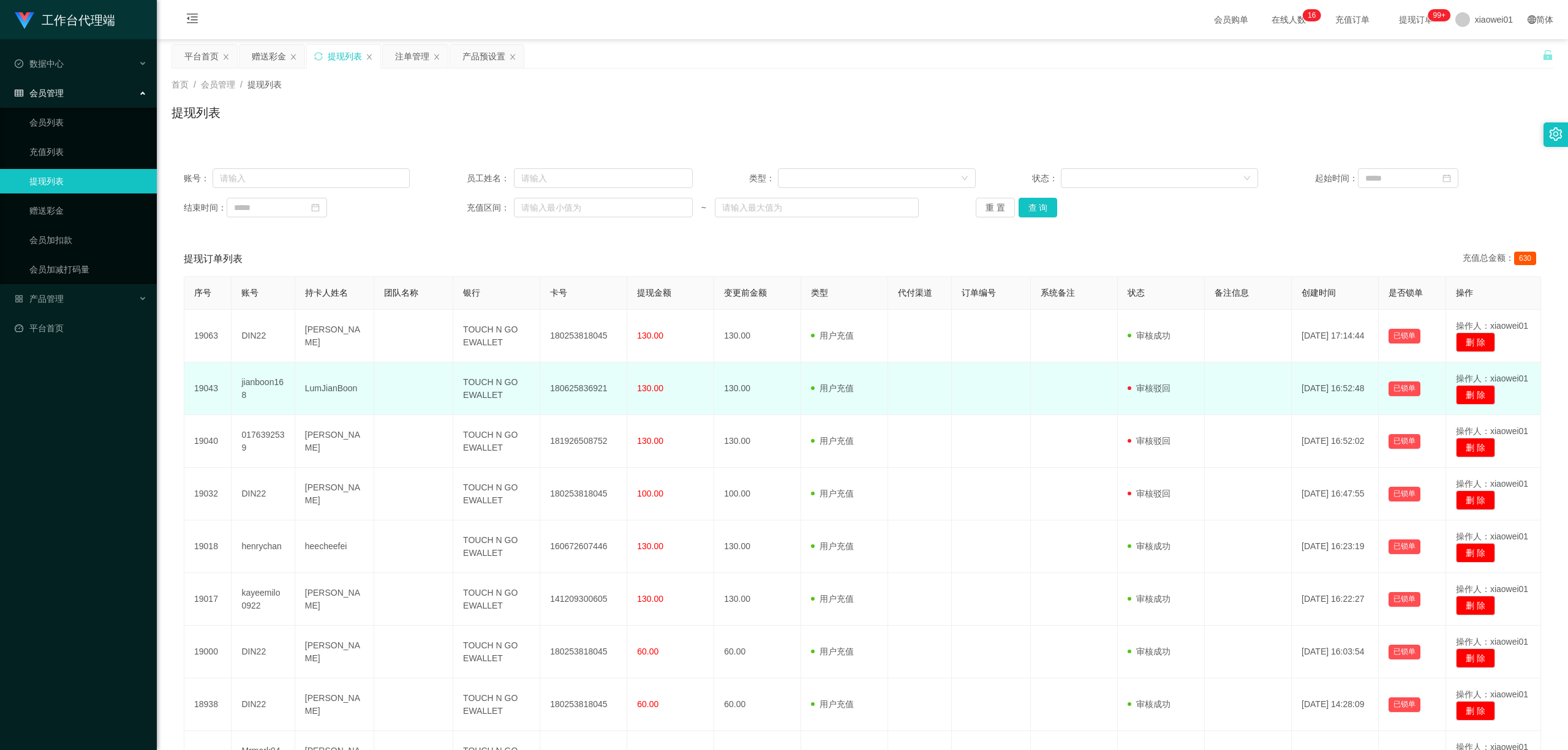
click at [325, 380] on td "LumJianBoon" at bounding box center [334, 389] width 79 height 53
click at [283, 386] on td "jianboon168" at bounding box center [264, 389] width 63 height 53
click at [282, 385] on td "jianboon168" at bounding box center [264, 389] width 63 height 53
click at [264, 380] on td "jianboon168" at bounding box center [264, 389] width 63 height 53
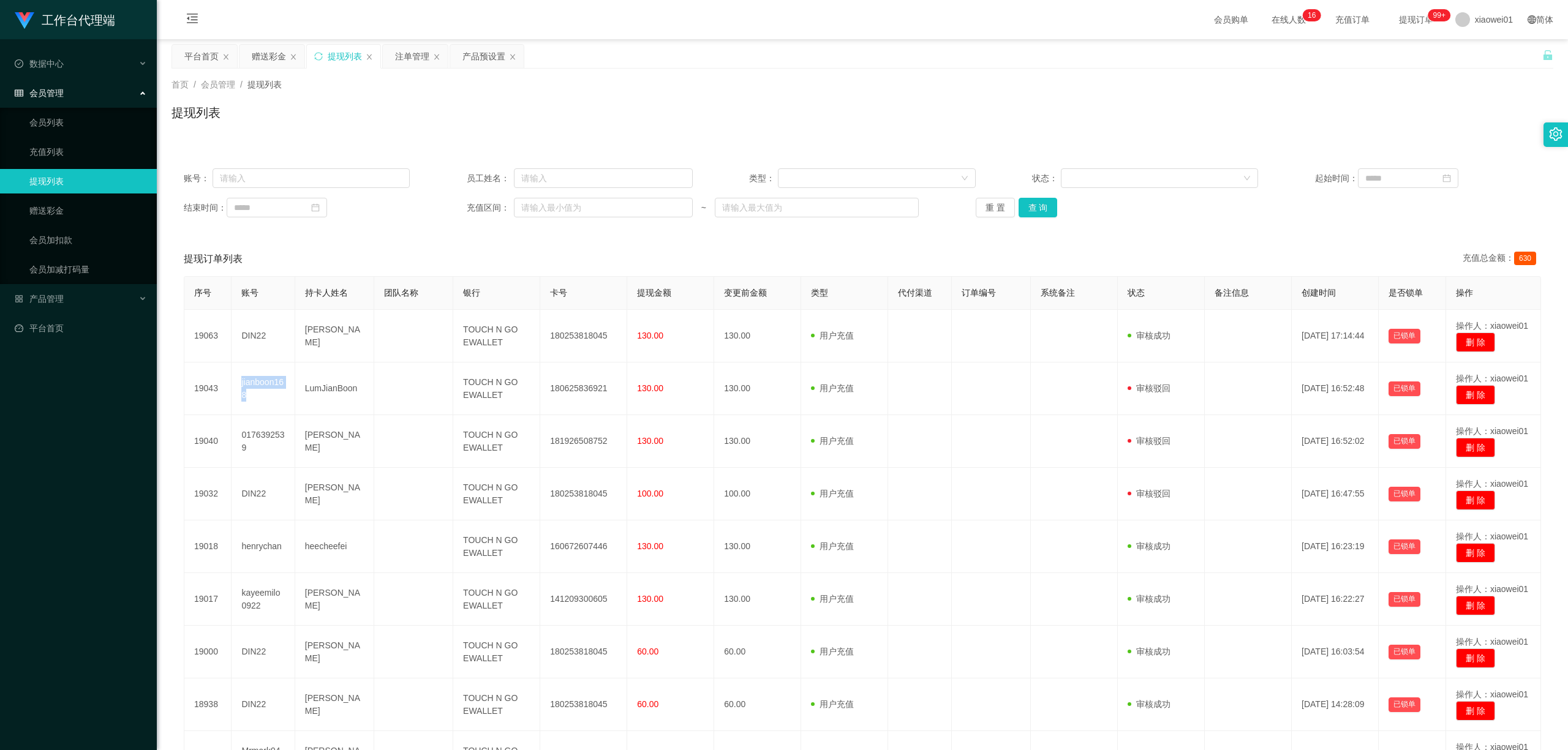
copy td "jianboon168"
click at [266, 50] on div "赠送彩金" at bounding box center [269, 56] width 34 height 24
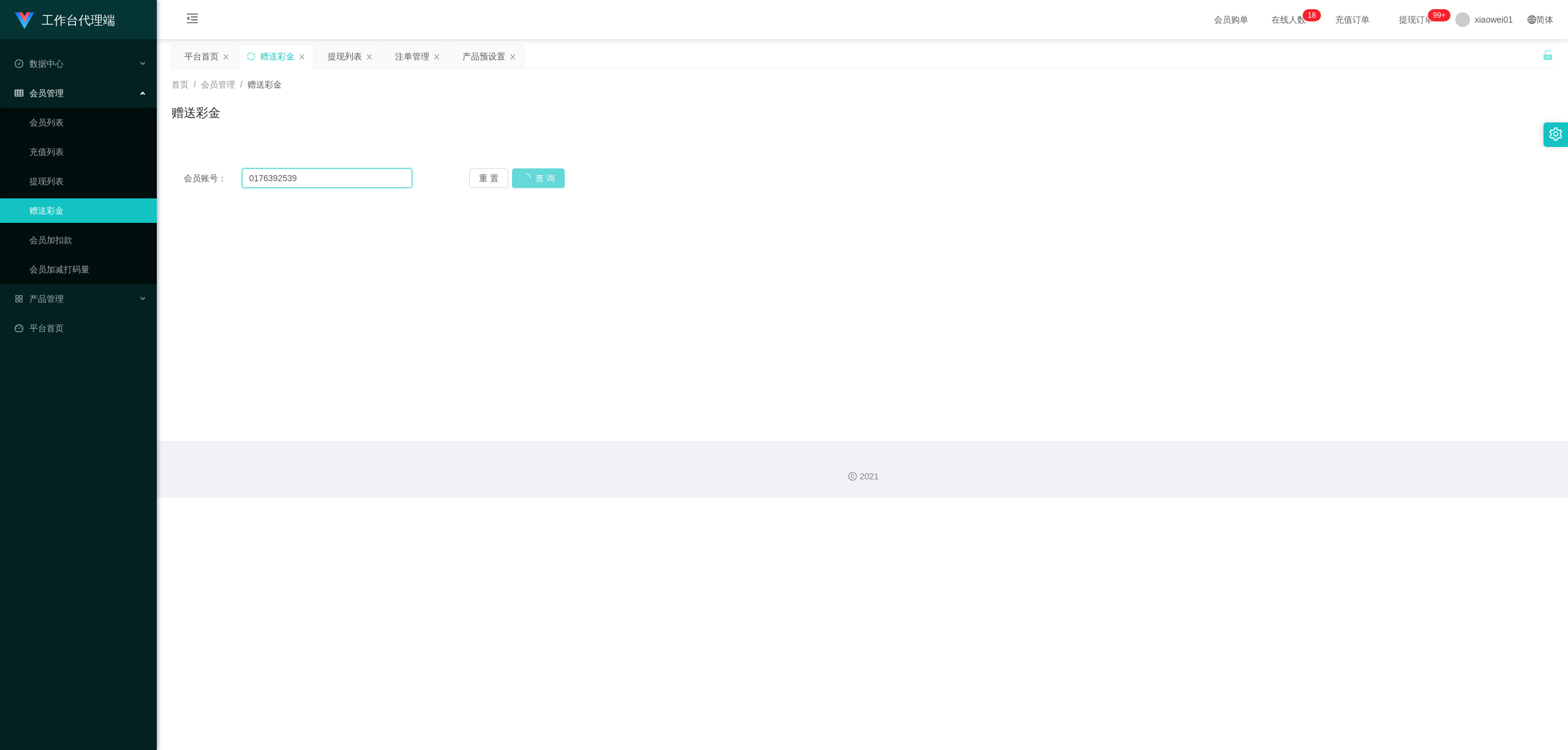
click at [307, 182] on input "0176392539" at bounding box center [326, 178] width 170 height 20
drag, startPoint x: 251, startPoint y: 172, endPoint x: 3, endPoint y: 118, distance: 253.8
click at [0, 118] on section "工作台代理端 数据中心 会员管理 会员列表 充值列表 提现列表 赠送彩金 会员加扣款 会员加减打码量 产品管理 开奖记录 注单管理 产品列表 即时注单 产品预…" at bounding box center [784, 249] width 1568 height 498
paste input "jianboon168"
type input "jianboon168"
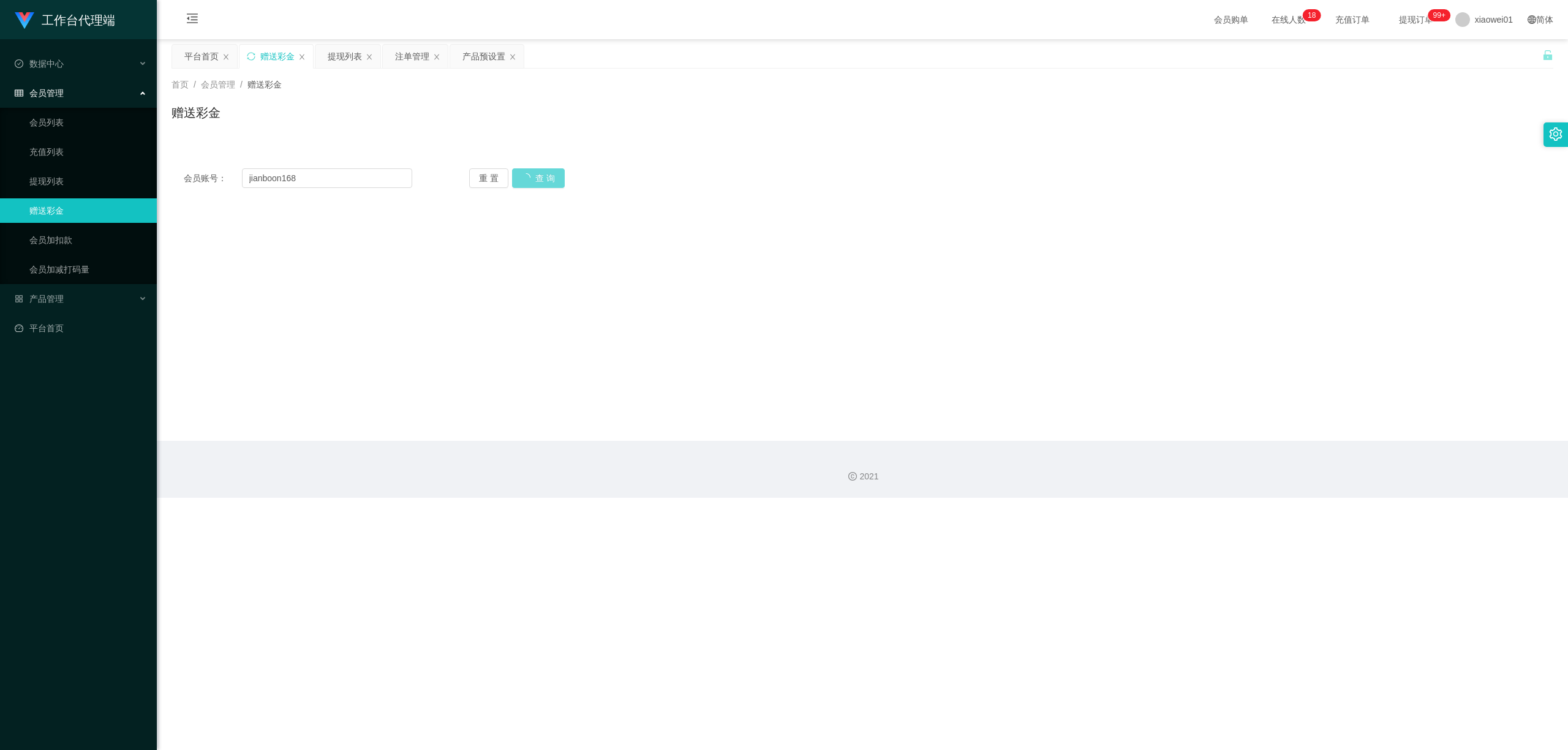
click at [537, 179] on div "重 置 查 询" at bounding box center [583, 178] width 229 height 20
click at [539, 177] on div "重 置 查 询" at bounding box center [583, 178] width 229 height 20
click at [535, 175] on div "重 置 查 询" at bounding box center [583, 178] width 229 height 20
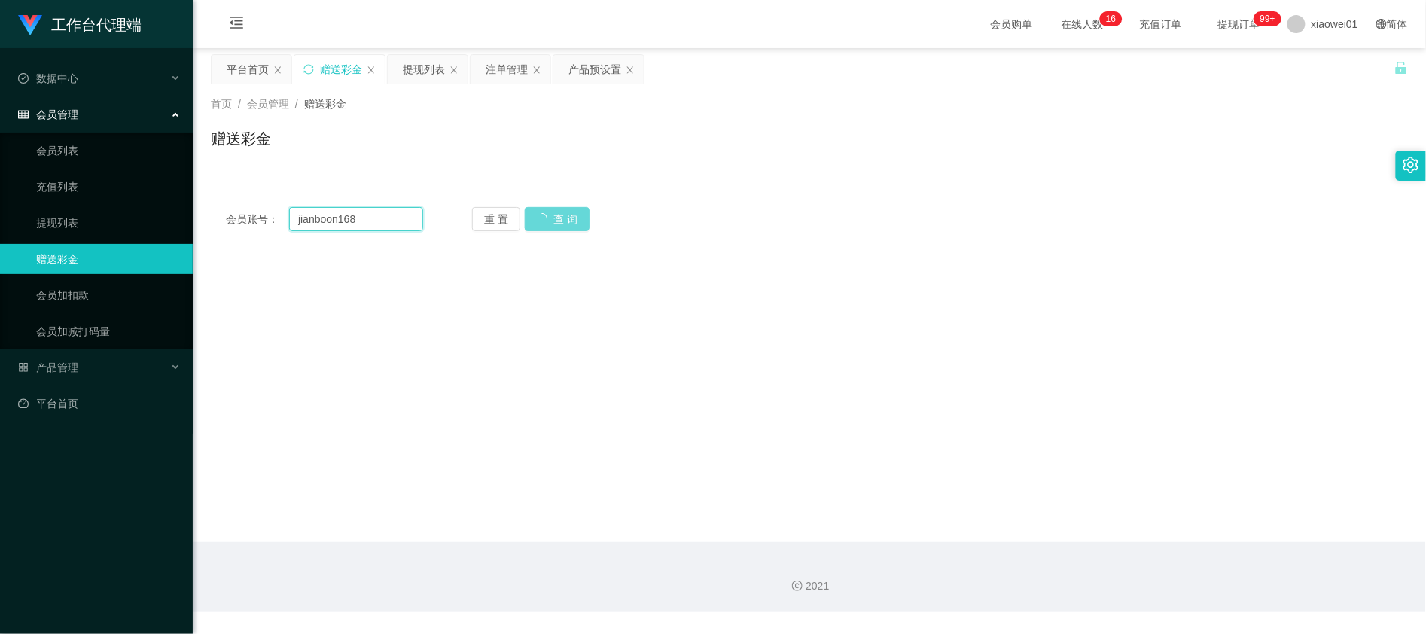
drag, startPoint x: 368, startPoint y: 211, endPoint x: 423, endPoint y: 211, distance: 55.0
click at [368, 211] on input "jianboon168" at bounding box center [356, 219] width 134 height 24
drag, startPoint x: 374, startPoint y: 218, endPoint x: 10, endPoint y: 179, distance: 366.5
click at [10, 179] on section "工作台代理端 数据中心 会员管理 会员列表 充值列表 提现列表 赠送彩金 会员加扣款 会员加减打码量 产品管理 开奖记录 注单管理 产品列表 即时注单 产品预…" at bounding box center [713, 306] width 1426 height 612
click at [369, 68] on icon "图标: close" at bounding box center [371, 70] width 9 height 9
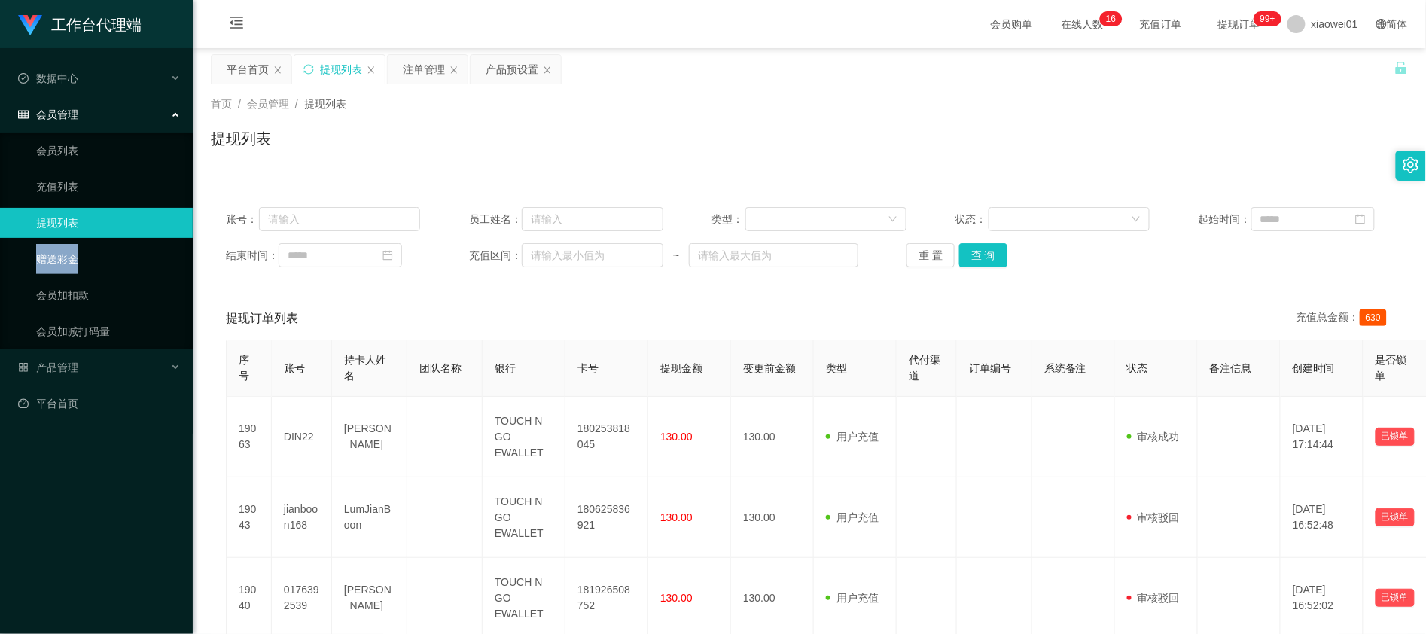
drag, startPoint x: 94, startPoint y: 239, endPoint x: 79, endPoint y: 261, distance: 26.5
click at [80, 262] on ul "会员列表 充值列表 提现列表 赠送彩金 会员加扣款 会员加减打码量" at bounding box center [96, 241] width 193 height 217
click at [79, 261] on link "赠送彩金" at bounding box center [108, 259] width 145 height 30
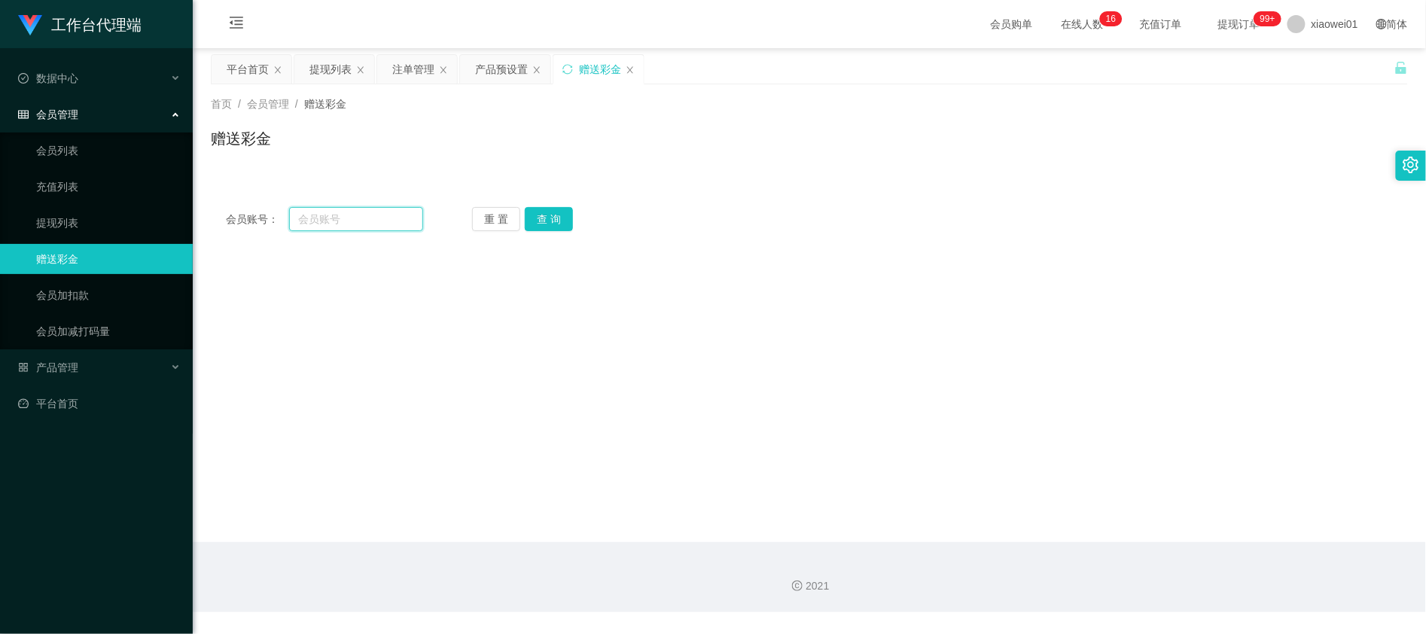
click at [363, 218] on input "text" at bounding box center [356, 219] width 134 height 24
paste input "jianboon168"
type input "jianboon168"
click at [563, 221] on button "查 询" at bounding box center [549, 219] width 48 height 24
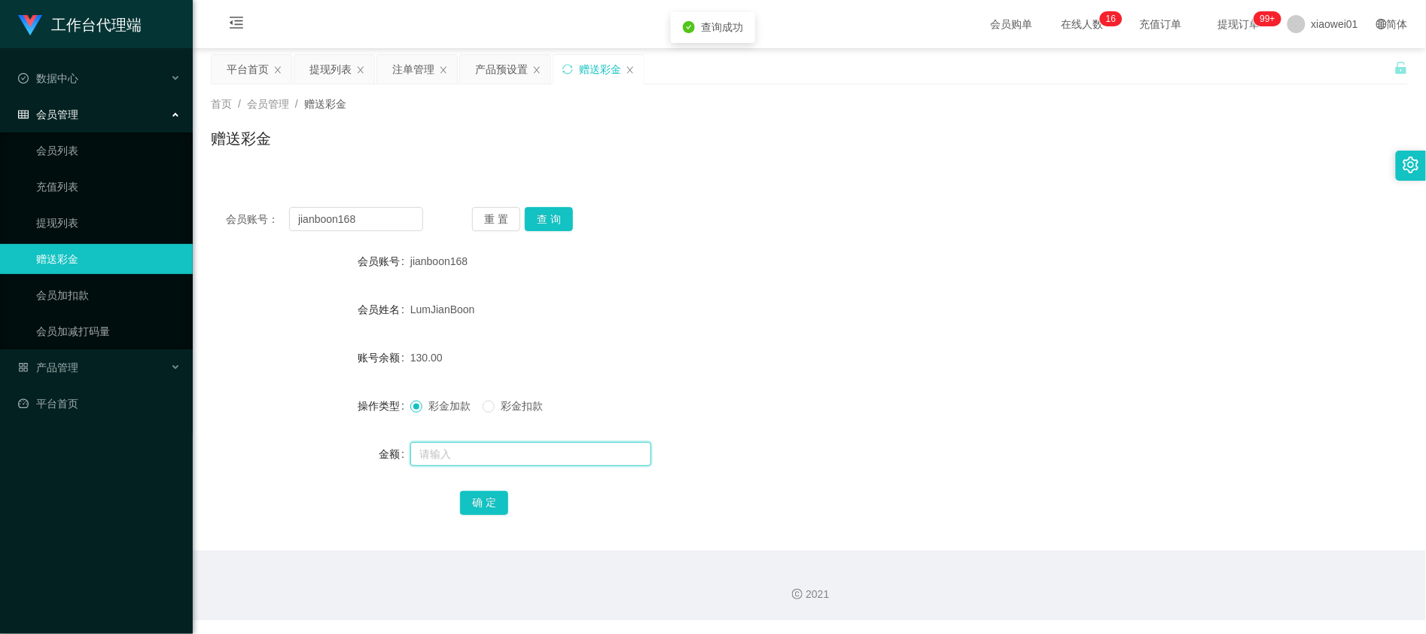
click at [498, 452] on input "text" at bounding box center [530, 454] width 241 height 24
click at [510, 408] on span "彩金扣款" at bounding box center [522, 406] width 54 height 12
click at [462, 462] on input "text" at bounding box center [530, 454] width 241 height 24
type input "130"
click at [495, 495] on button "确 定" at bounding box center [484, 503] width 48 height 24
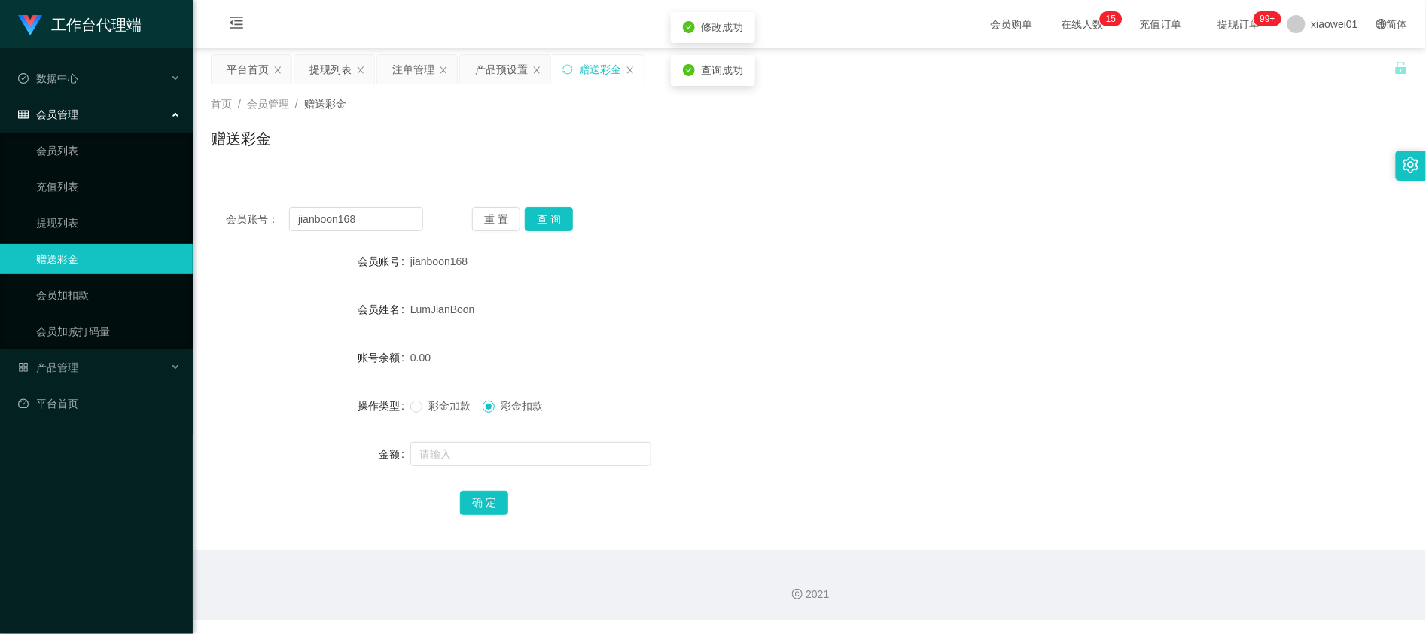
click at [608, 303] on div "LumJianBoon" at bounding box center [759, 309] width 699 height 30
click at [425, 264] on span "jianboon168" at bounding box center [438, 261] width 57 height 12
copy span "jianboon168"
click at [254, 80] on div "平台首页" at bounding box center [248, 69] width 42 height 29
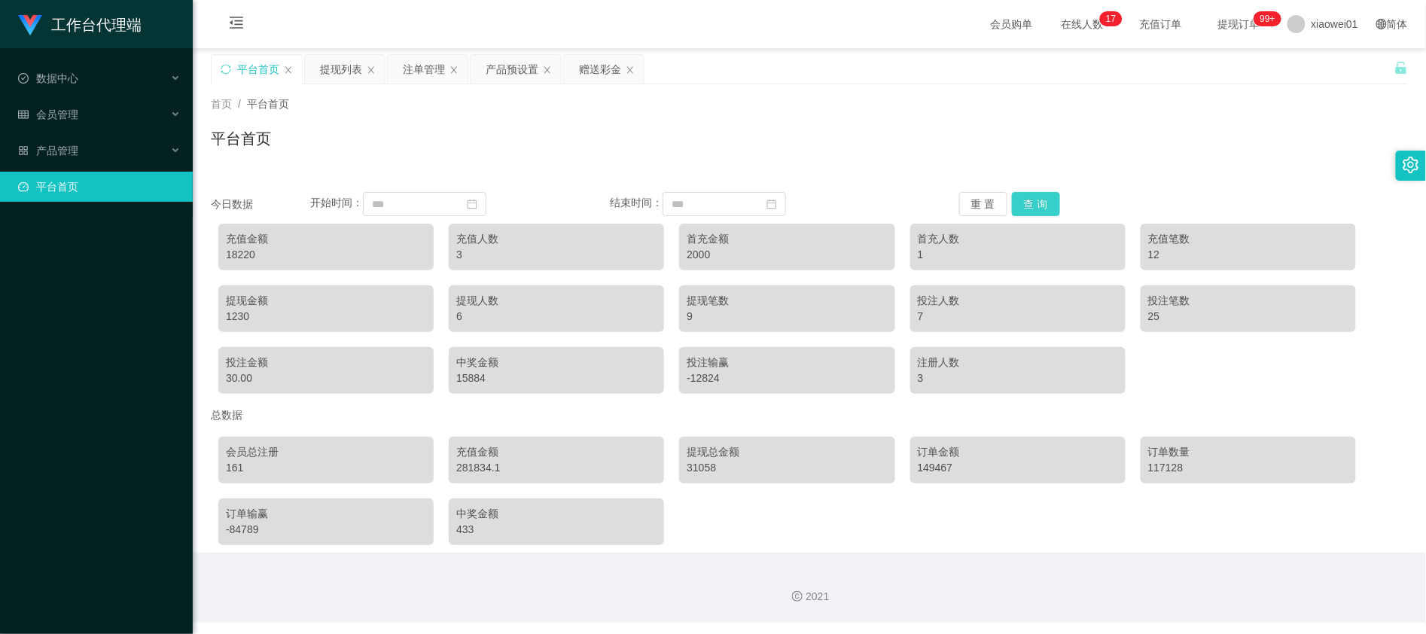
click at [1050, 206] on button "查 询" at bounding box center [1036, 204] width 48 height 24
click at [1040, 203] on button "查 询" at bounding box center [1036, 204] width 48 height 24
click at [1021, 203] on button "查 询" at bounding box center [1036, 204] width 48 height 24
click at [1030, 193] on button "查 询" at bounding box center [1036, 204] width 48 height 24
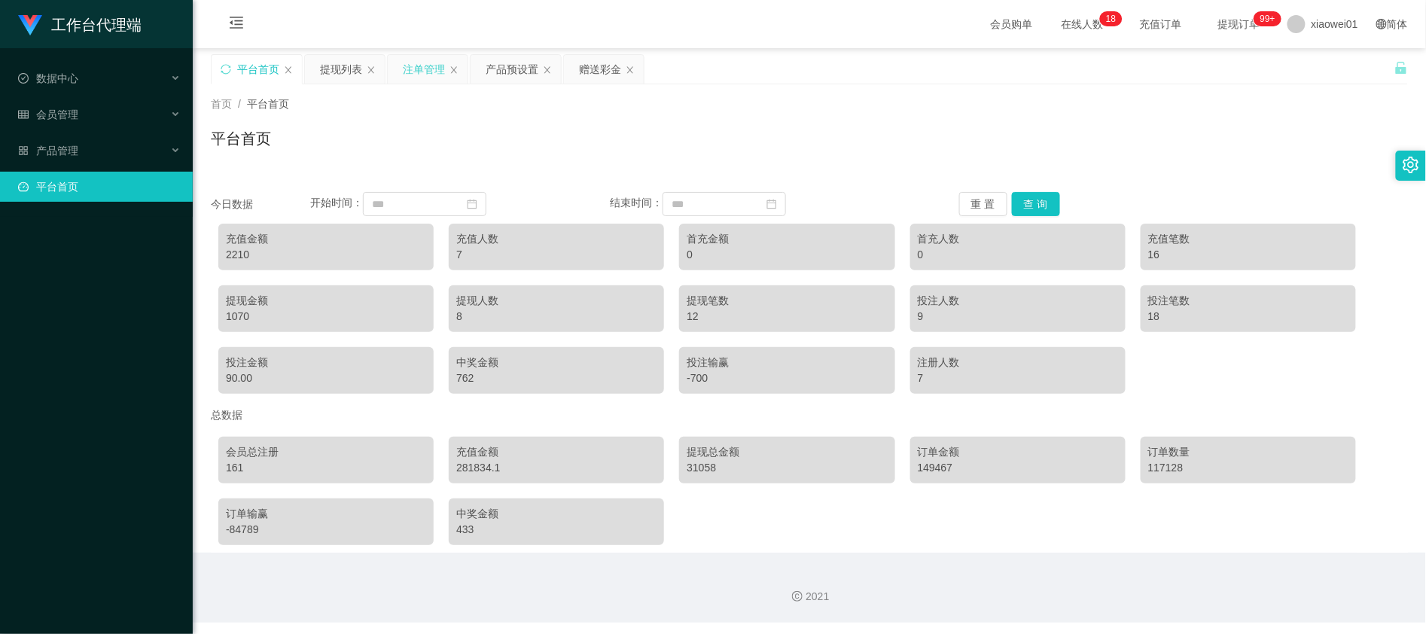
click at [422, 70] on div "注单管理" at bounding box center [424, 69] width 42 height 29
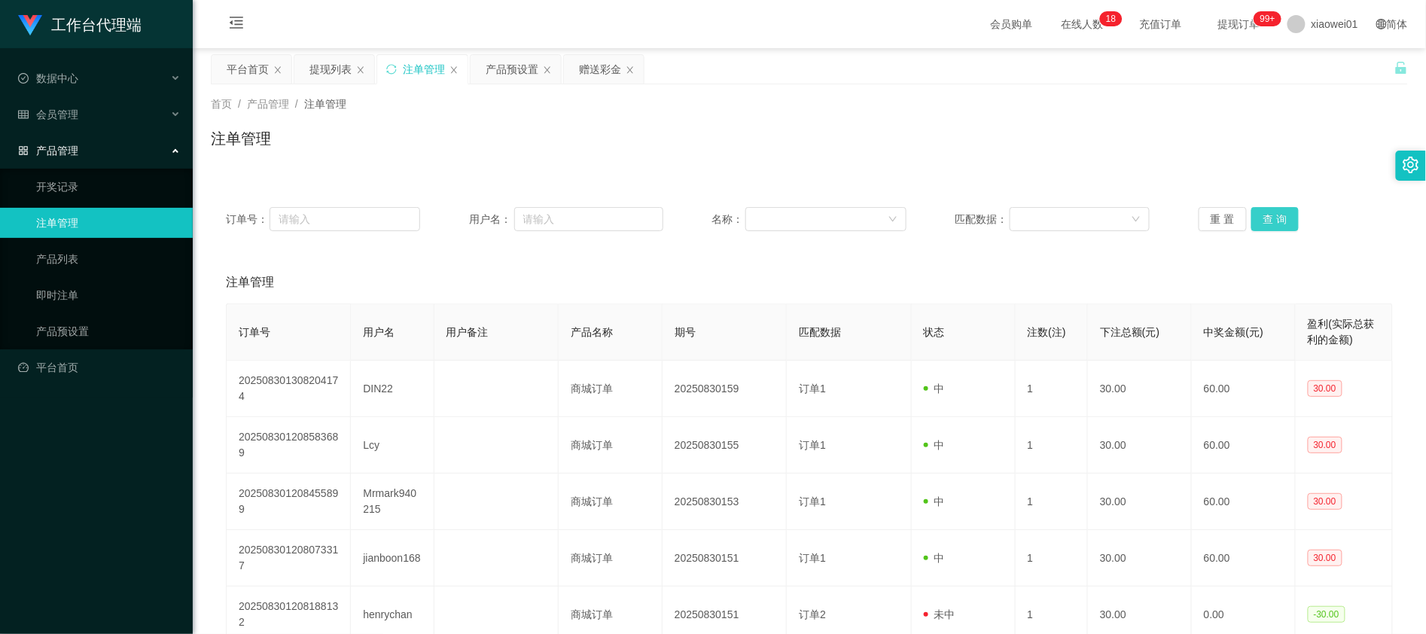
click at [1269, 221] on button "查 询" at bounding box center [1275, 219] width 48 height 24
click at [314, 72] on div "提现列表" at bounding box center [330, 69] width 42 height 29
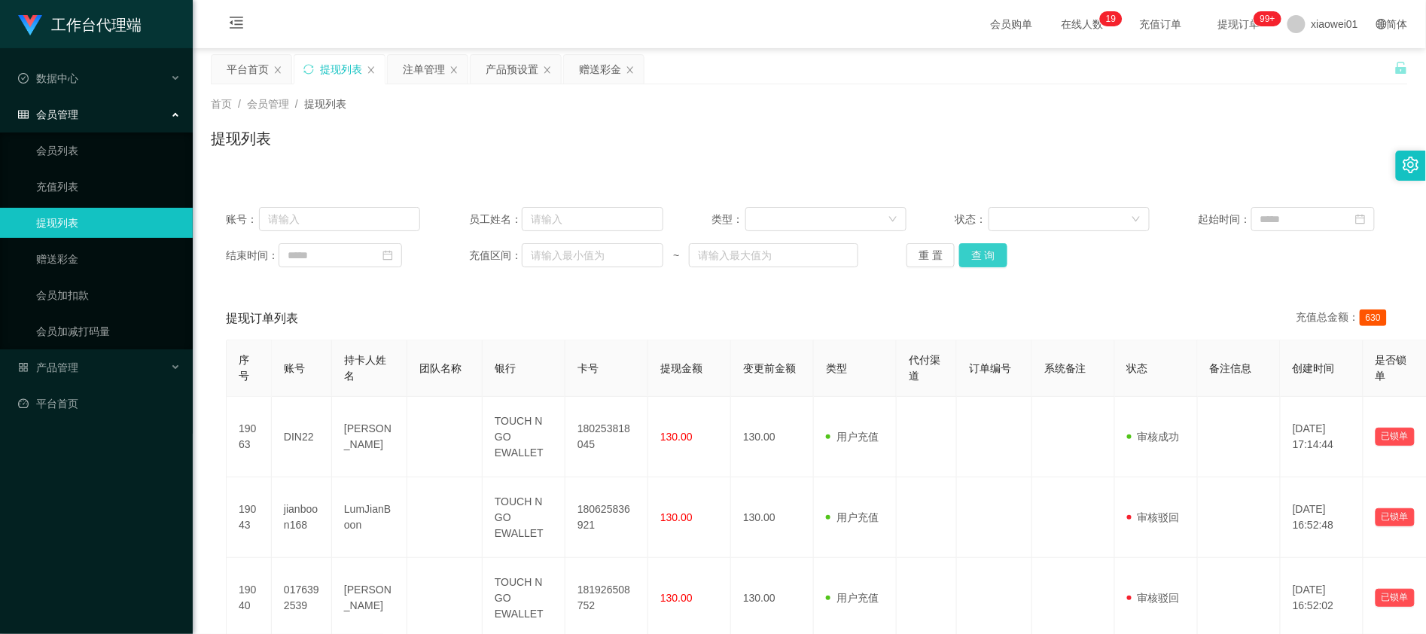
click at [967, 257] on button "查 询" at bounding box center [983, 255] width 48 height 24
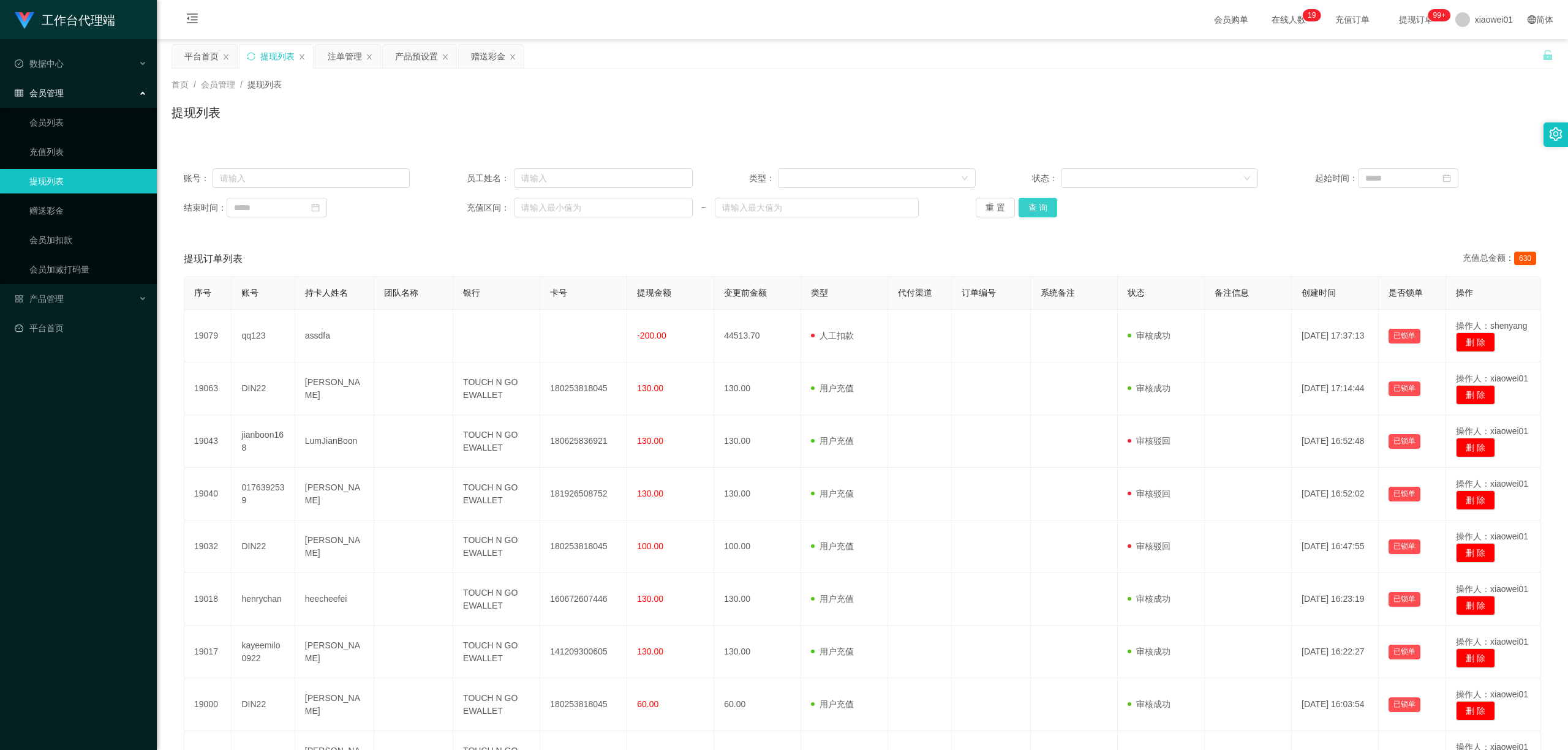
click at [1027, 216] on button "查 询" at bounding box center [1038, 207] width 39 height 20
click at [1037, 207] on div "重 置 查 询" at bounding box center [1089, 207] width 226 height 20
click at [1037, 207] on button "查 询" at bounding box center [1038, 207] width 39 height 20
click at [1037, 207] on div "重 置 查 询" at bounding box center [1089, 207] width 226 height 20
click at [1045, 212] on button "查 询" at bounding box center [1038, 207] width 39 height 20
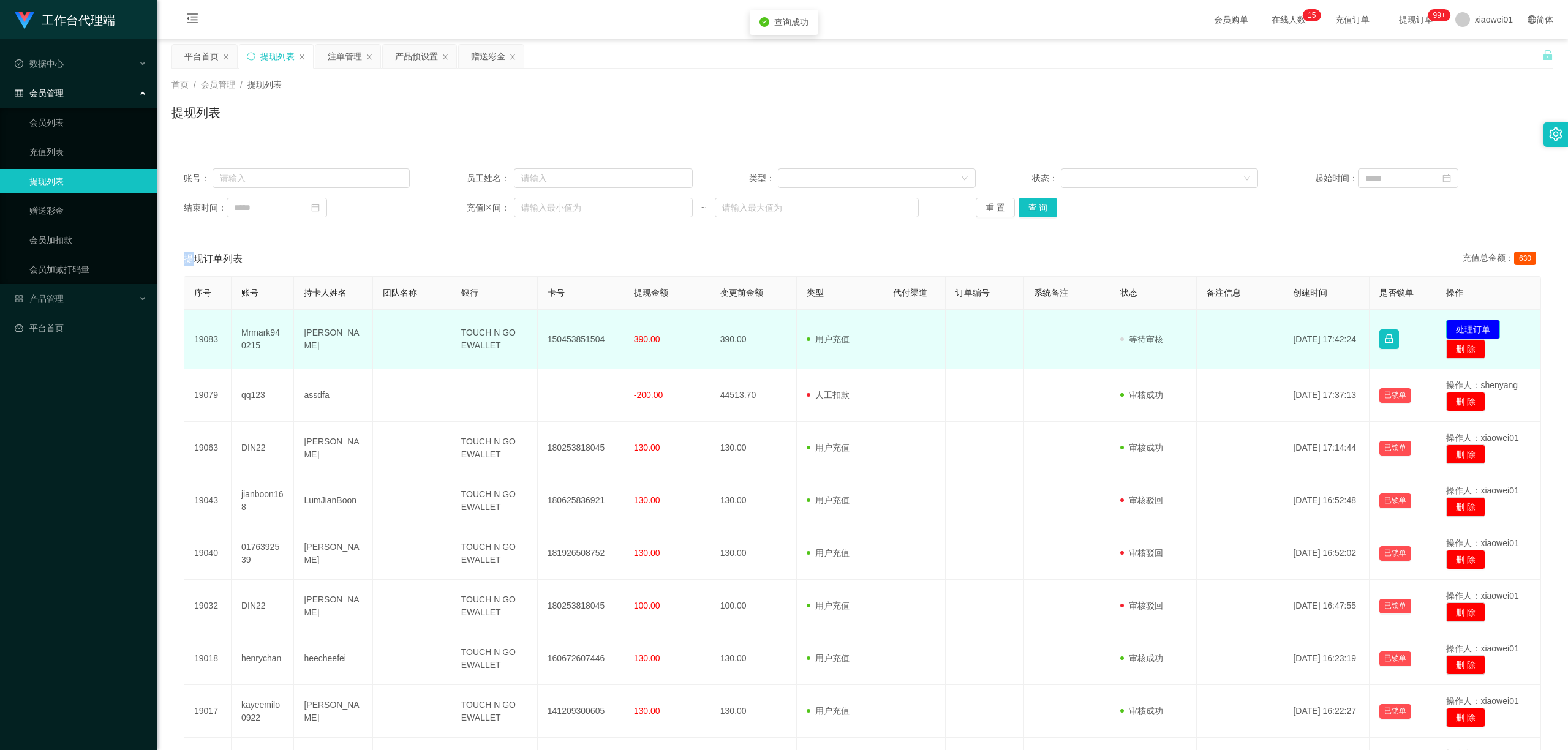
click at [1160, 321] on button "处理订单" at bounding box center [1474, 329] width 54 height 20
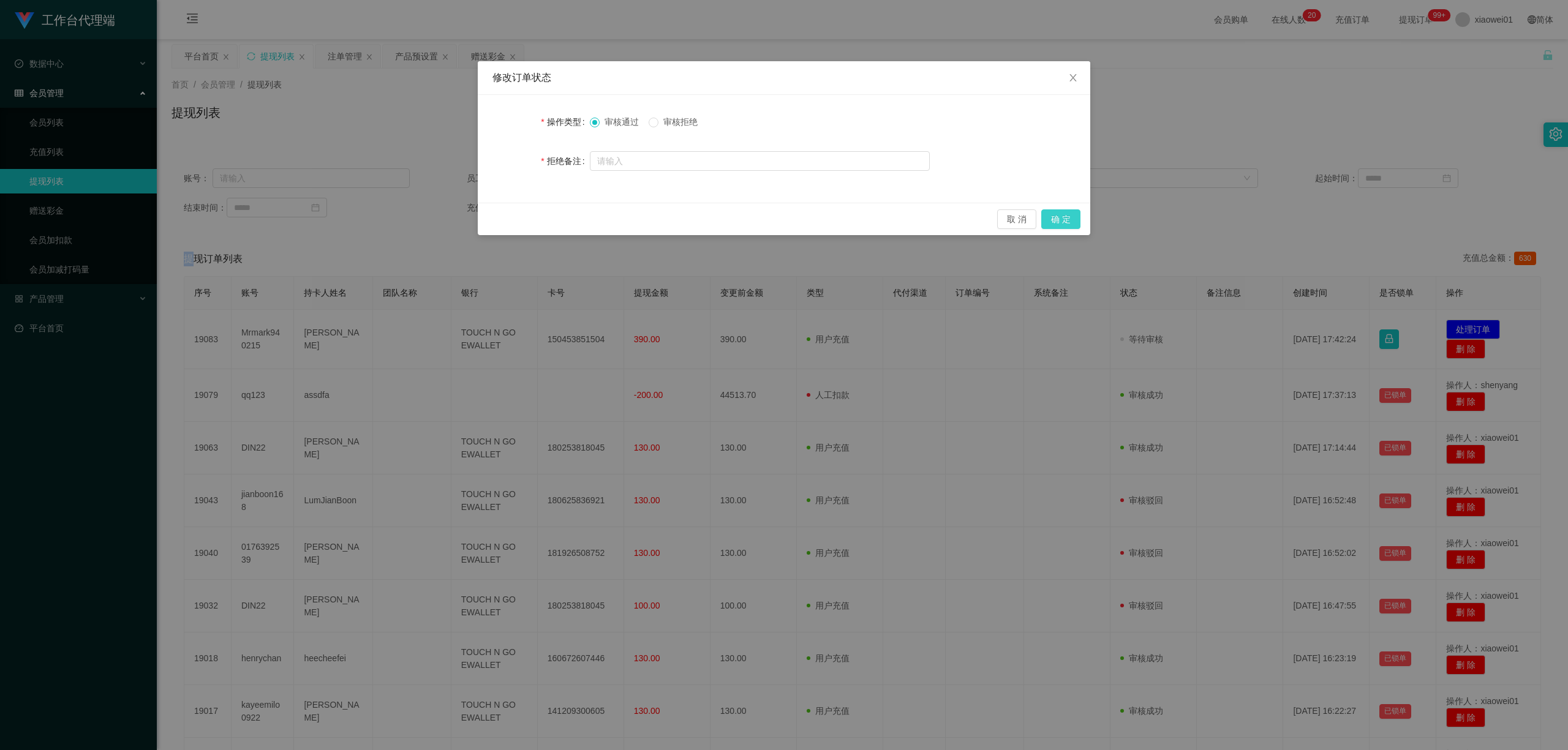
click at [1060, 221] on button "确 定" at bounding box center [1061, 219] width 39 height 20
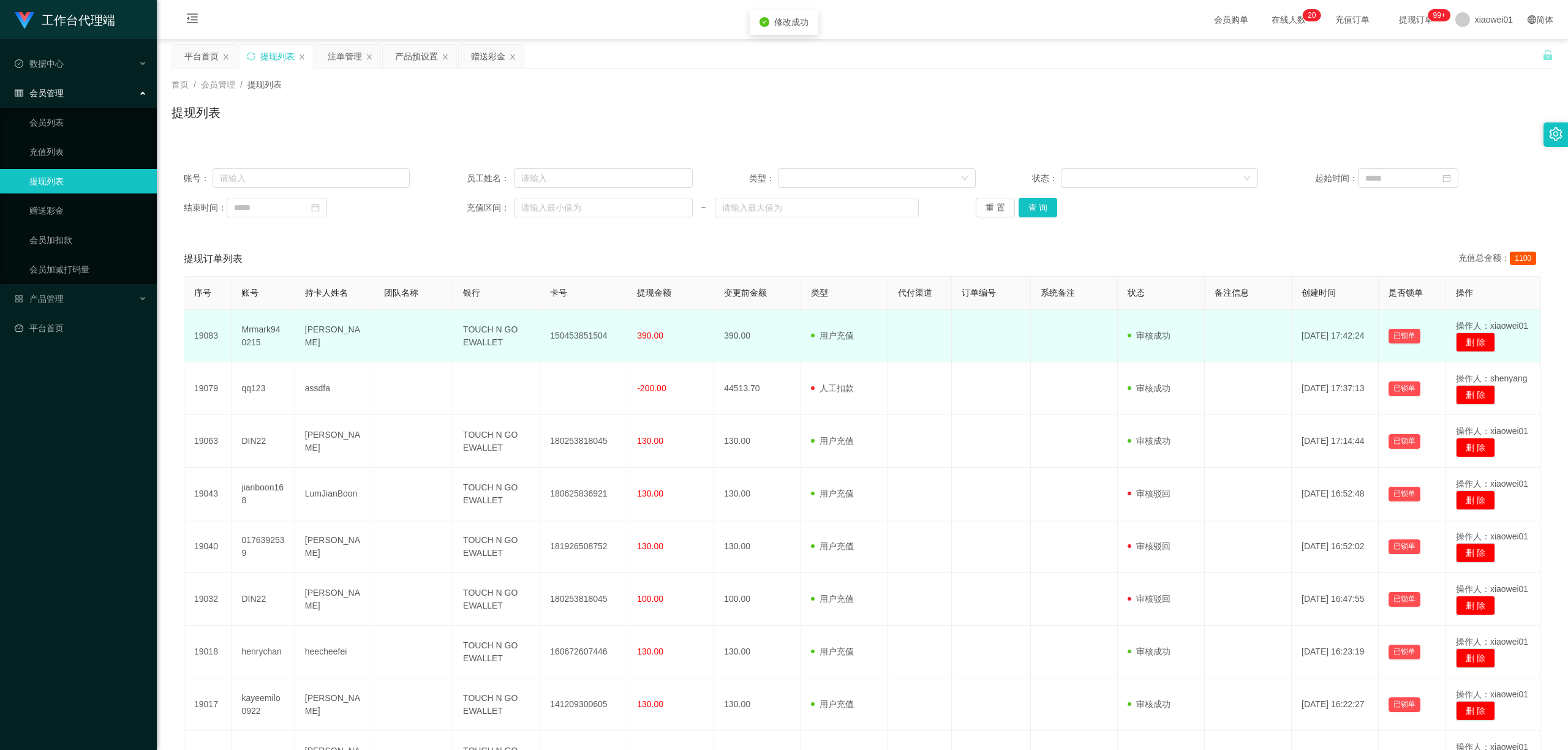
click at [566, 334] on td "150453851504" at bounding box center [583, 336] width 87 height 53
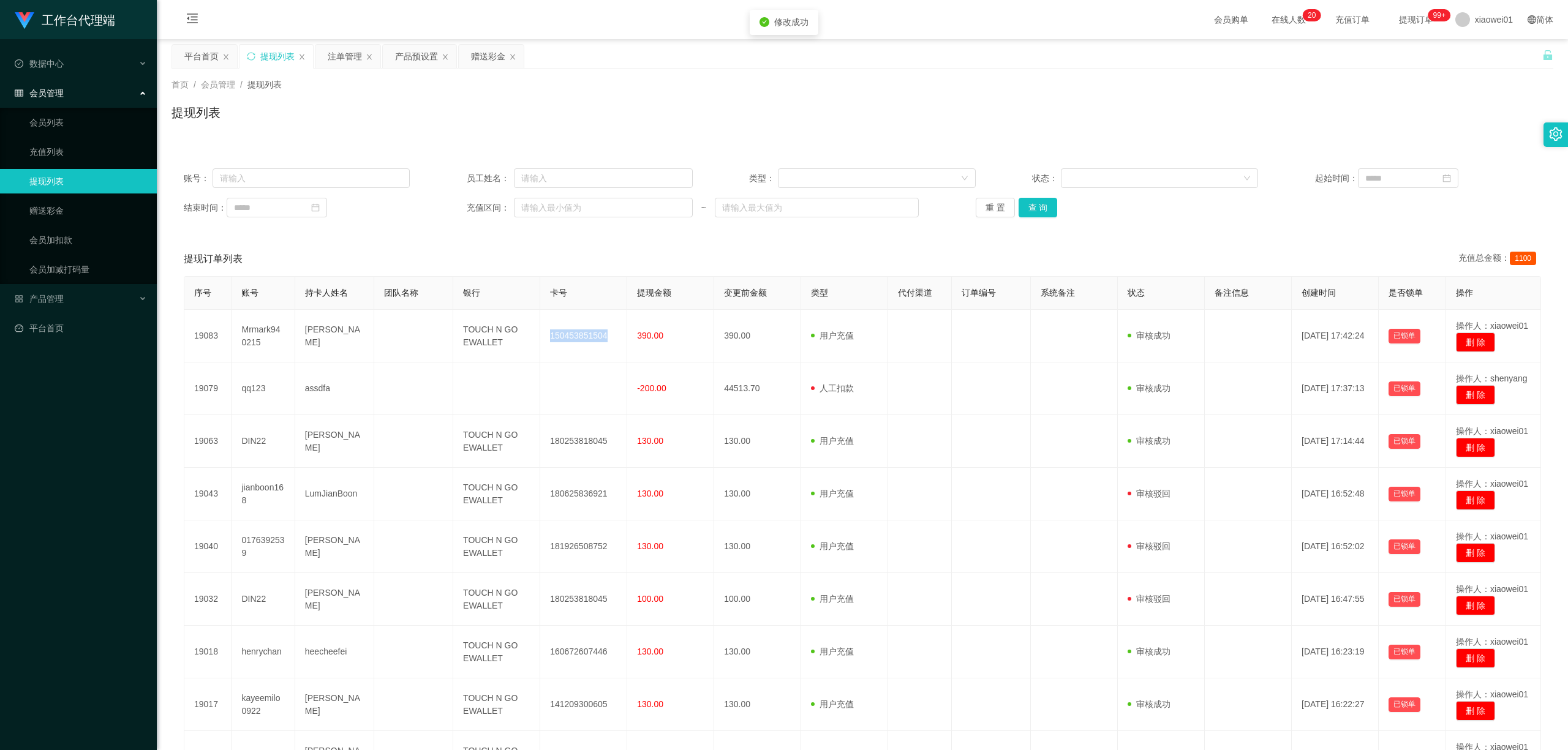
copy td "150453851504"
